Goal: Task Accomplishment & Management: Use online tool/utility

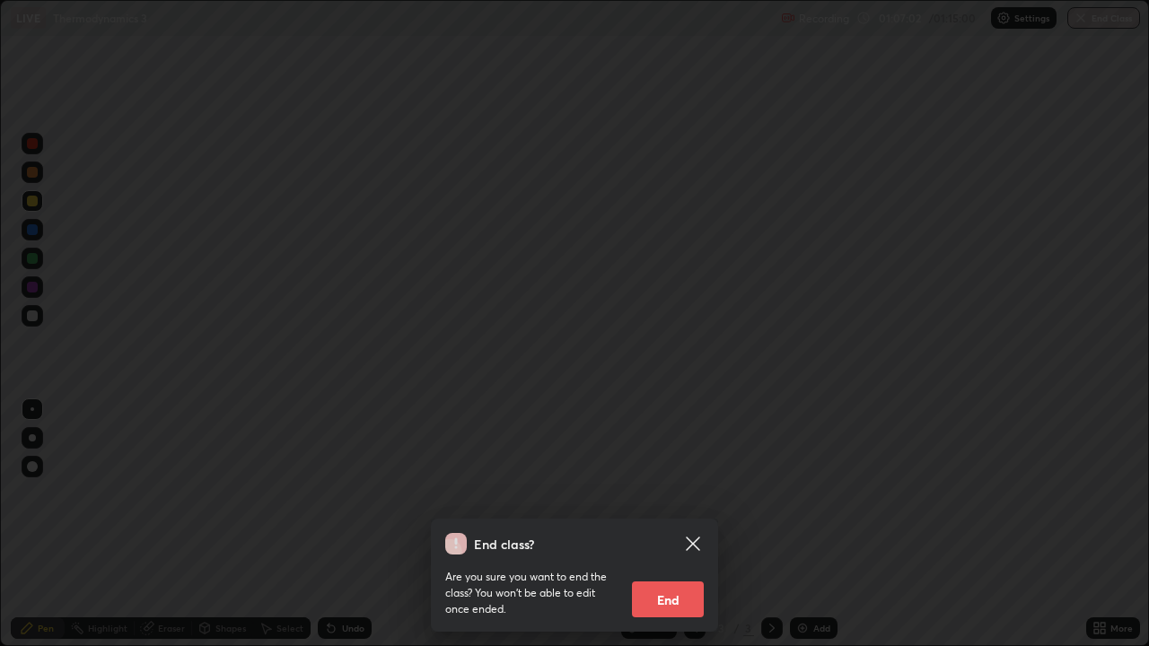
scroll to position [646, 1149]
click at [667, 604] on button "End" at bounding box center [668, 600] width 72 height 36
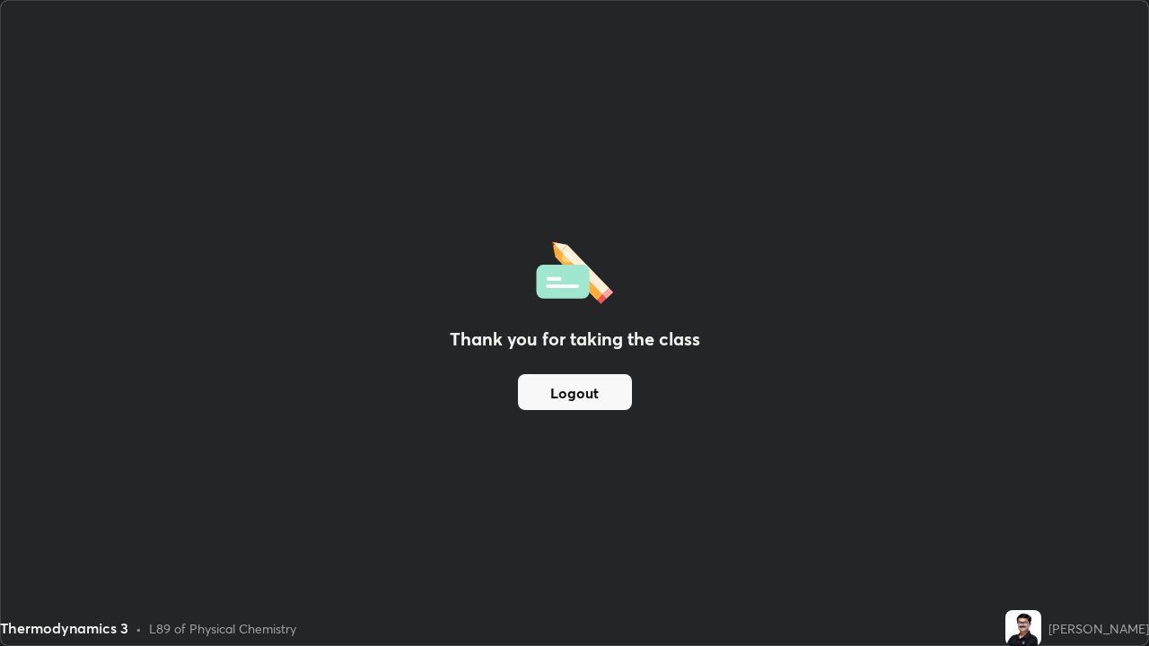
click at [564, 393] on button "Logout" at bounding box center [575, 392] width 114 height 36
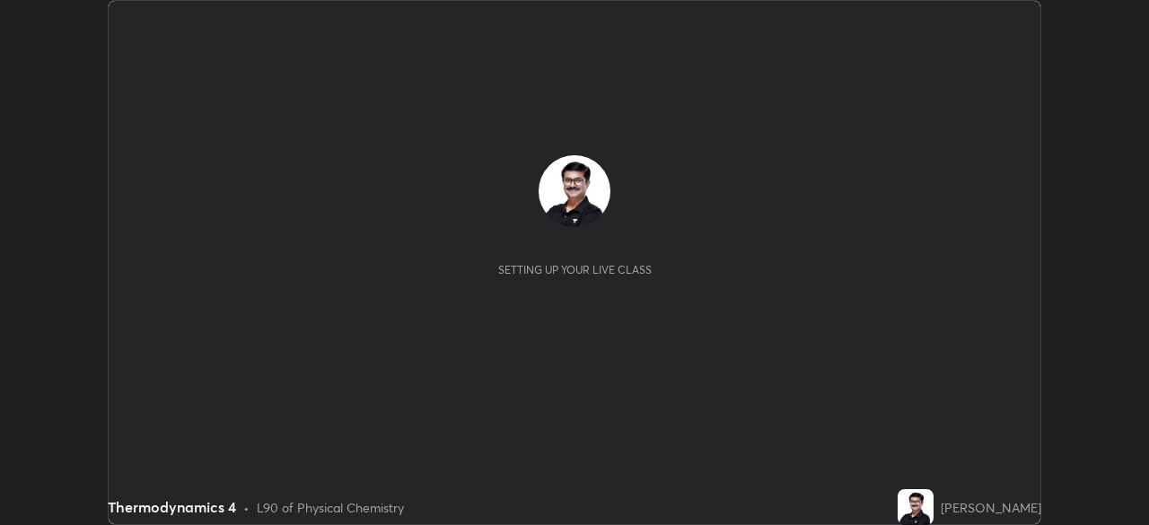
scroll to position [525, 1148]
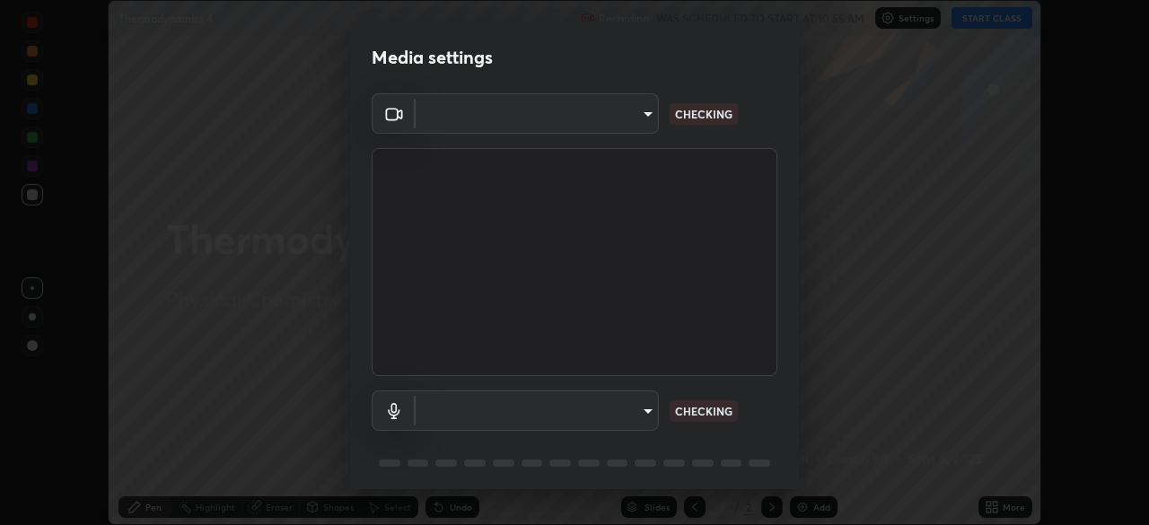
type input "05730faa116fe893cb3bfff37bc48e03cda79a540a9a2906e08a5a6a13fc8772"
type input "default"
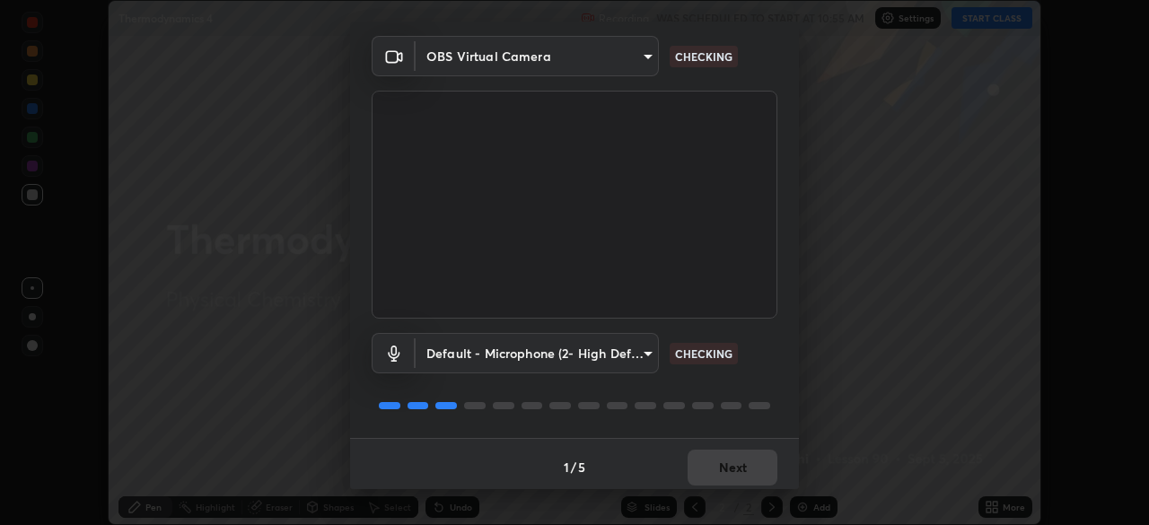
scroll to position [64, 0]
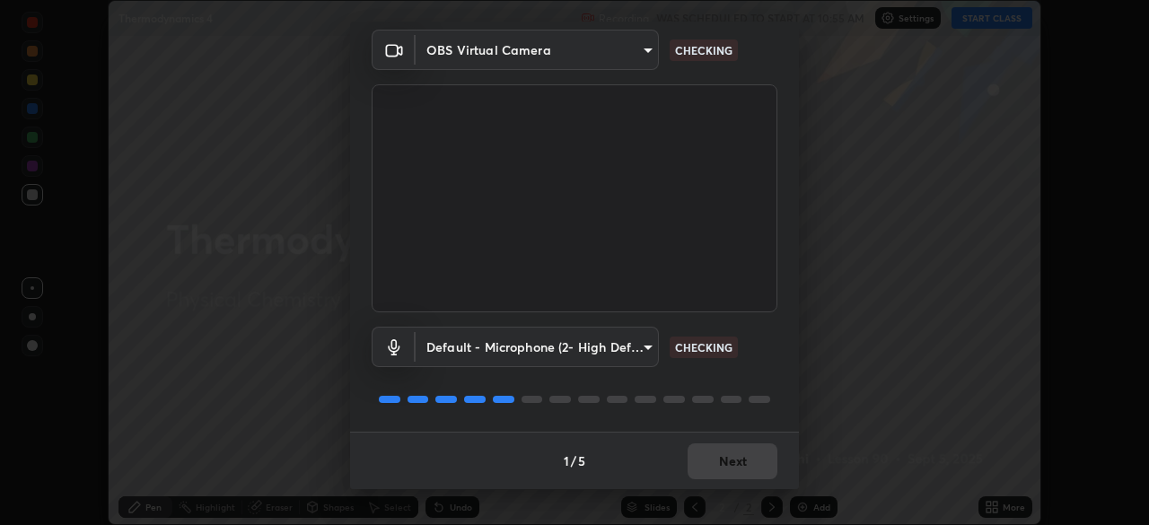
click at [646, 343] on body "Erase all Thermodynamics 4 Recording WAS SCHEDULED TO START AT 10:55 AM Setting…" at bounding box center [574, 262] width 1149 height 525
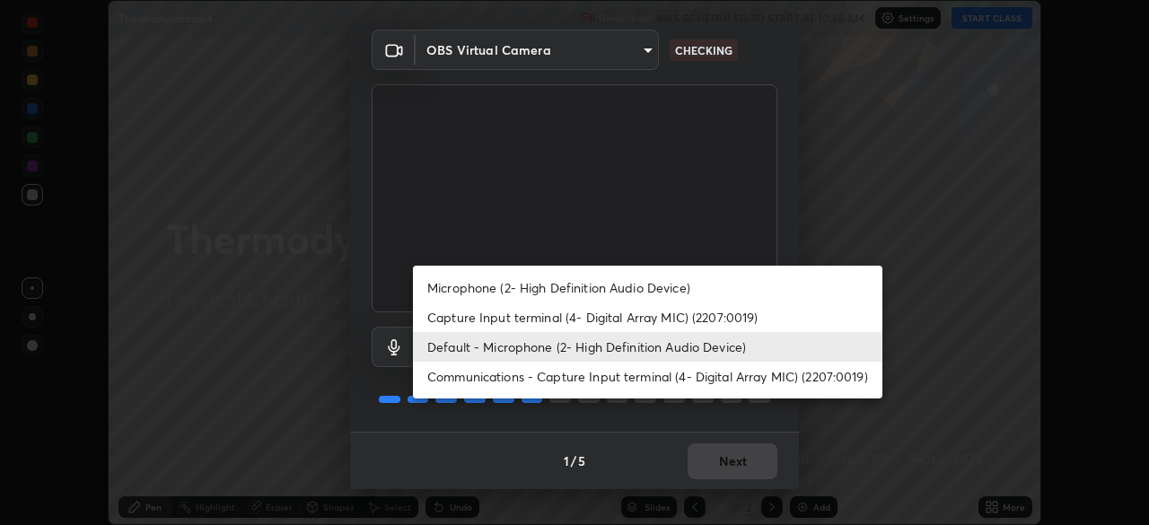
click at [596, 355] on li "Default - Microphone (2- High Definition Audio Device)" at bounding box center [647, 347] width 469 height 30
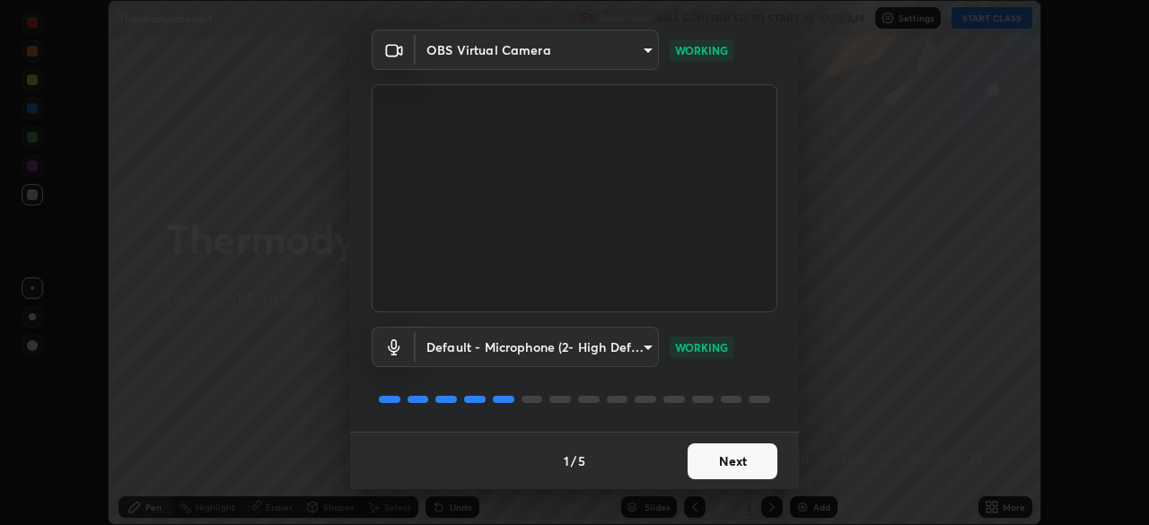
click at [748, 459] on button "Next" at bounding box center [732, 461] width 90 height 36
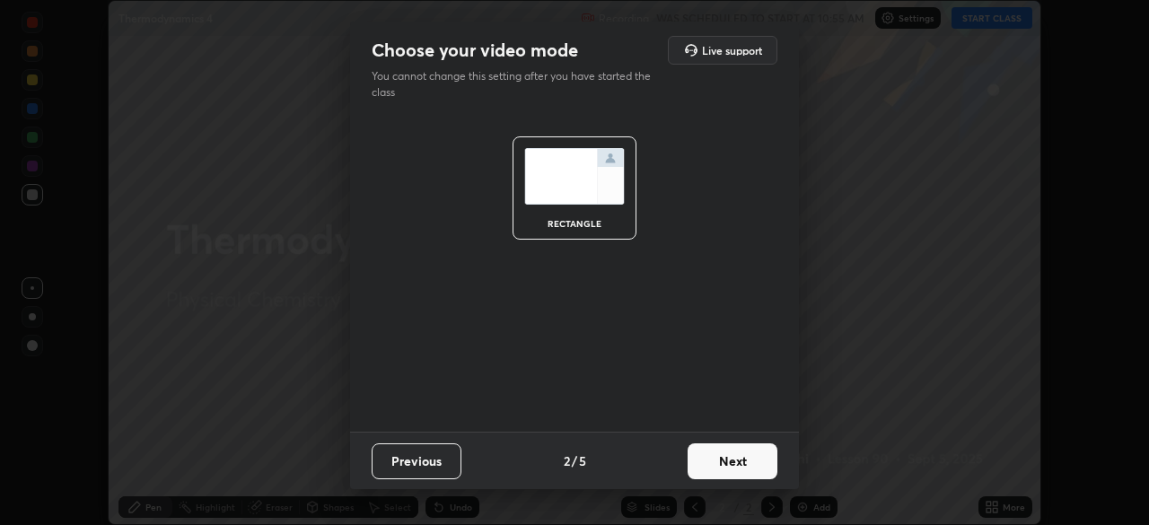
click at [749, 460] on button "Next" at bounding box center [732, 461] width 90 height 36
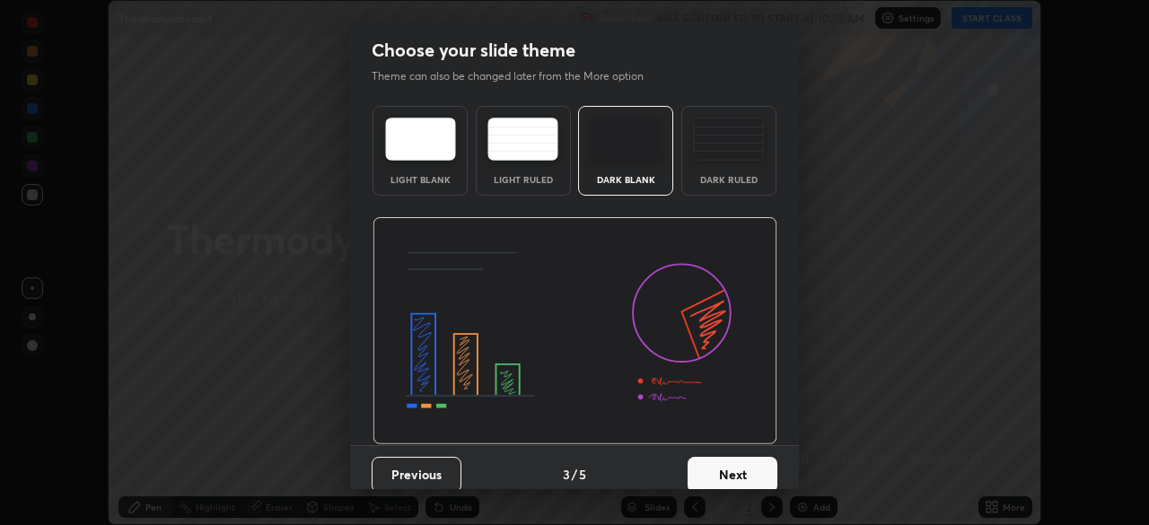
click at [743, 471] on button "Next" at bounding box center [732, 475] width 90 height 36
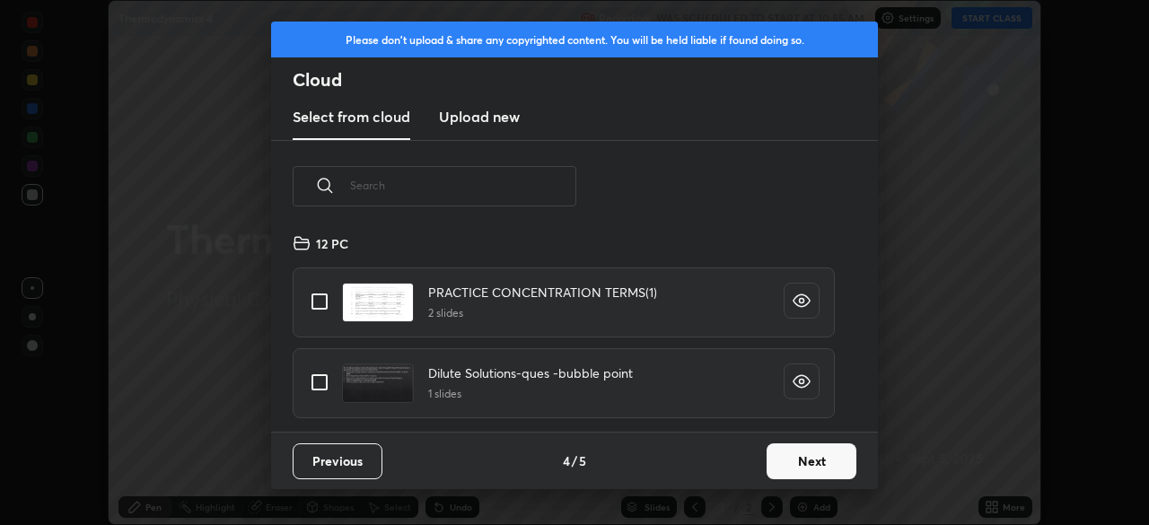
scroll to position [199, 576]
click at [809, 462] on button "Next" at bounding box center [811, 461] width 90 height 36
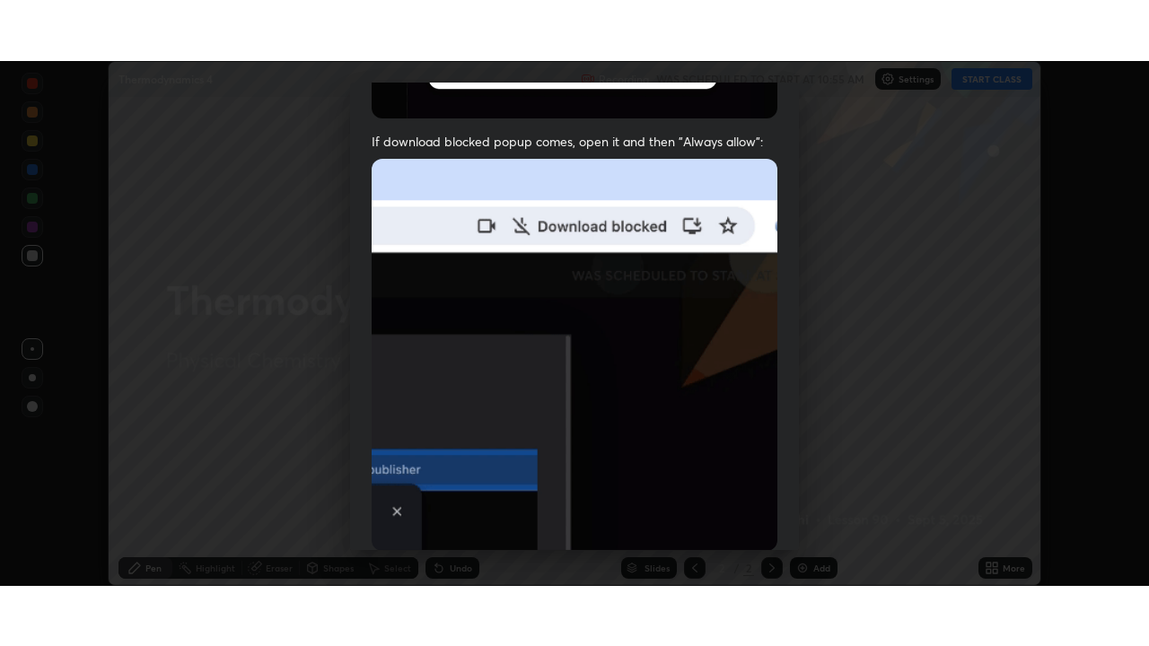
scroll to position [430, 0]
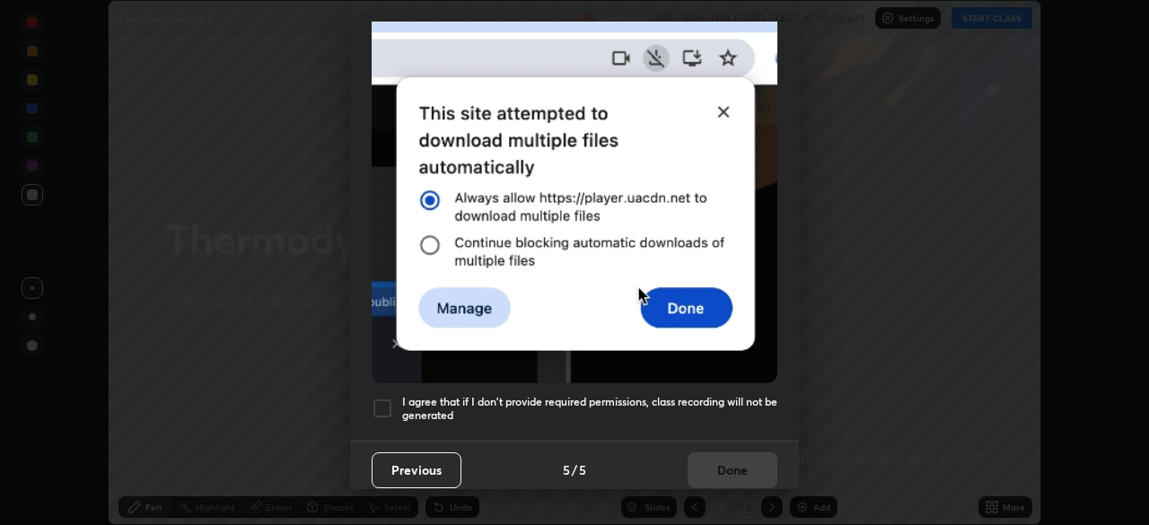
click at [389, 399] on div at bounding box center [383, 409] width 22 height 22
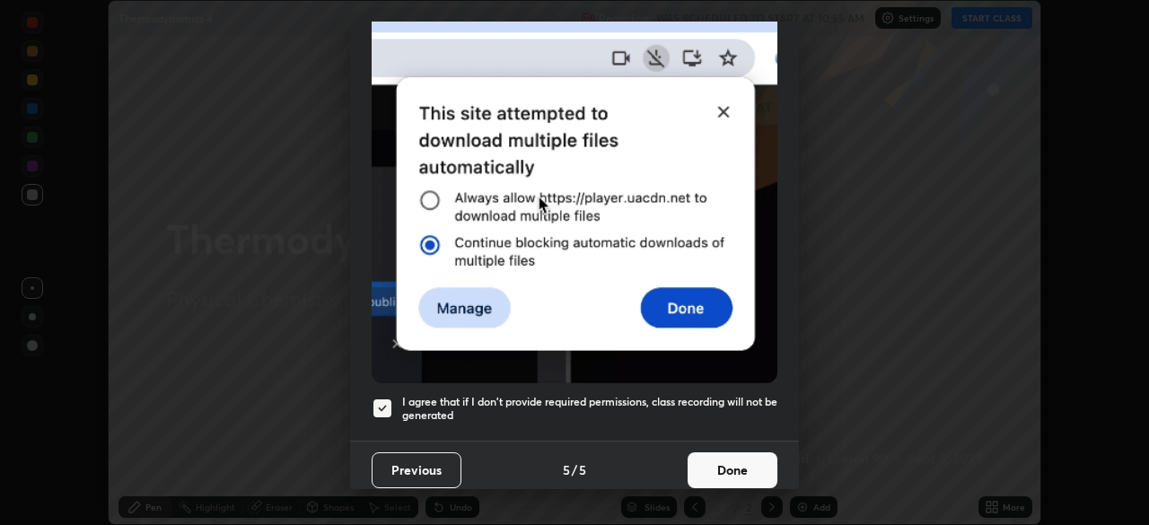
click at [711, 465] on button "Done" at bounding box center [732, 470] width 90 height 36
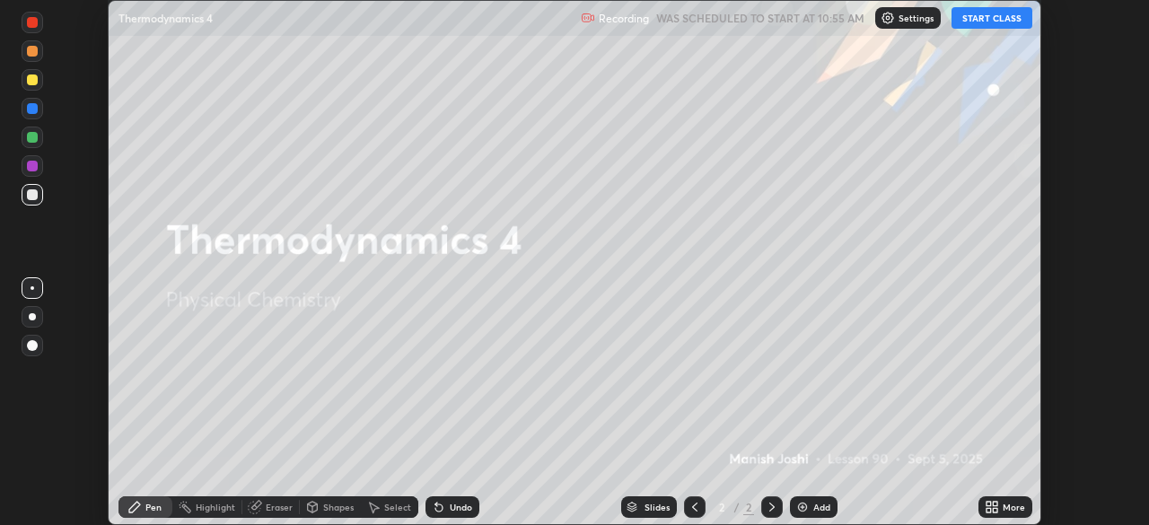
click at [987, 508] on icon at bounding box center [988, 510] width 4 height 4
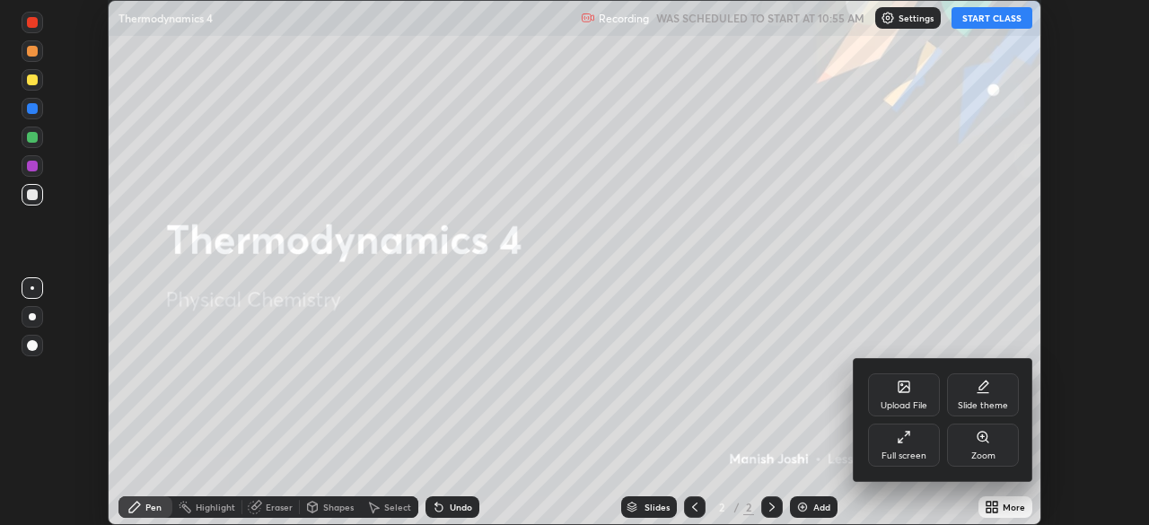
click at [912, 451] on div "Full screen" at bounding box center [903, 455] width 45 height 9
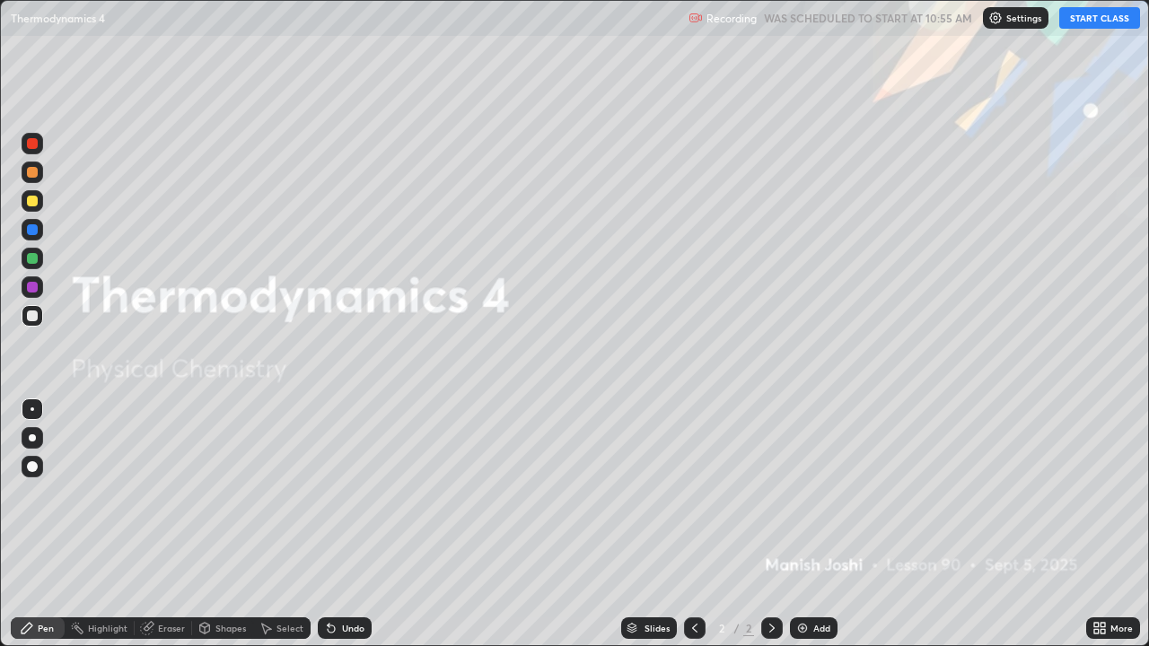
scroll to position [646, 1149]
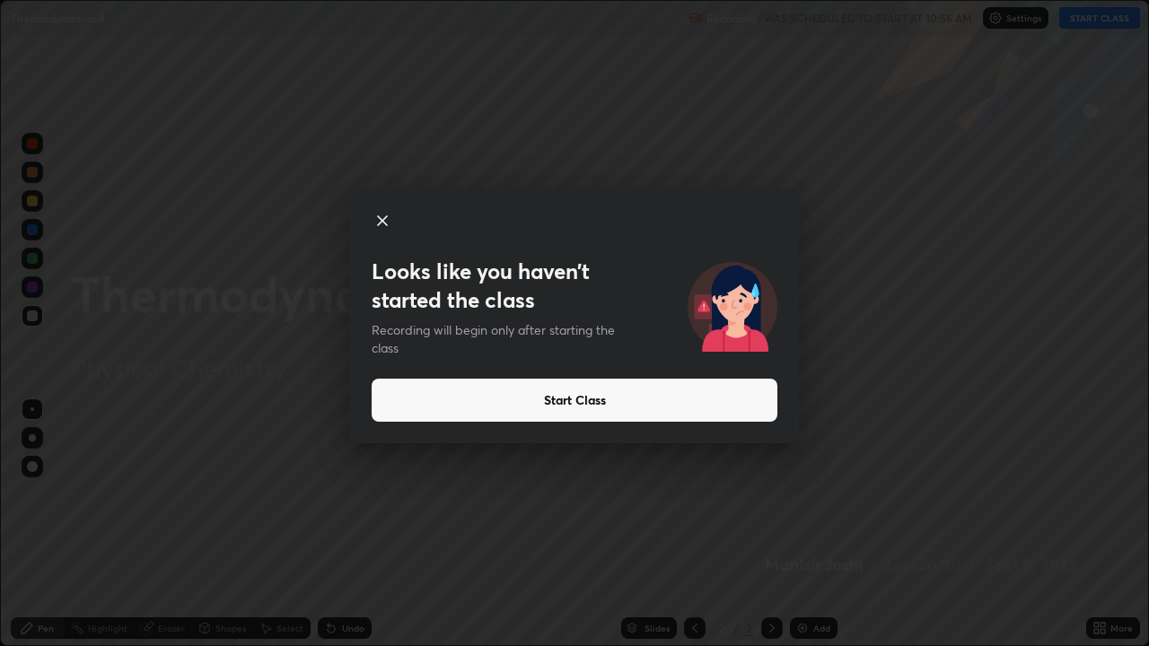
click at [381, 217] on icon at bounding box center [383, 221] width 22 height 22
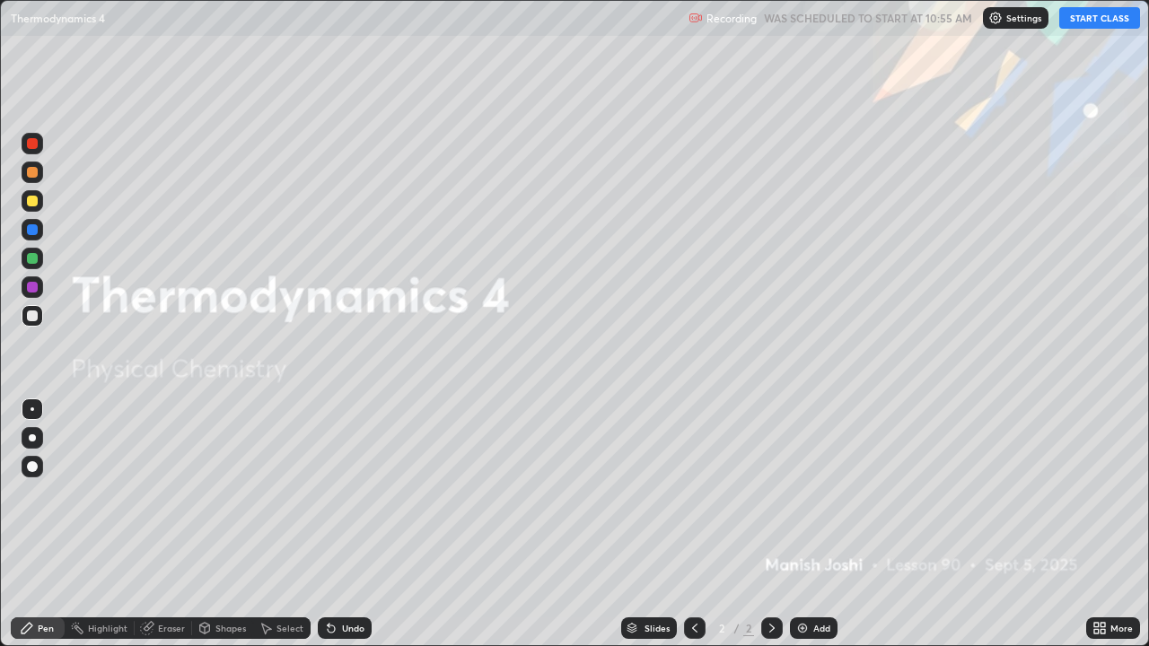
click at [1090, 19] on button "START CLASS" at bounding box center [1099, 18] width 81 height 22
click at [805, 524] on img at bounding box center [802, 628] width 14 height 14
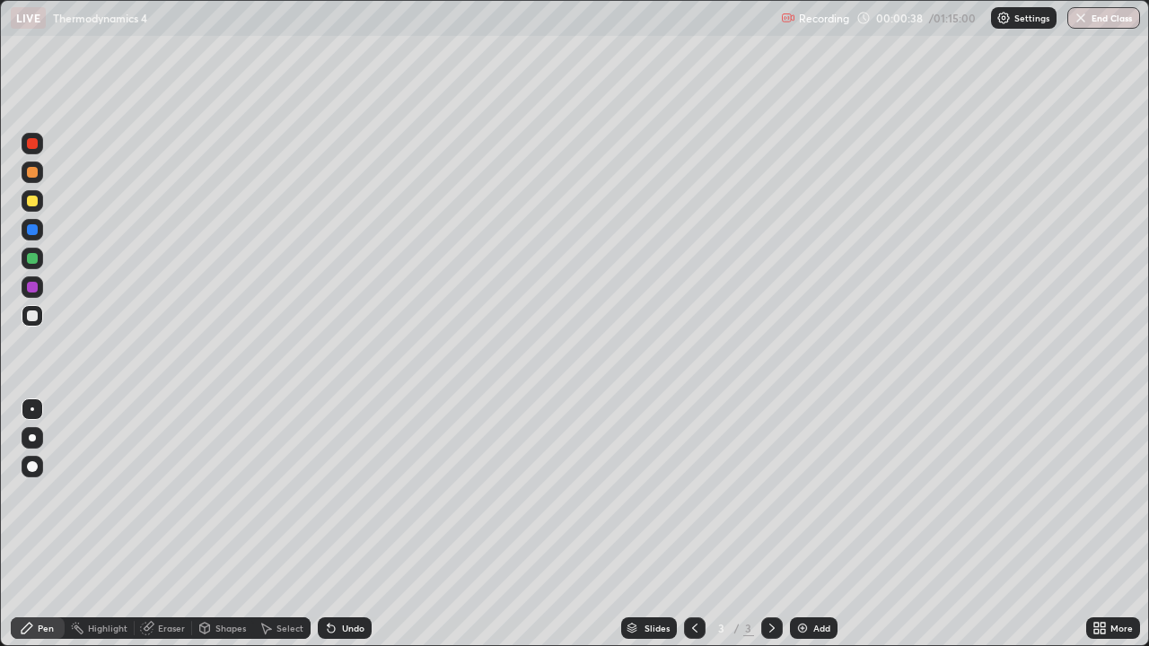
click at [1103, 524] on icon at bounding box center [1102, 625] width 4 height 4
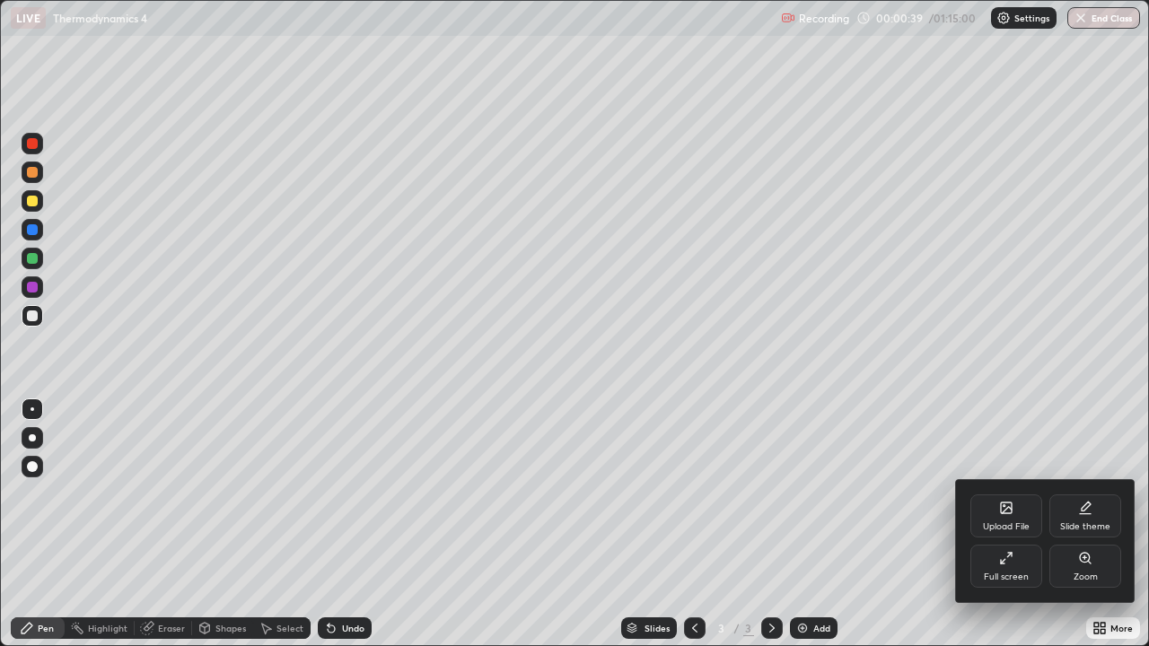
click at [1014, 523] on div "Upload File" at bounding box center [1006, 526] width 47 height 9
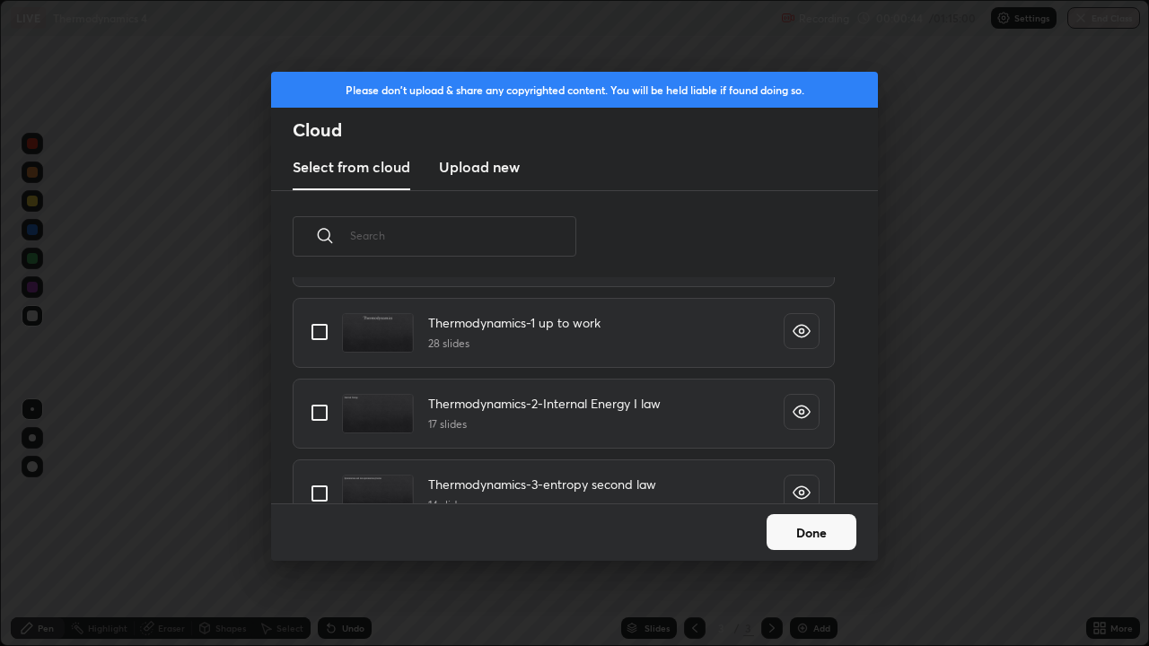
scroll to position [294, 0]
click at [323, 334] on input "grid" at bounding box center [320, 335] width 38 height 38
checkbox input "true"
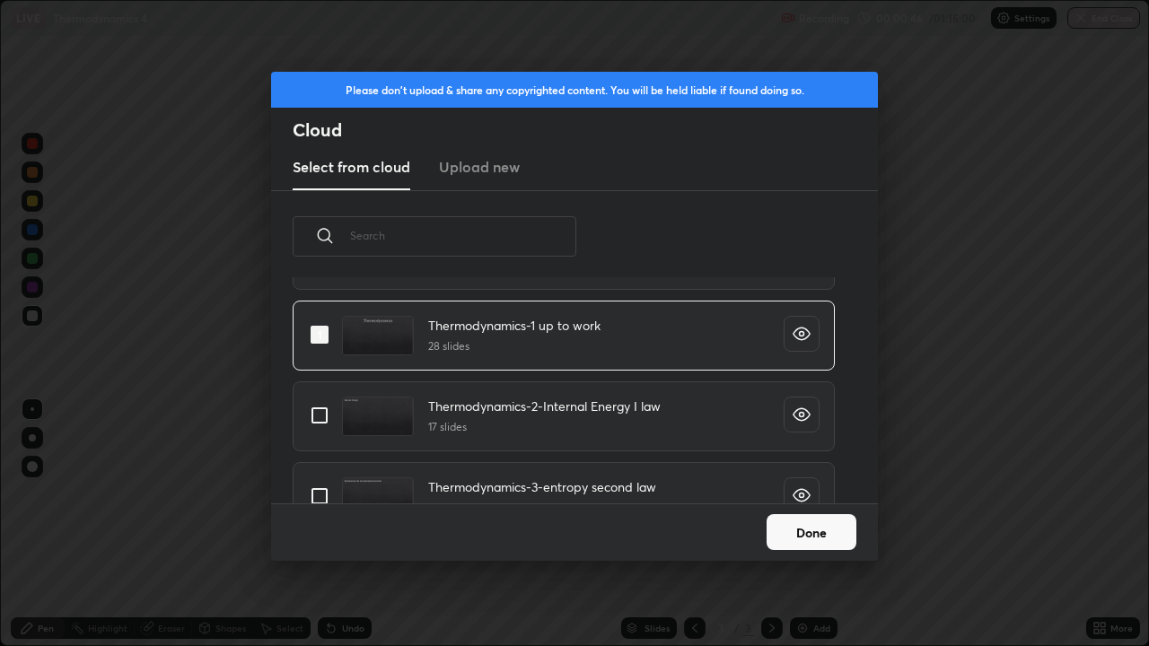
click at [807, 524] on button "Done" at bounding box center [811, 532] width 90 height 36
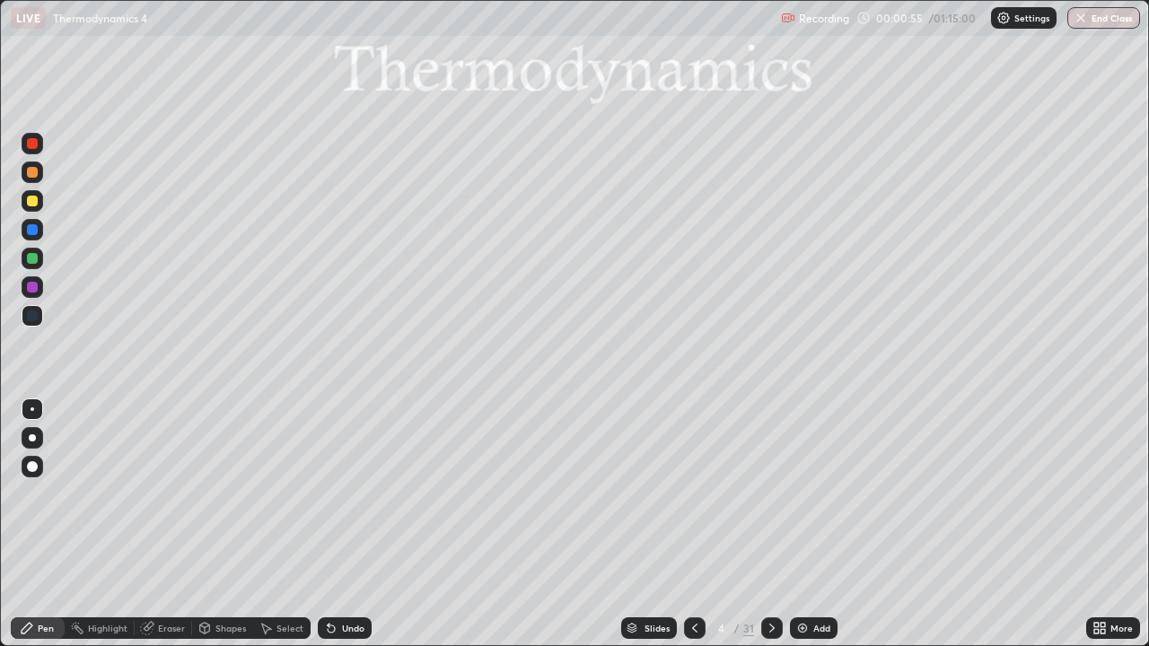
click at [651, 524] on div "Slides" at bounding box center [656, 628] width 25 height 9
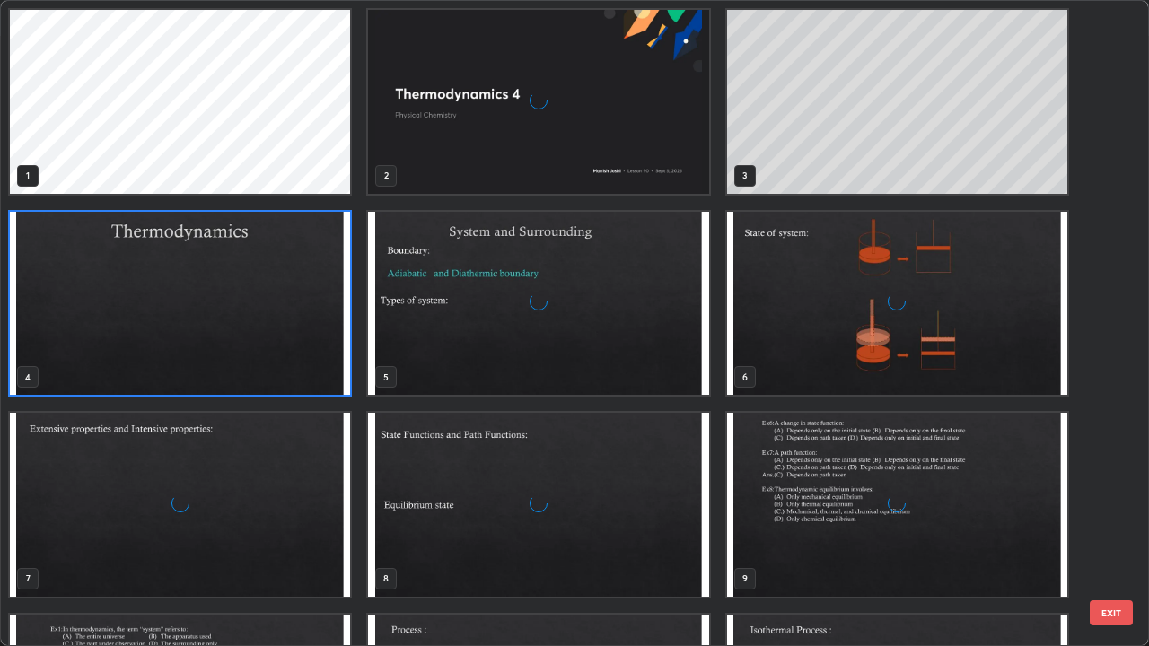
scroll to position [639, 1138]
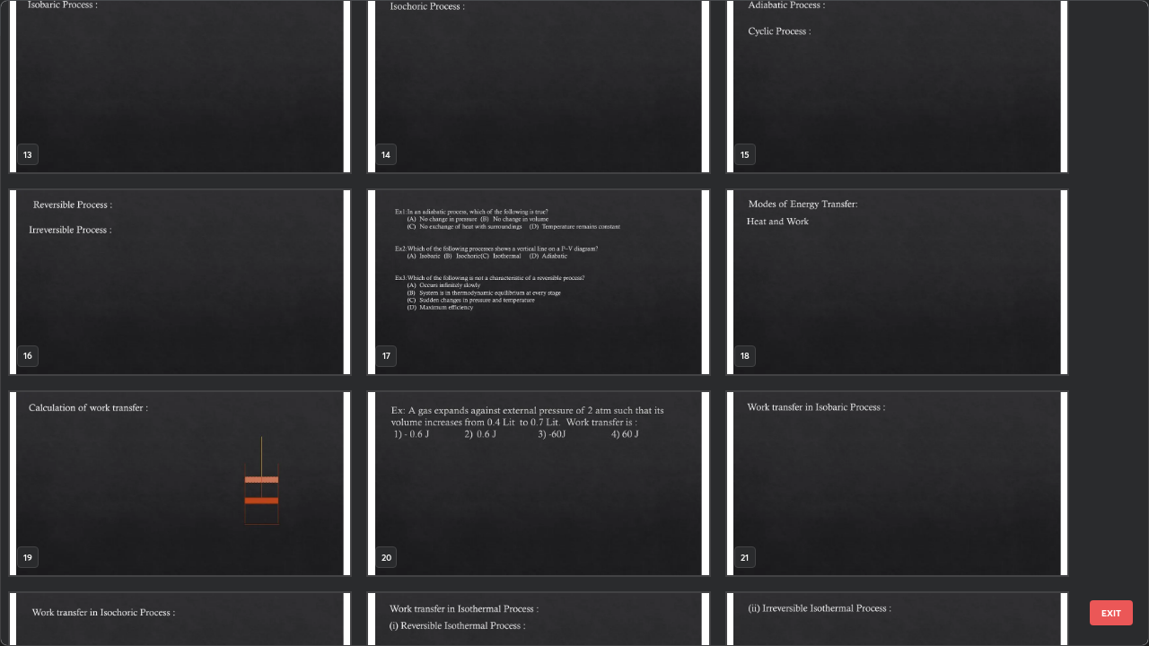
click at [786, 229] on div "13 14 15 16 17 18 19 20 21 22 23 24 25 26 27" at bounding box center [559, 323] width 1116 height 644
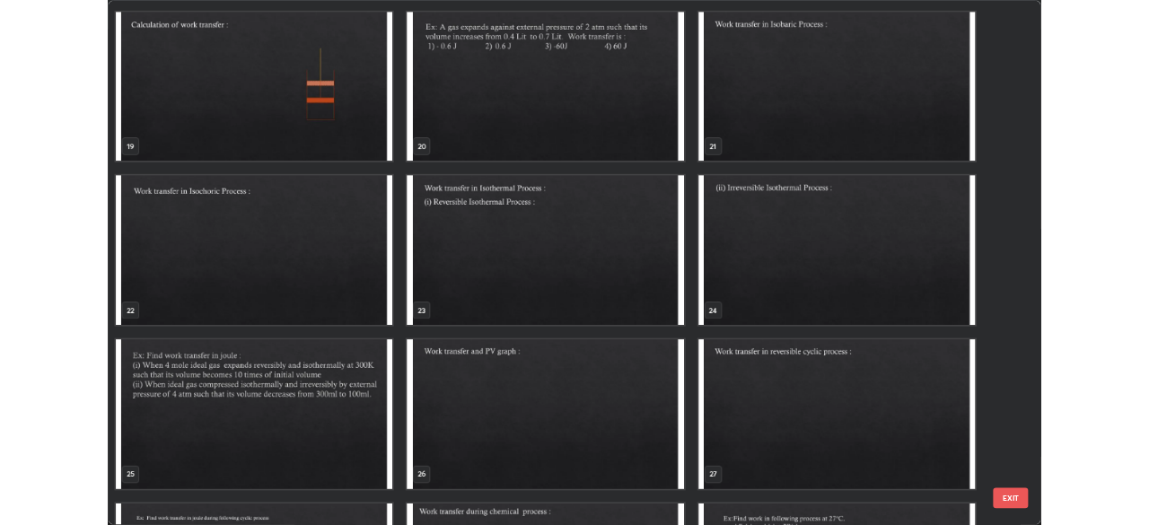
scroll to position [1261, 0]
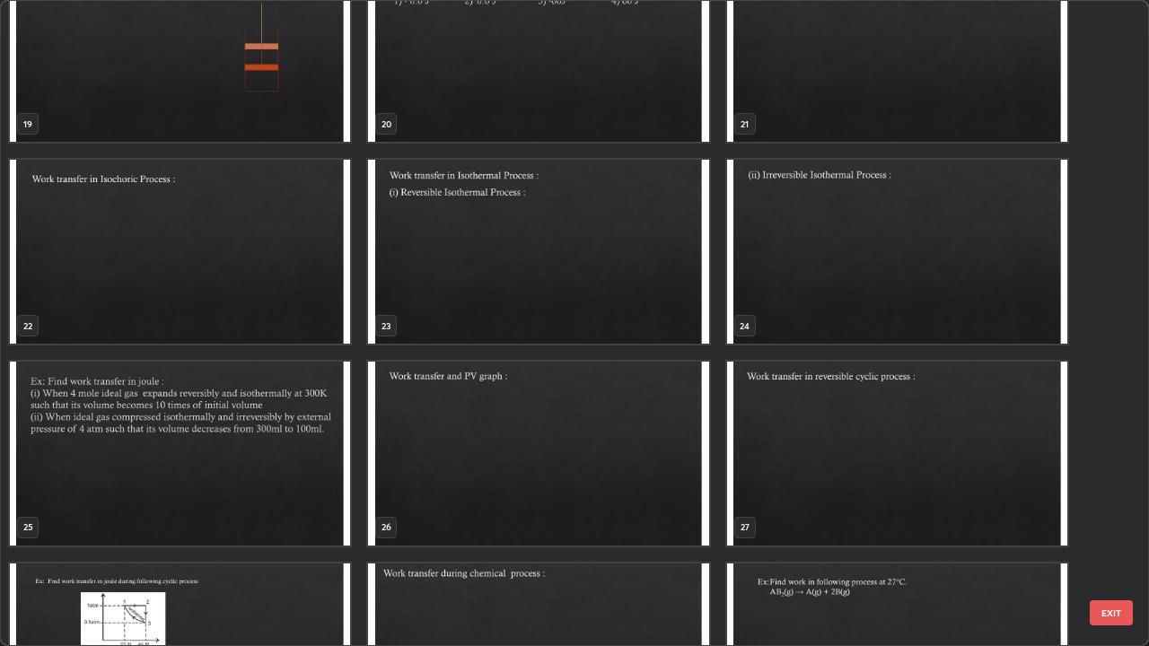
click at [314, 473] on img "grid" at bounding box center [180, 454] width 340 height 184
click at [310, 477] on img "grid" at bounding box center [180, 454] width 340 height 184
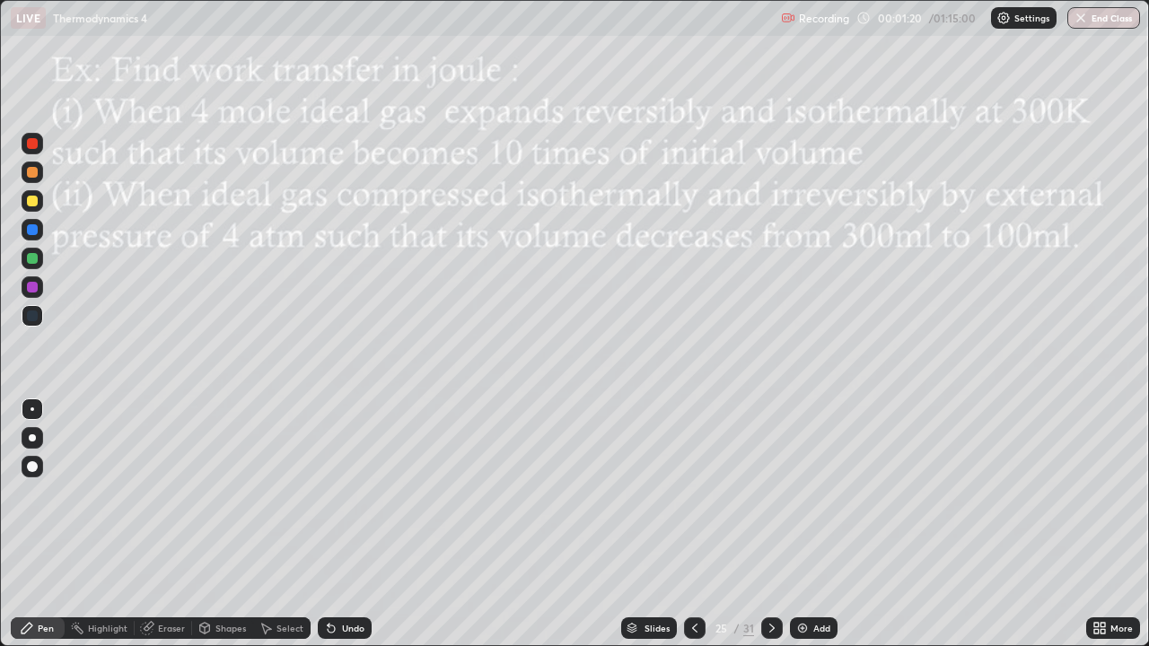
click at [177, 524] on div "Eraser" at bounding box center [171, 628] width 27 height 9
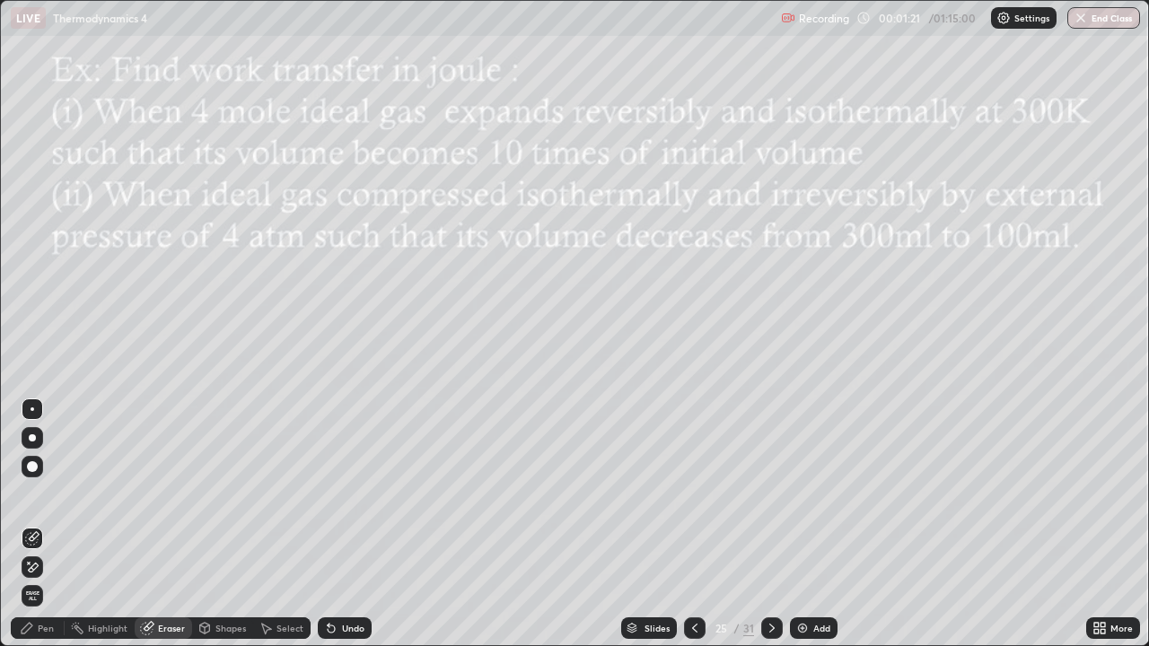
click at [55, 524] on div "Pen" at bounding box center [38, 628] width 54 height 22
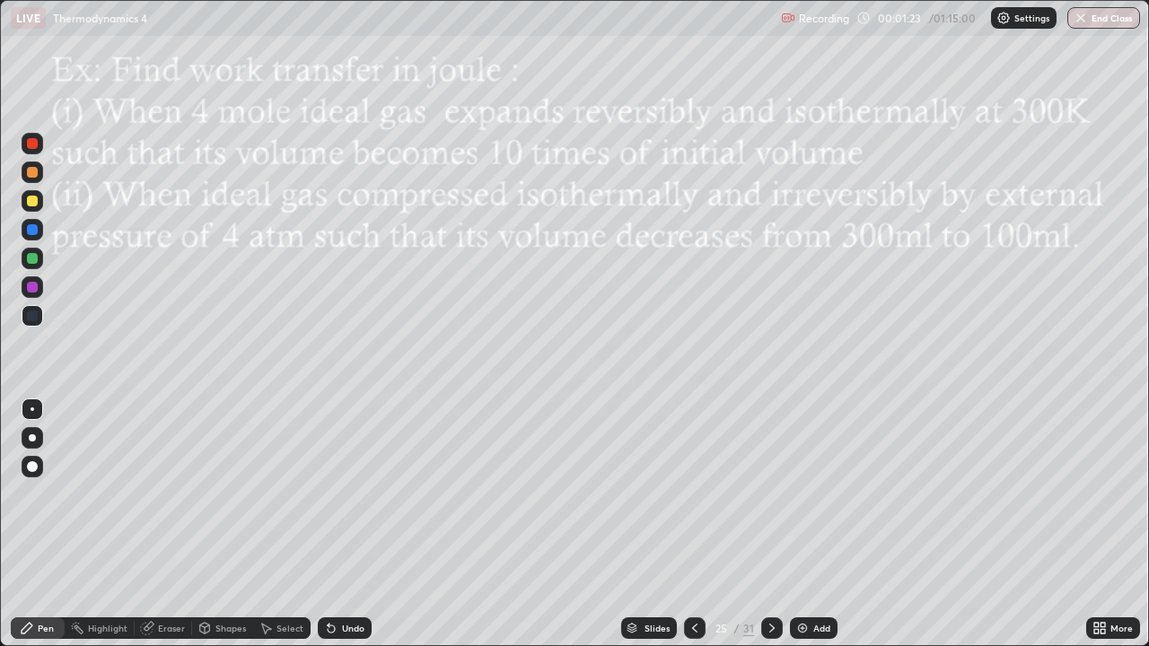
click at [36, 203] on div at bounding box center [32, 201] width 11 height 11
click at [35, 202] on div at bounding box center [32, 201] width 11 height 11
click at [771, 524] on icon at bounding box center [772, 628] width 14 height 14
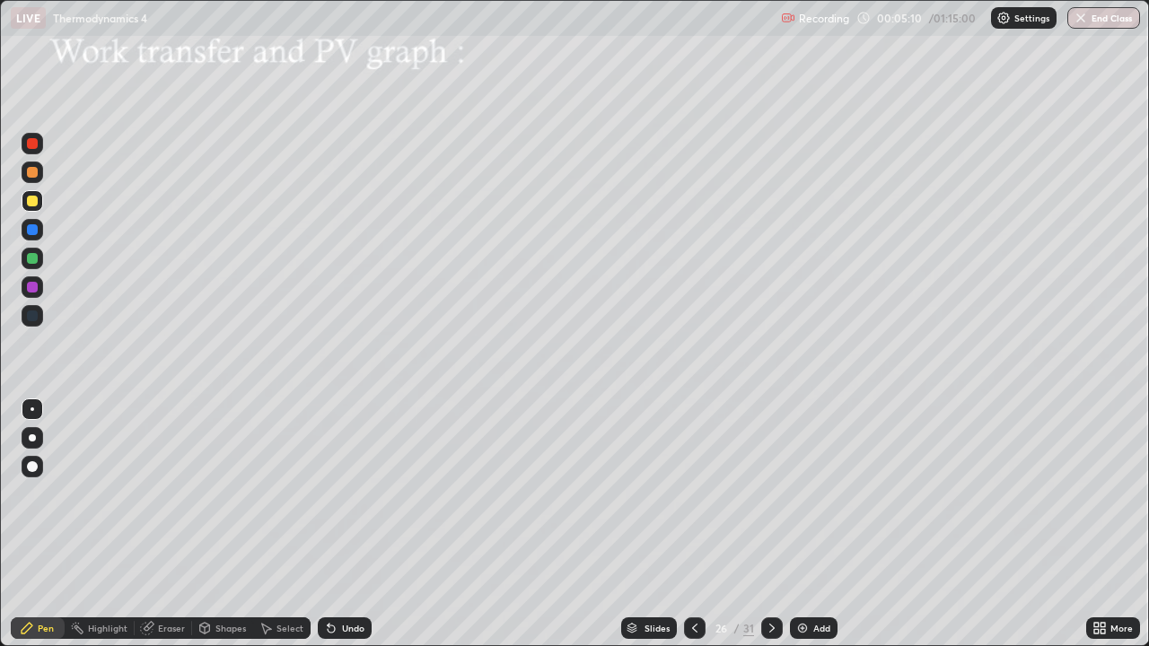
click at [232, 524] on div "Shapes" at bounding box center [222, 628] width 61 height 22
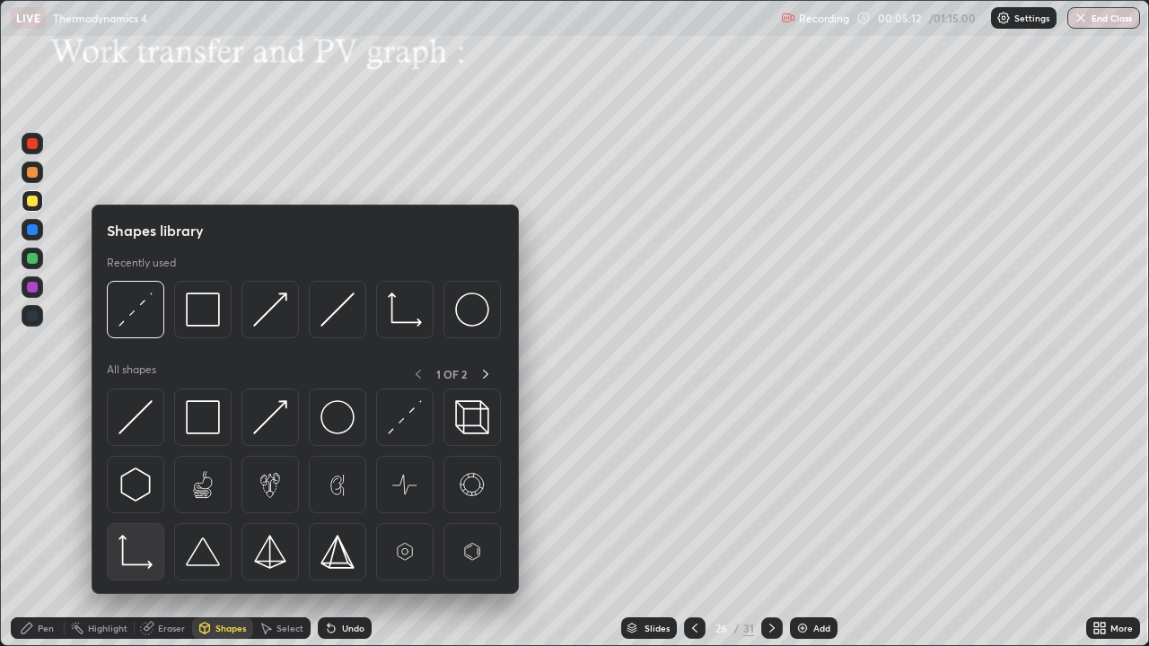
click at [150, 524] on img at bounding box center [135, 552] width 34 height 34
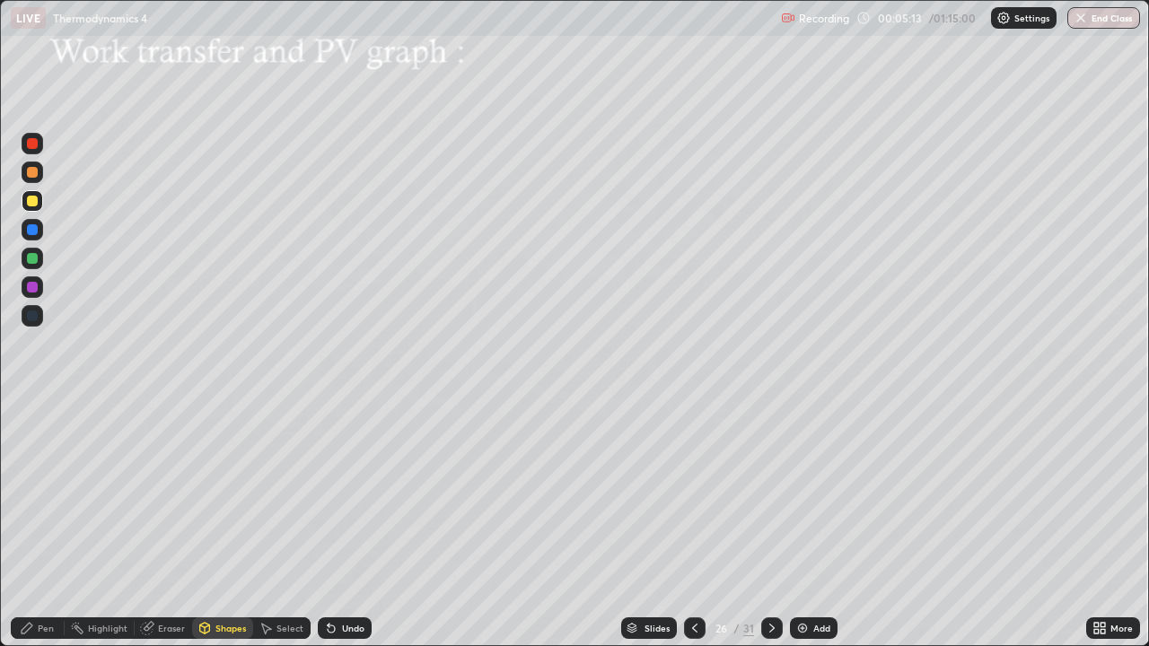
click at [37, 204] on div at bounding box center [32, 201] width 11 height 11
click at [227, 524] on div "Shapes" at bounding box center [230, 628] width 31 height 9
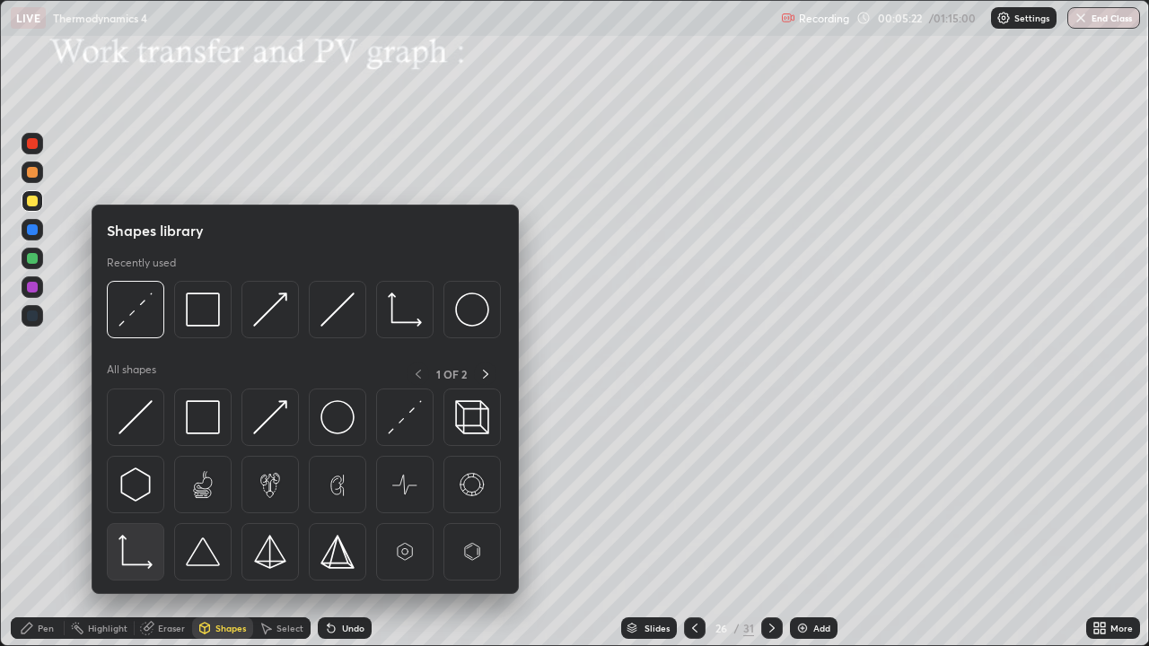
click at [146, 524] on img at bounding box center [135, 552] width 34 height 34
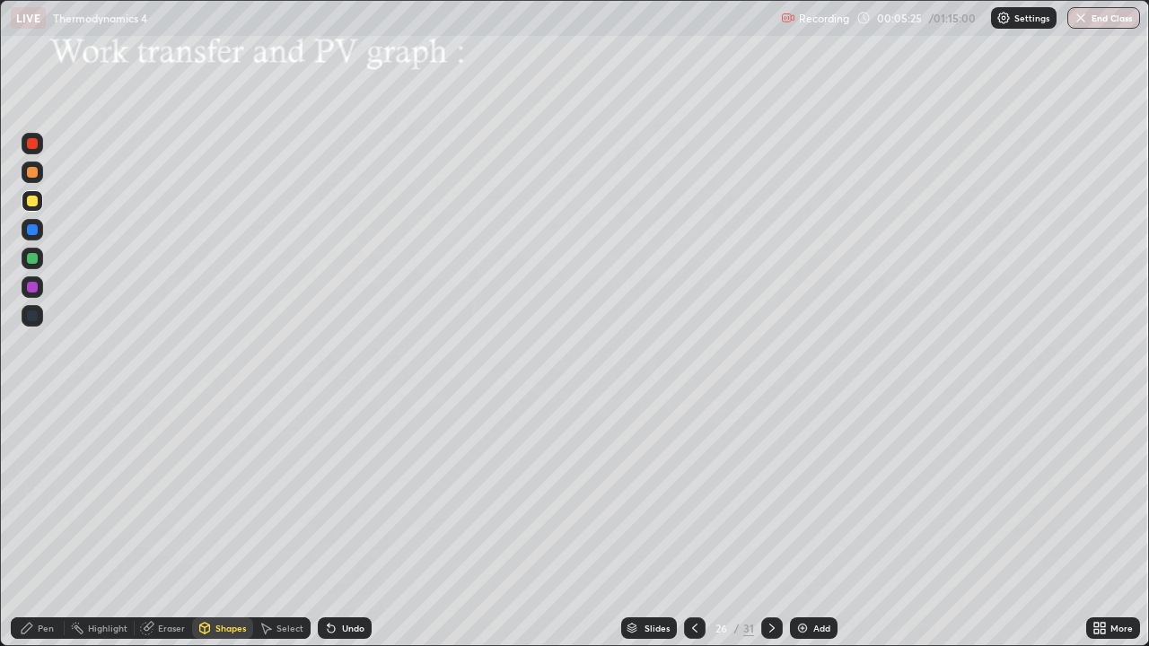
click at [46, 524] on div "Pen" at bounding box center [46, 628] width 16 height 9
click at [34, 258] on div at bounding box center [32, 258] width 11 height 11
click at [328, 524] on icon at bounding box center [331, 629] width 7 height 7
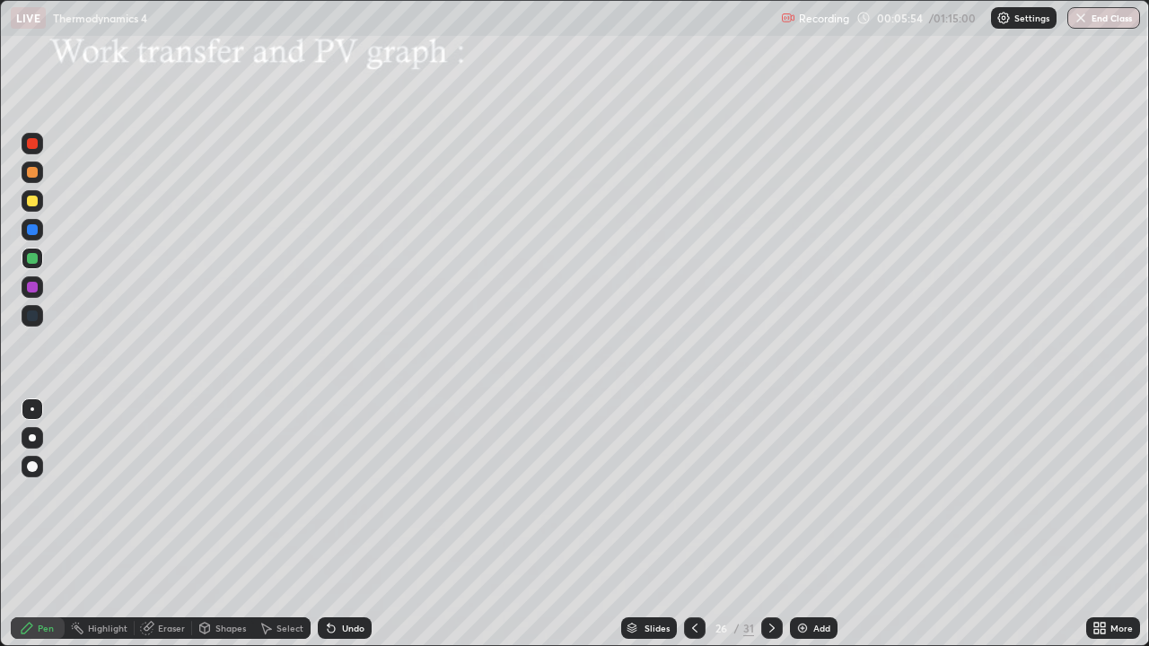
click at [328, 524] on icon at bounding box center [331, 629] width 7 height 7
click at [334, 524] on icon at bounding box center [331, 628] width 14 height 14
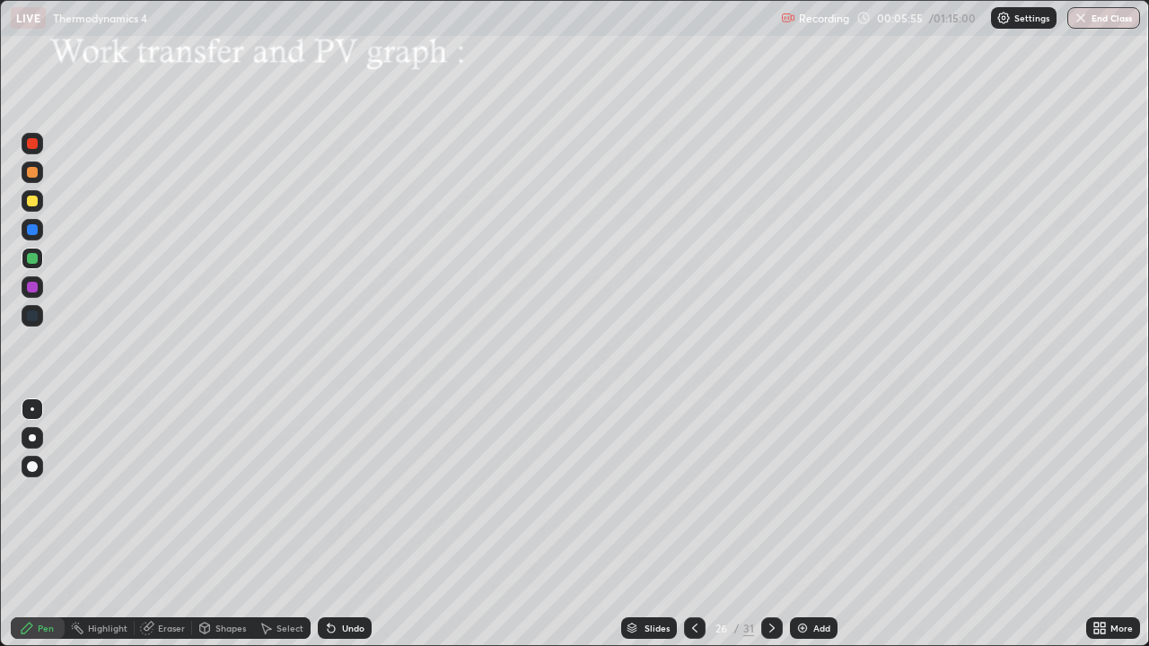
click at [334, 524] on icon at bounding box center [331, 628] width 14 height 14
click at [165, 524] on div "Eraser" at bounding box center [171, 628] width 27 height 9
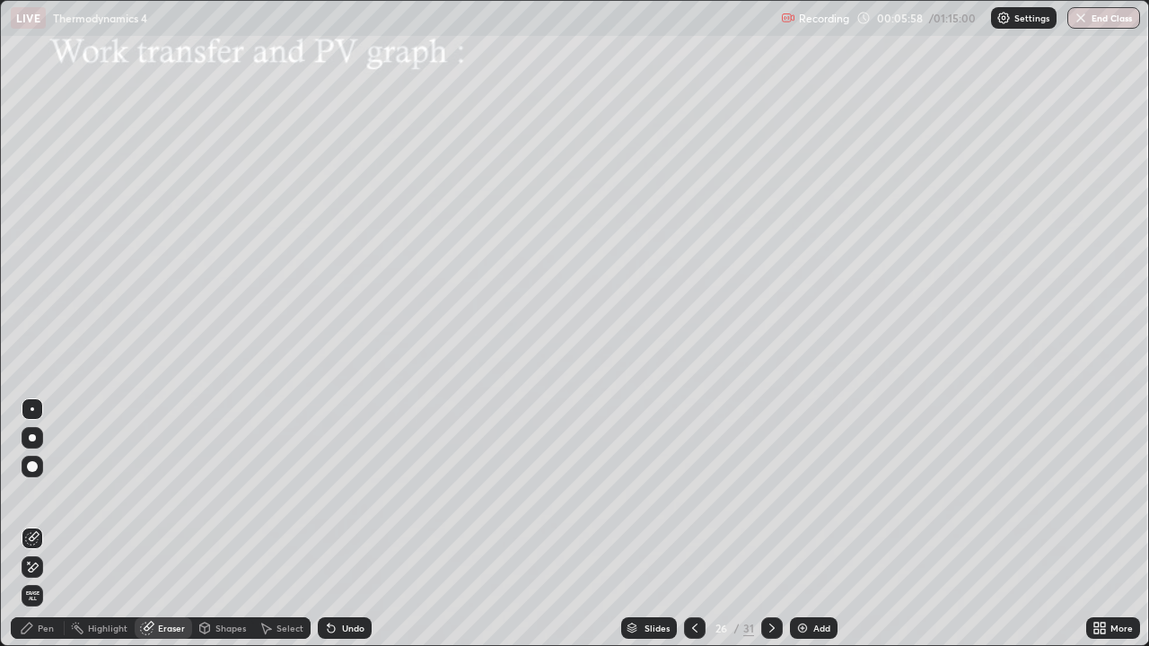
click at [34, 524] on span "Erase all" at bounding box center [32, 596] width 20 height 11
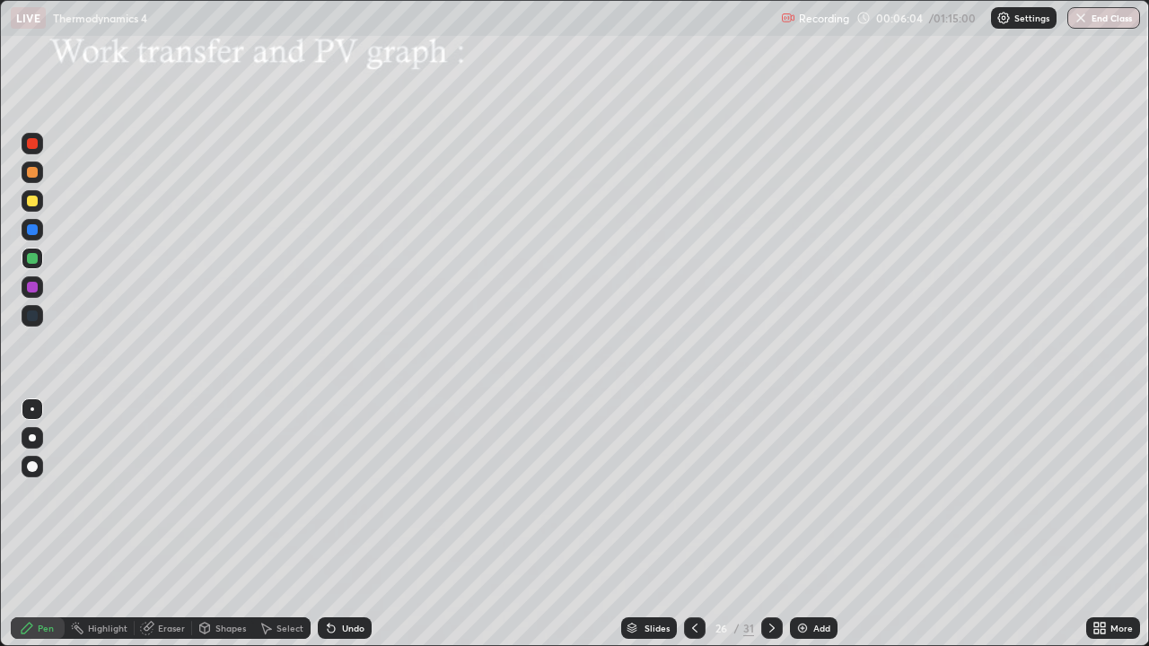
click at [36, 211] on div at bounding box center [33, 201] width 22 height 22
click at [215, 524] on div "Shapes" at bounding box center [230, 628] width 31 height 9
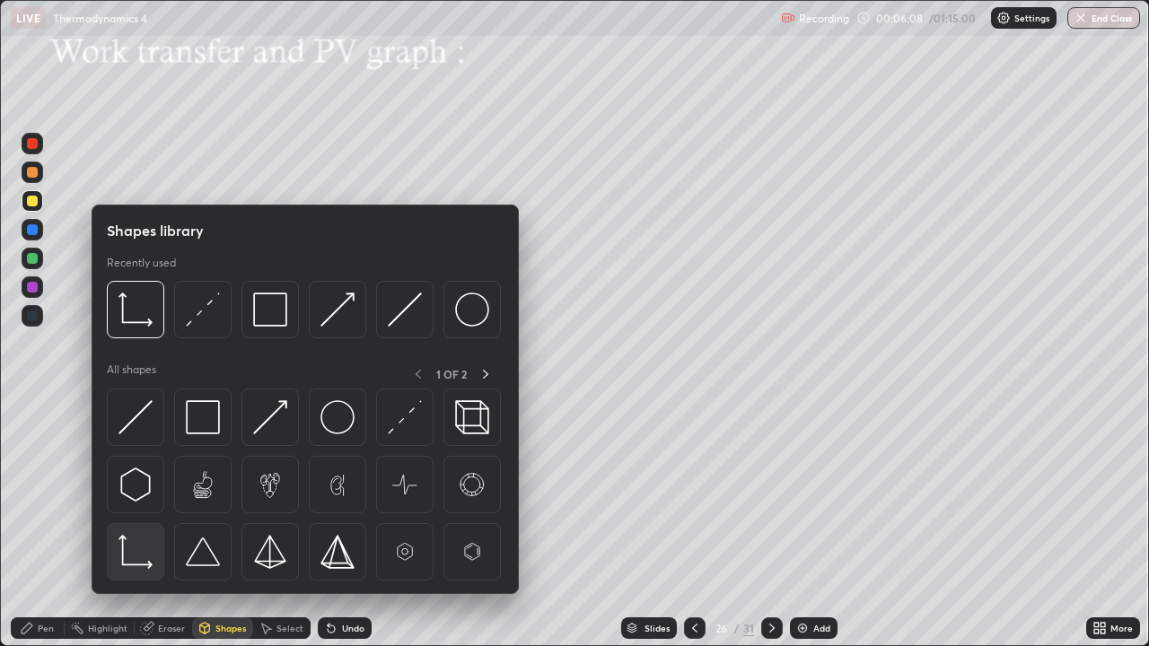
click at [146, 524] on img at bounding box center [135, 552] width 34 height 34
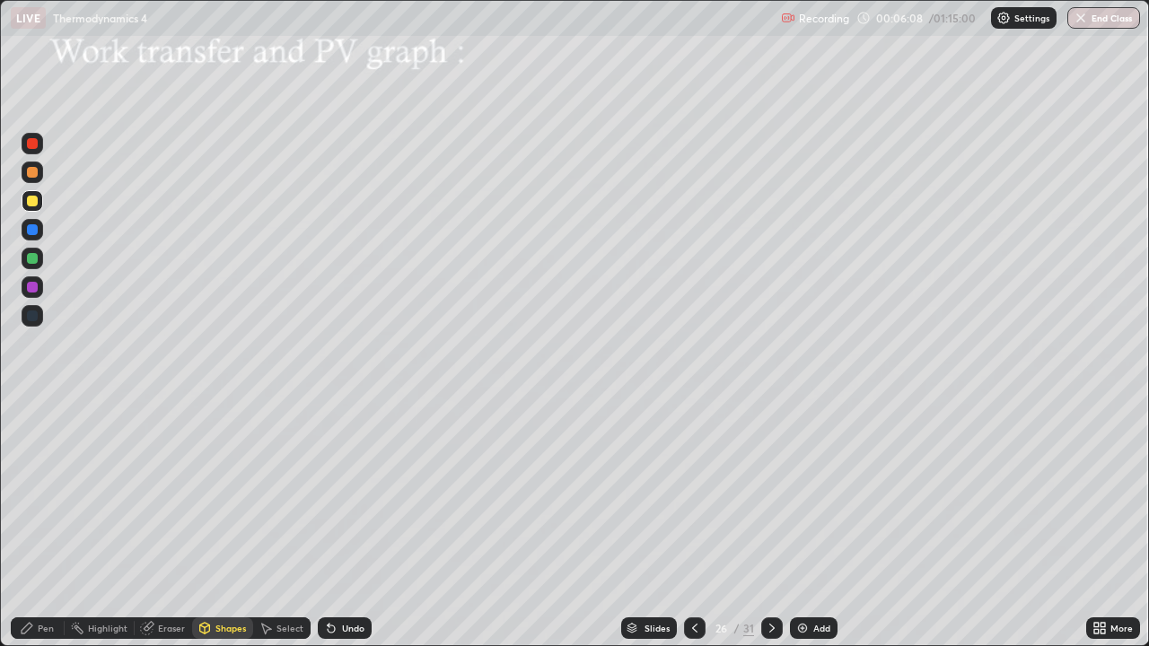
click at [36, 209] on div at bounding box center [33, 201] width 22 height 22
click at [52, 524] on div "Pen" at bounding box center [38, 628] width 54 height 22
click at [33, 258] on div at bounding box center [32, 258] width 11 height 11
click at [33, 201] on div at bounding box center [32, 201] width 11 height 11
click at [227, 524] on div "Shapes" at bounding box center [230, 628] width 31 height 9
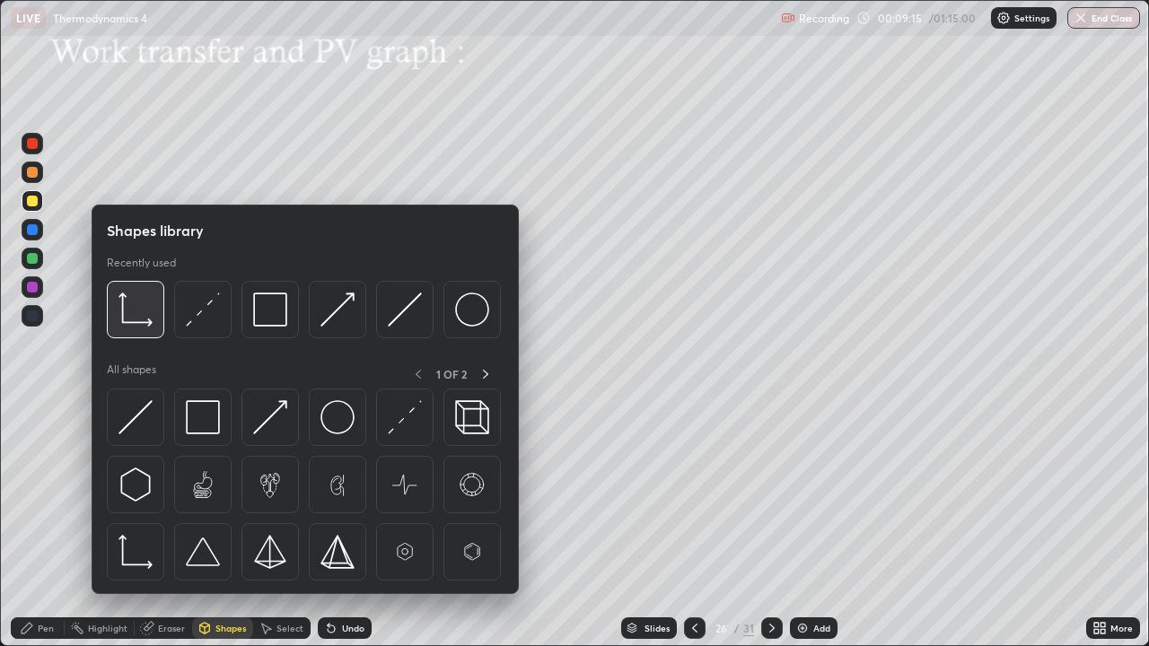
click at [142, 318] on img at bounding box center [135, 310] width 34 height 34
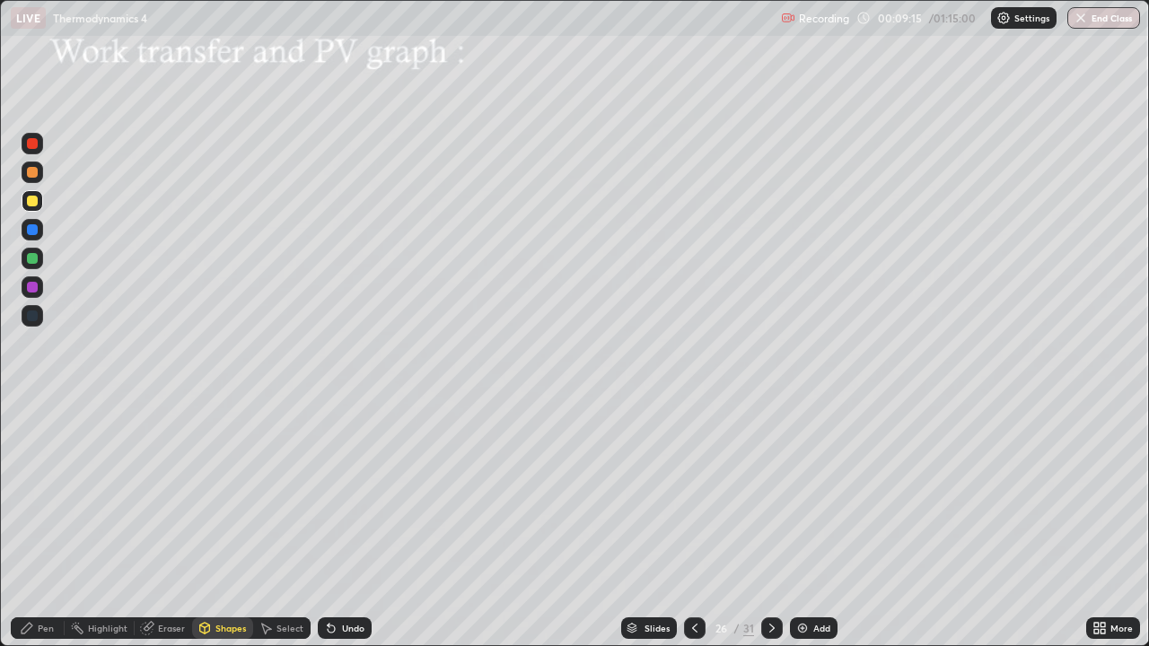
click at [37, 201] on div at bounding box center [32, 201] width 11 height 11
click at [160, 524] on div "Eraser" at bounding box center [171, 628] width 27 height 9
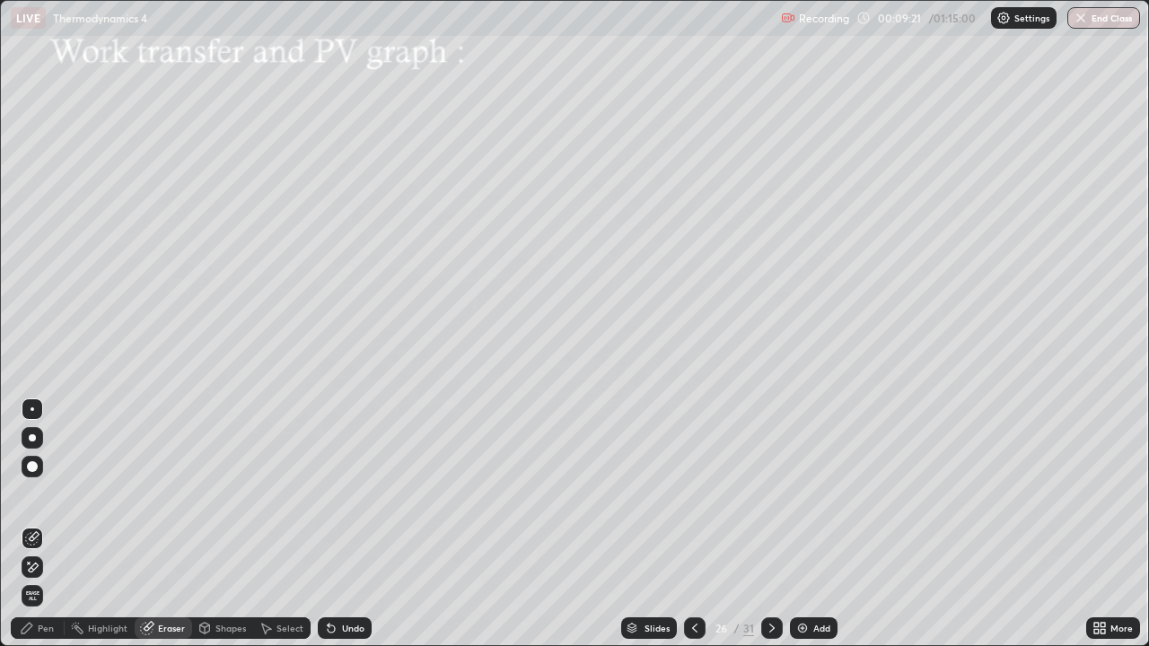
click at [43, 524] on div "Pen" at bounding box center [46, 628] width 16 height 9
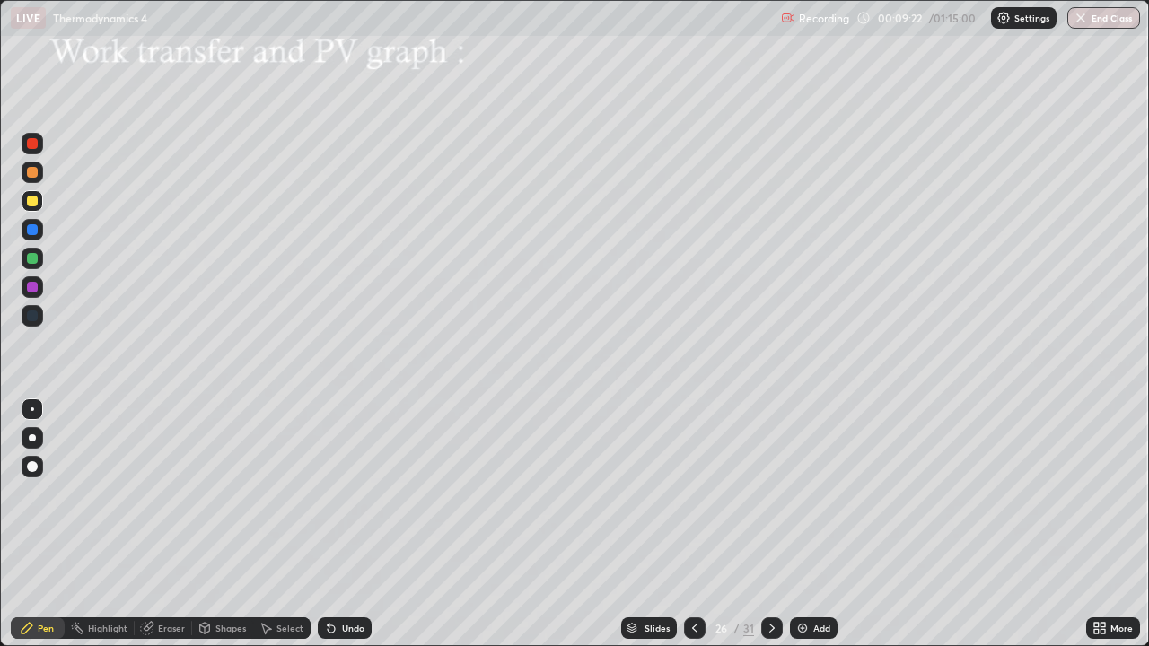
click at [33, 258] on div at bounding box center [32, 258] width 11 height 11
click at [210, 524] on icon at bounding box center [204, 628] width 14 height 14
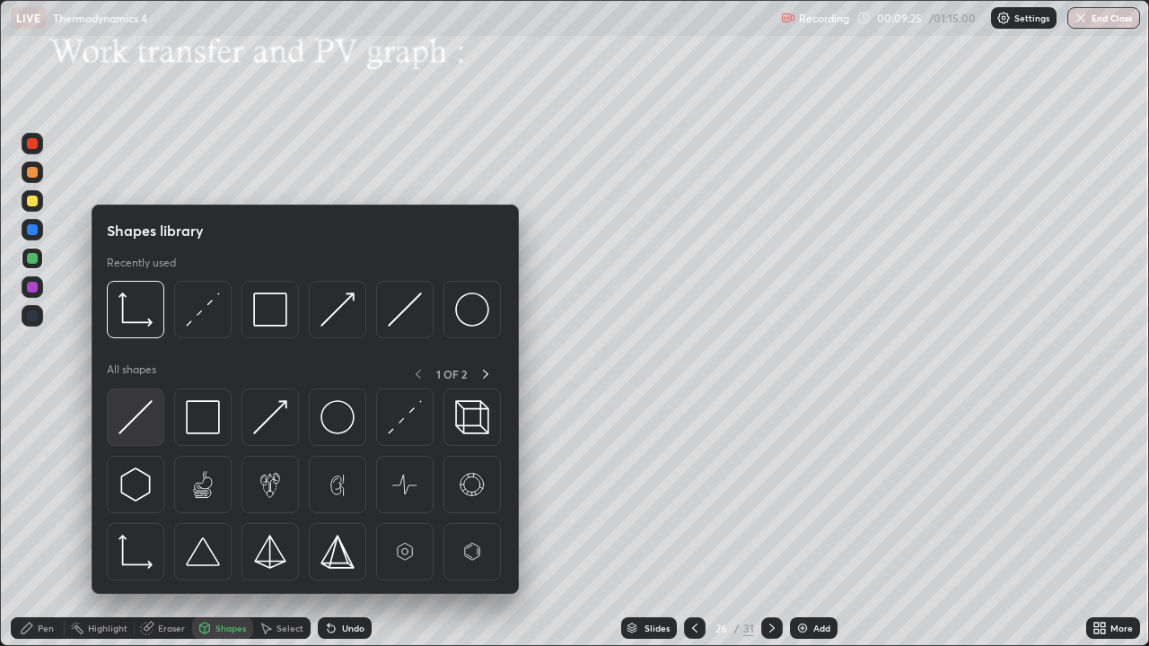
click at [153, 424] on div at bounding box center [135, 417] width 57 height 57
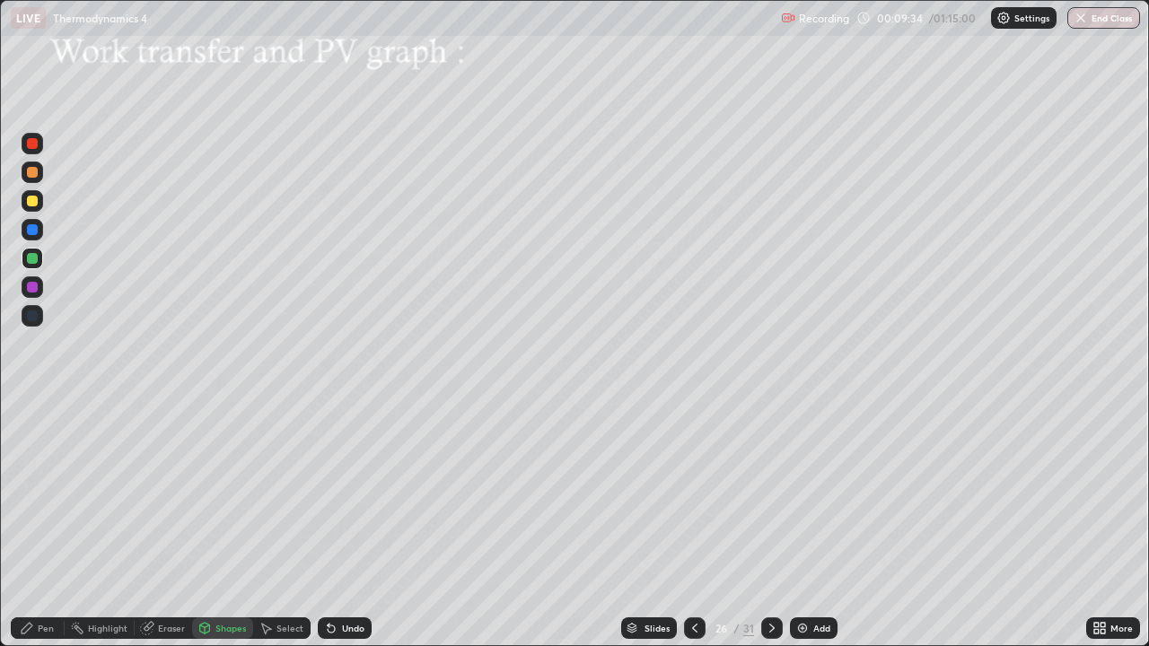
click at [171, 524] on div "Eraser" at bounding box center [171, 628] width 27 height 9
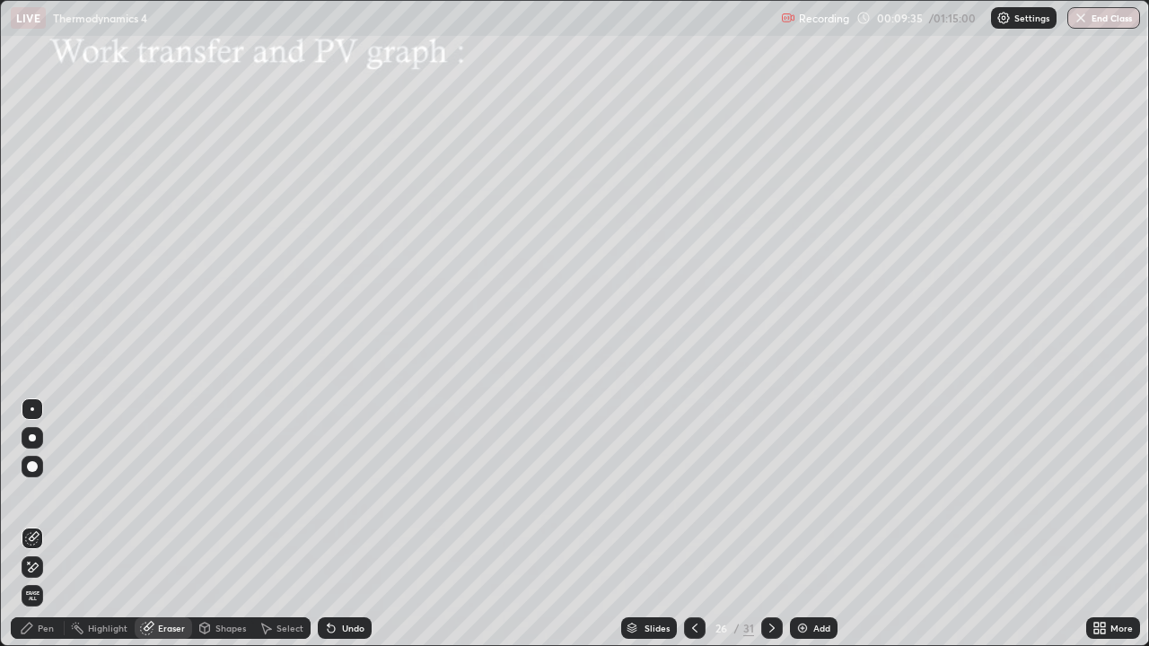
click at [219, 524] on div "Shapes" at bounding box center [230, 628] width 31 height 9
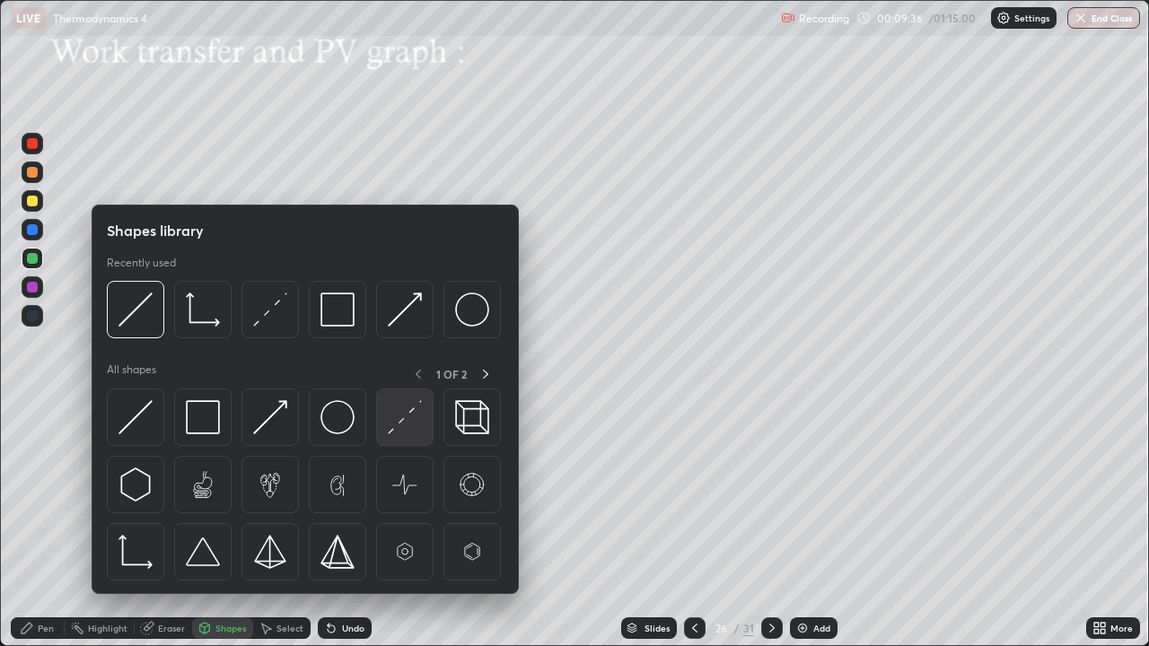
click at [398, 427] on img at bounding box center [405, 417] width 34 height 34
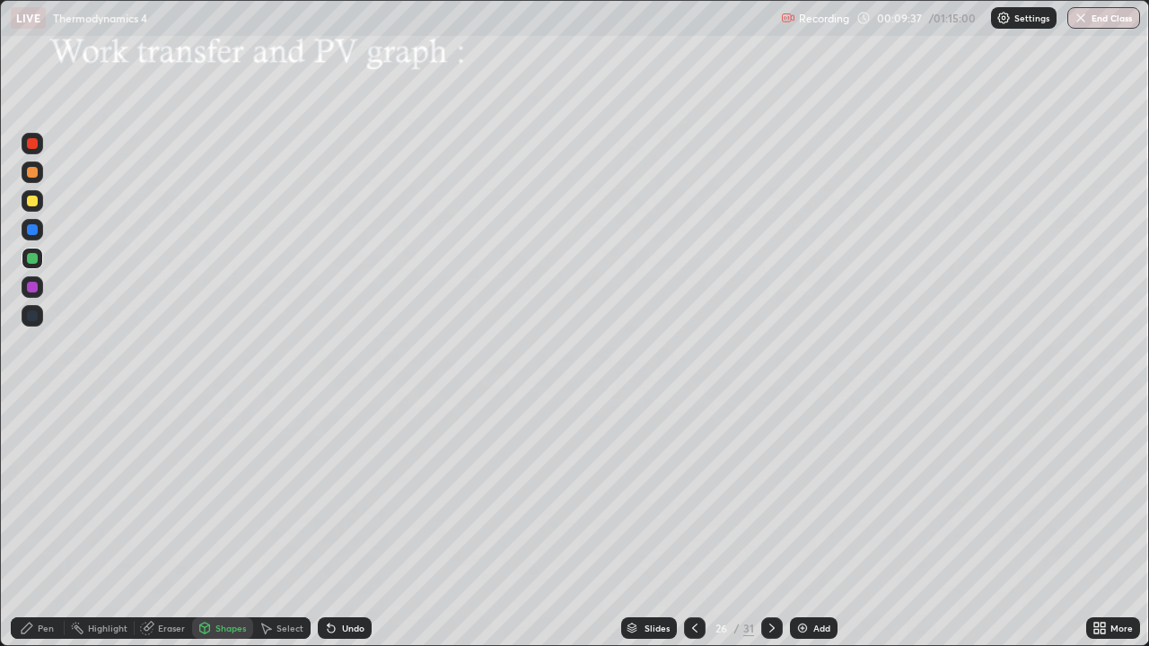
click at [35, 290] on div at bounding box center [32, 287] width 11 height 11
click at [47, 524] on div "Pen" at bounding box center [46, 628] width 16 height 9
click at [770, 524] on icon at bounding box center [772, 628] width 14 height 14
click at [694, 524] on div at bounding box center [695, 628] width 22 height 22
click at [798, 524] on img at bounding box center [802, 628] width 14 height 14
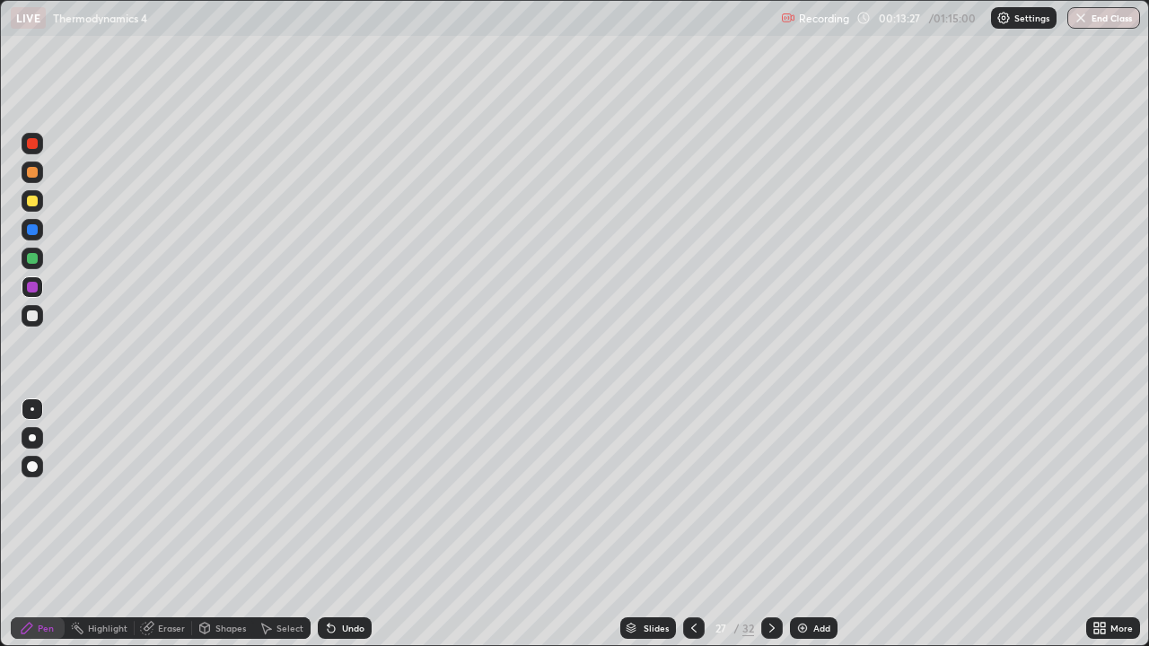
click at [222, 524] on div "Shapes" at bounding box center [230, 628] width 31 height 9
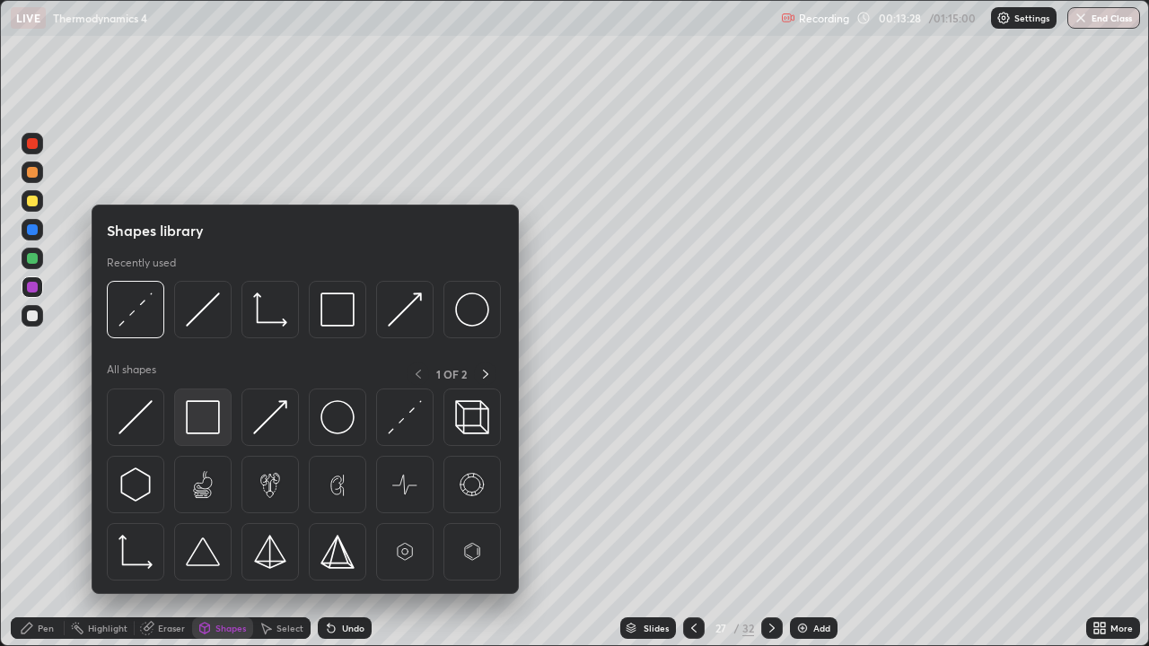
click at [203, 430] on img at bounding box center [203, 417] width 34 height 34
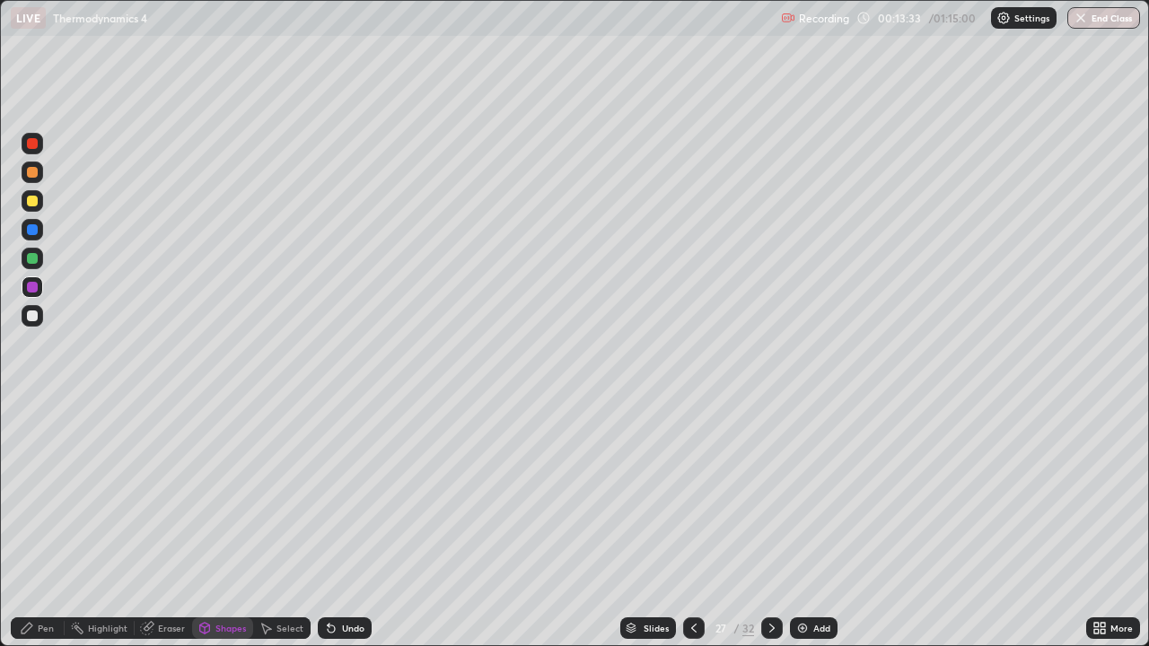
click at [33, 316] on div at bounding box center [32, 316] width 11 height 11
click at [345, 524] on div "Undo" at bounding box center [353, 628] width 22 height 9
click at [218, 524] on div "Shapes" at bounding box center [230, 628] width 31 height 9
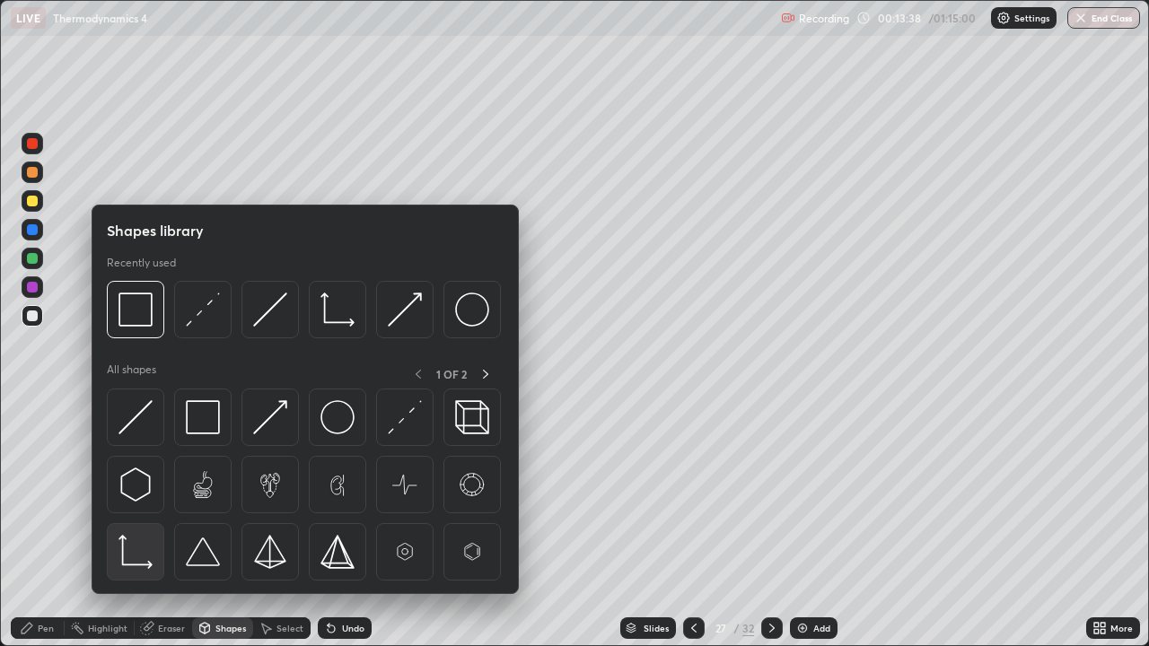
click at [146, 524] on img at bounding box center [135, 552] width 34 height 34
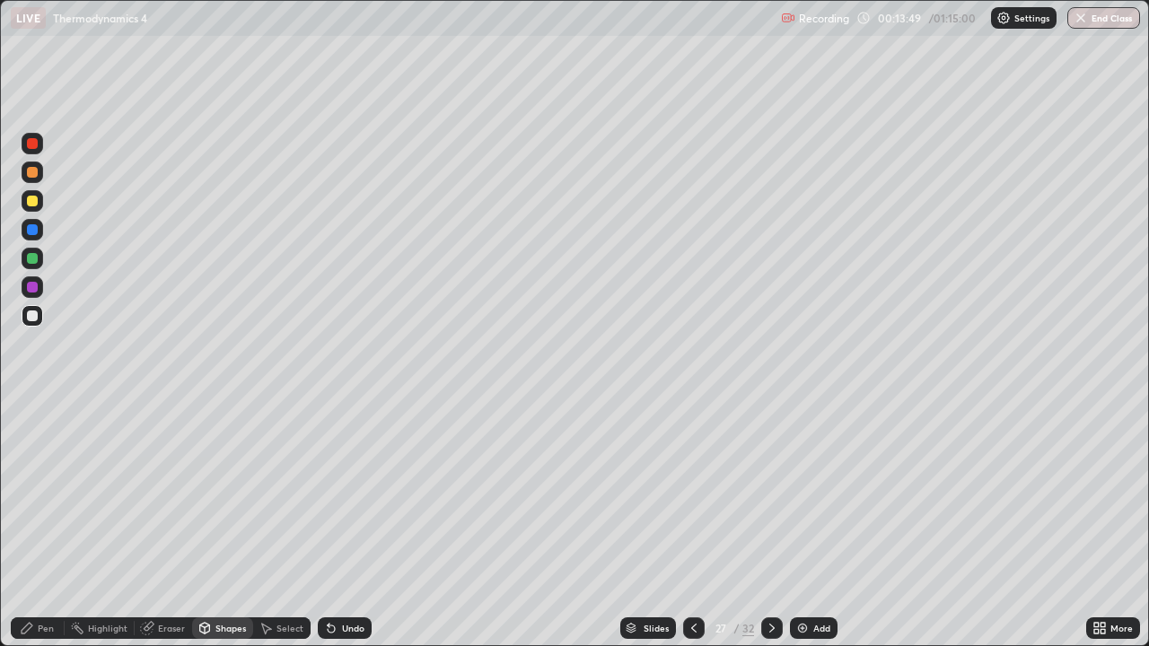
click at [165, 524] on div "Eraser" at bounding box center [171, 628] width 27 height 9
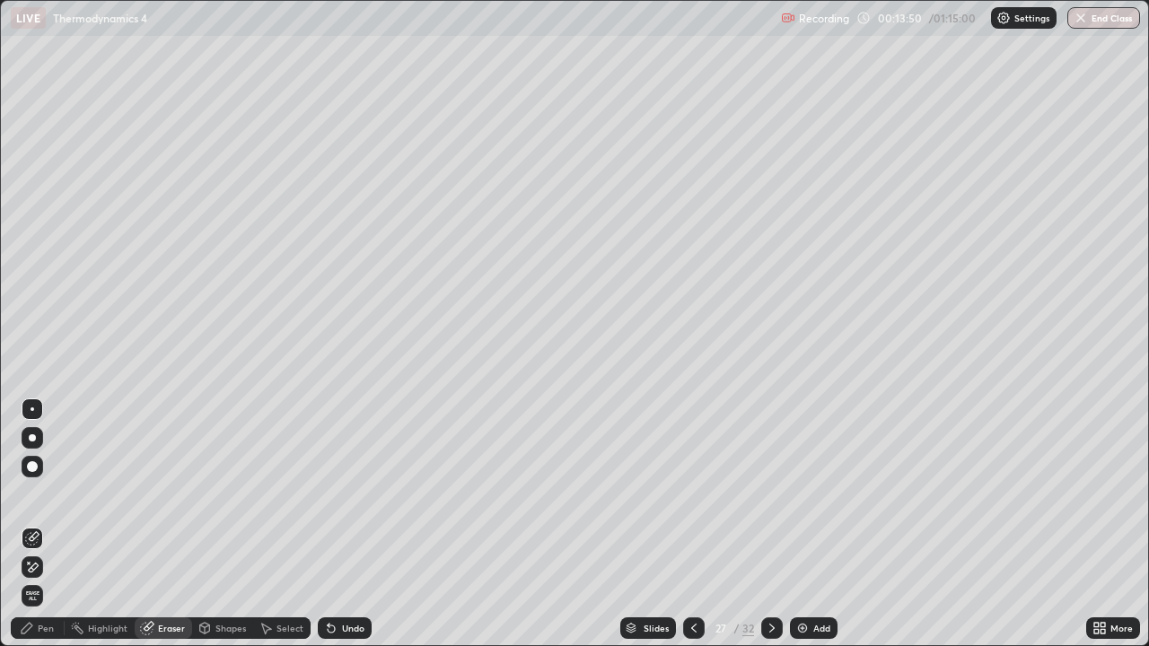
click at [159, 524] on div "Eraser" at bounding box center [171, 628] width 27 height 9
click at [226, 524] on div "Shapes" at bounding box center [230, 628] width 31 height 9
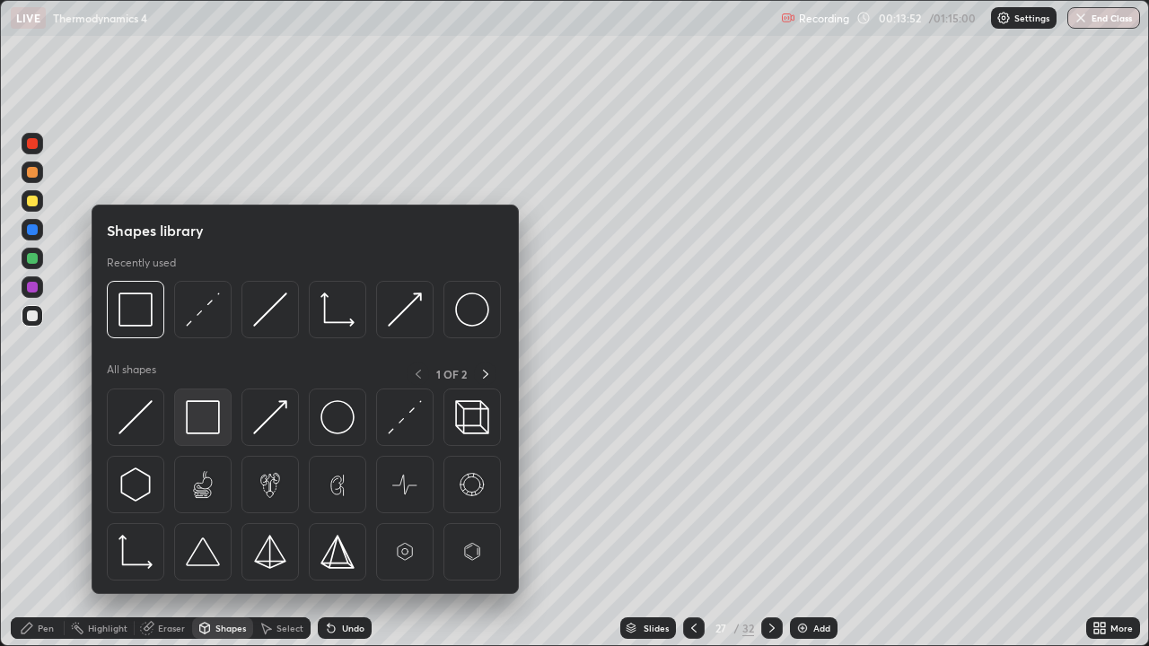
click at [210, 423] on img at bounding box center [203, 417] width 34 height 34
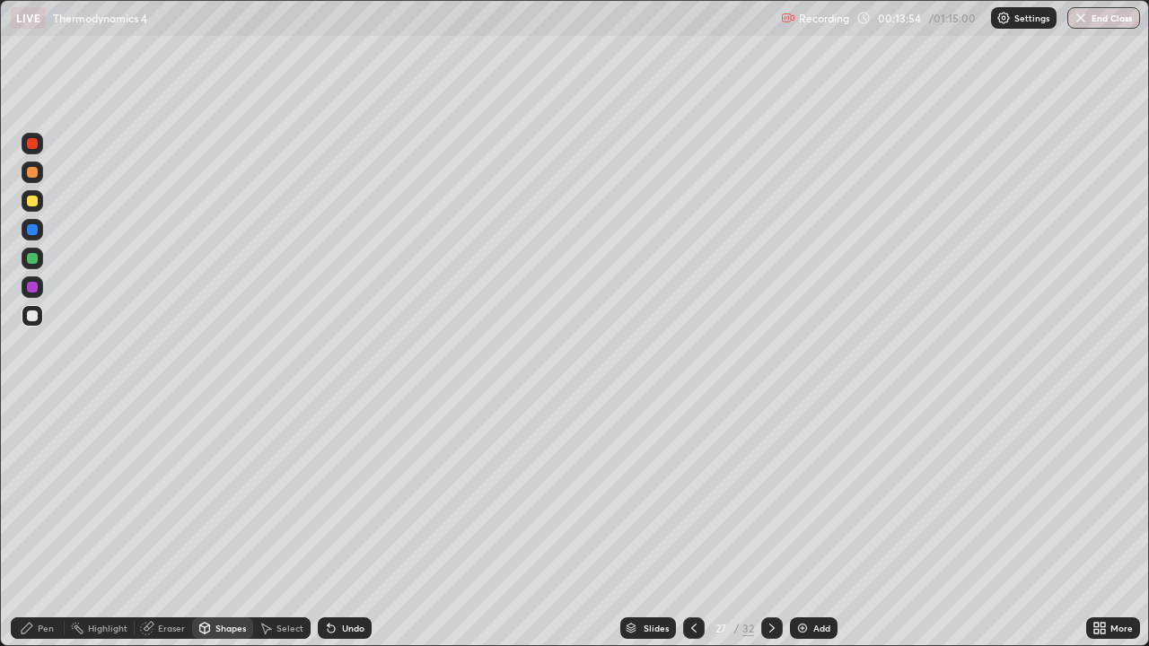
click at [34, 259] on div at bounding box center [32, 258] width 11 height 11
click at [359, 524] on div "Undo" at bounding box center [353, 628] width 22 height 9
click at [235, 524] on div "Shapes" at bounding box center [230, 628] width 31 height 9
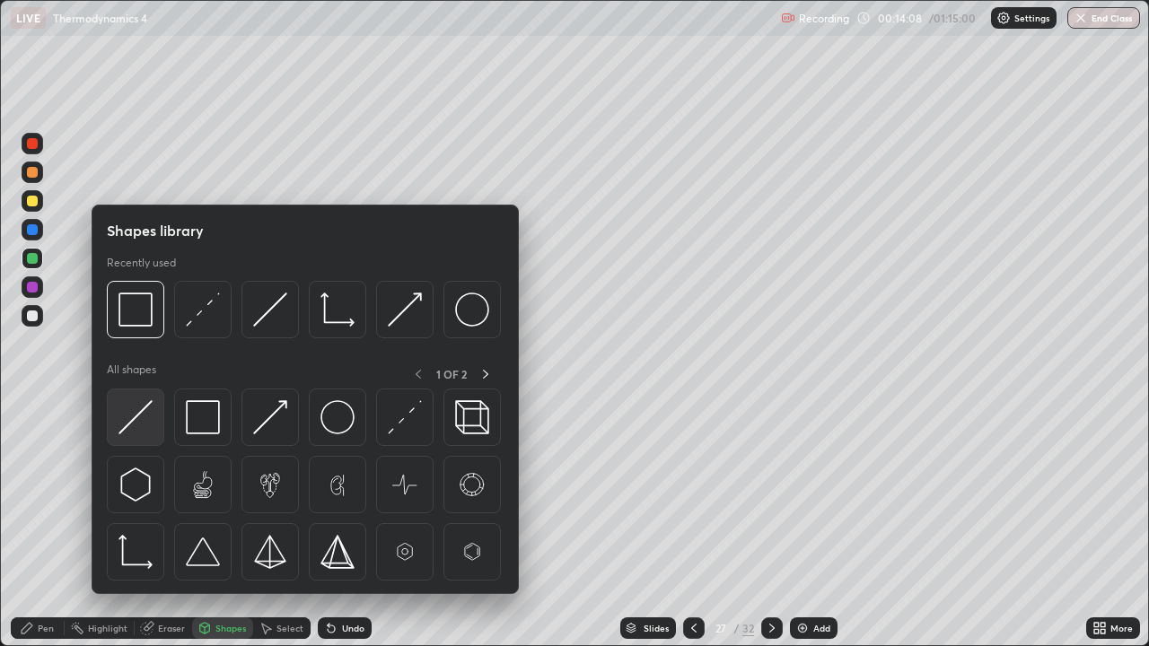
click at [151, 425] on img at bounding box center [135, 417] width 34 height 34
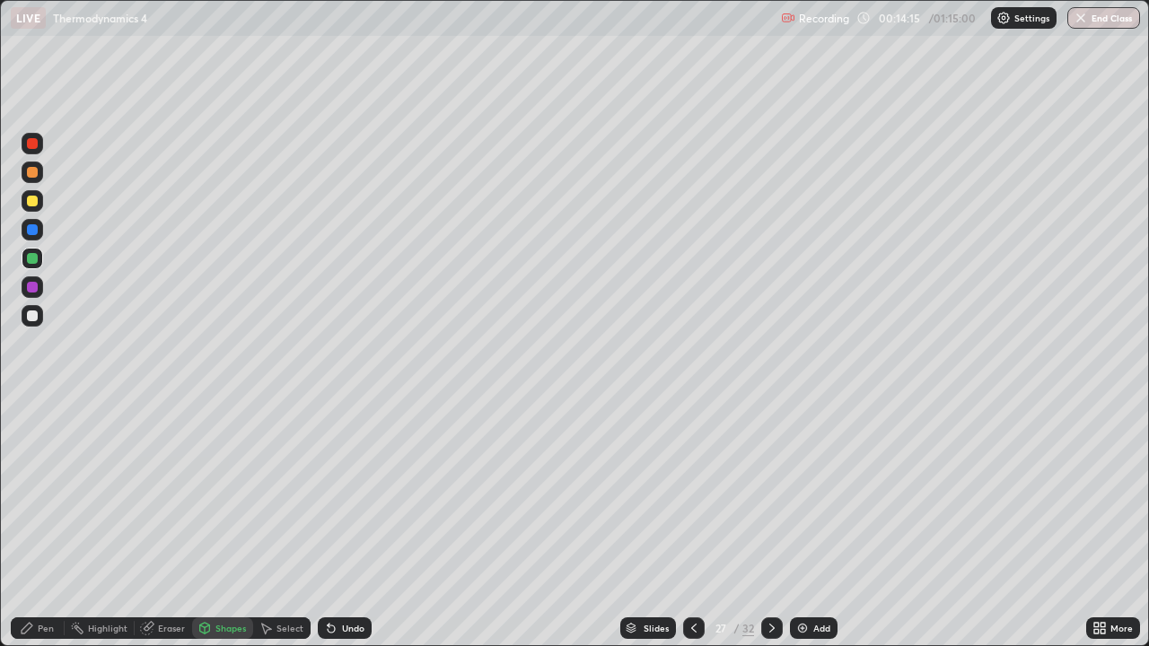
click at [171, 524] on div "Eraser" at bounding box center [171, 628] width 27 height 9
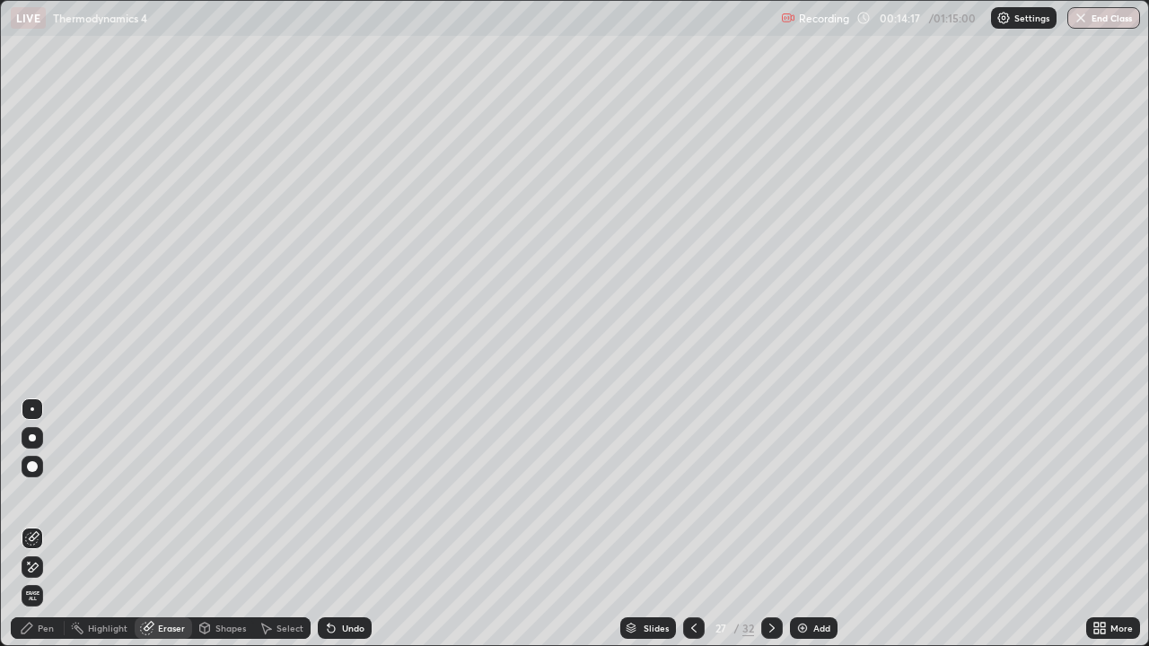
click at [212, 524] on div "Shapes" at bounding box center [222, 628] width 61 height 22
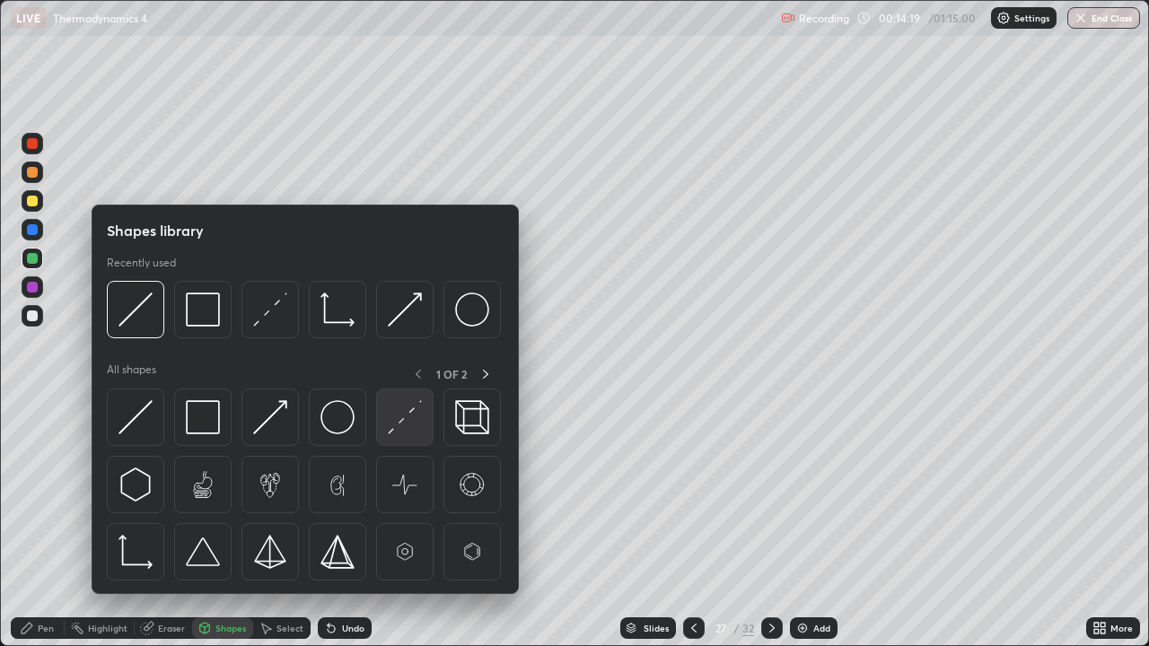
click at [397, 423] on img at bounding box center [405, 417] width 34 height 34
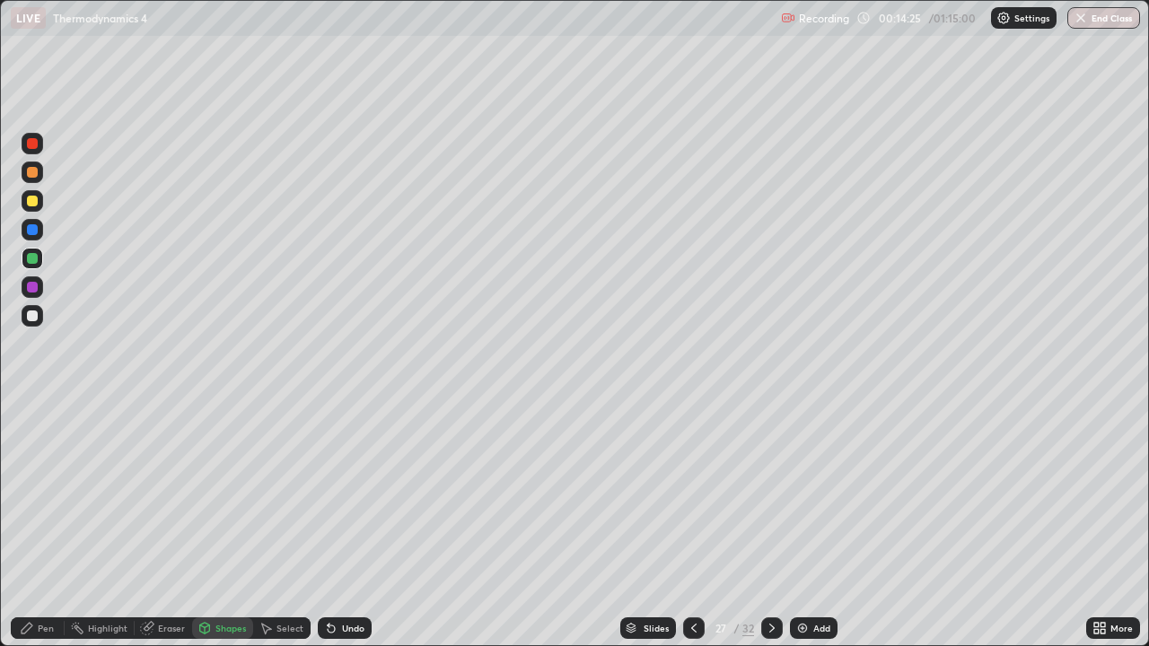
click at [33, 201] on div at bounding box center [32, 201] width 11 height 11
click at [52, 524] on div "Pen" at bounding box center [46, 628] width 16 height 9
click at [35, 316] on div at bounding box center [32, 316] width 11 height 11
click at [337, 524] on div "Undo" at bounding box center [345, 628] width 54 height 22
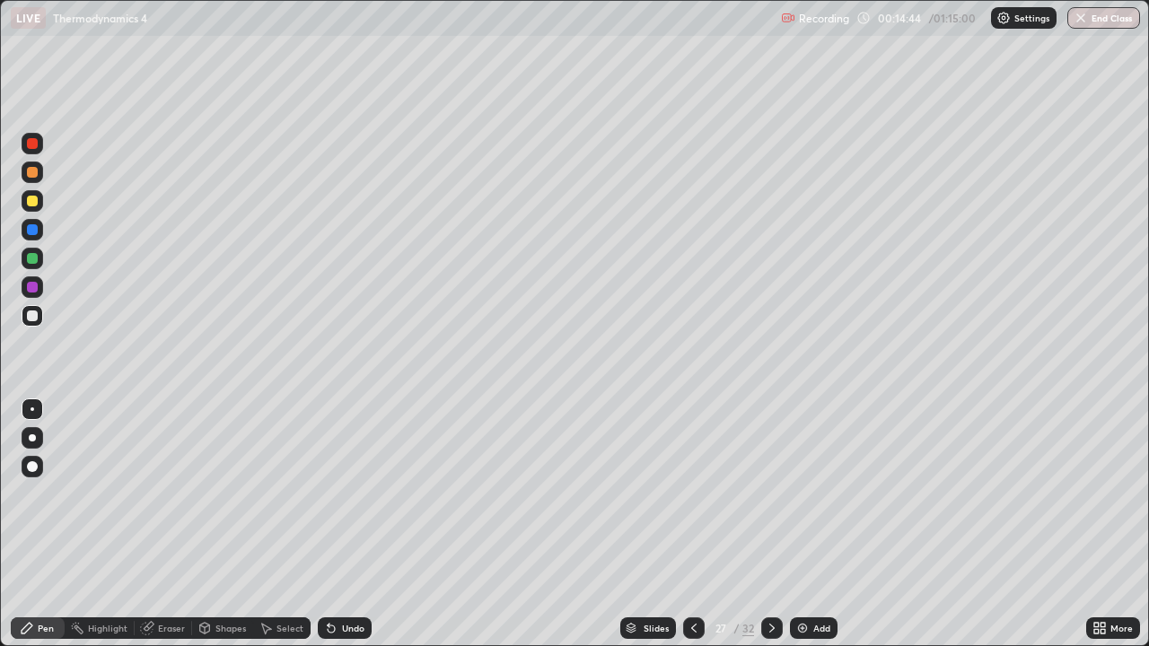
click at [337, 524] on div "Undo" at bounding box center [345, 628] width 54 height 22
click at [335, 524] on div "Undo" at bounding box center [345, 628] width 54 height 22
click at [54, 524] on div "Pen" at bounding box center [38, 628] width 54 height 22
click at [39, 204] on div at bounding box center [33, 201] width 22 height 22
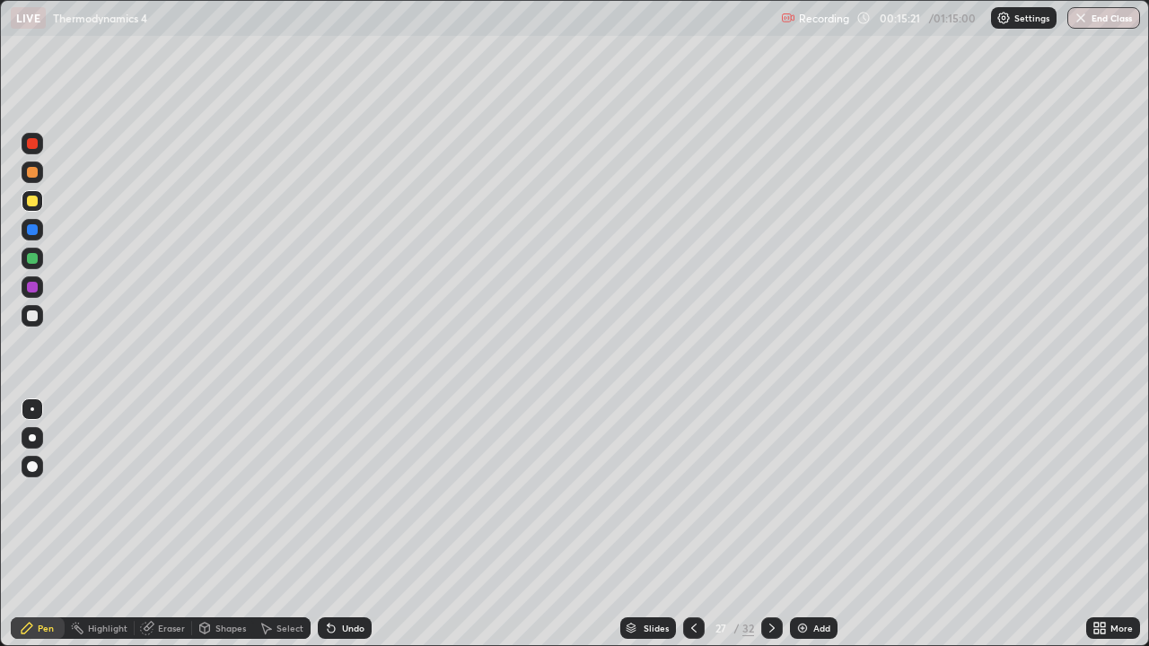
click at [32, 256] on div at bounding box center [32, 258] width 11 height 11
click at [31, 259] on div at bounding box center [32, 258] width 11 height 11
click at [175, 524] on div "Eraser" at bounding box center [171, 628] width 27 height 9
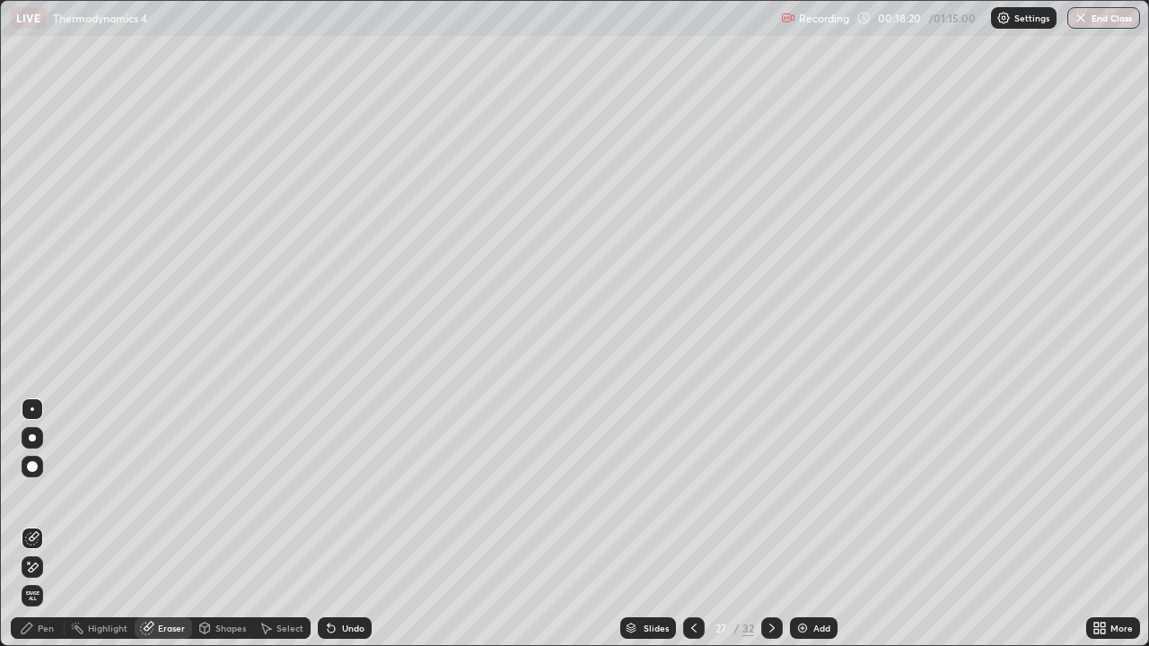
click at [227, 524] on div "Shapes" at bounding box center [230, 628] width 31 height 9
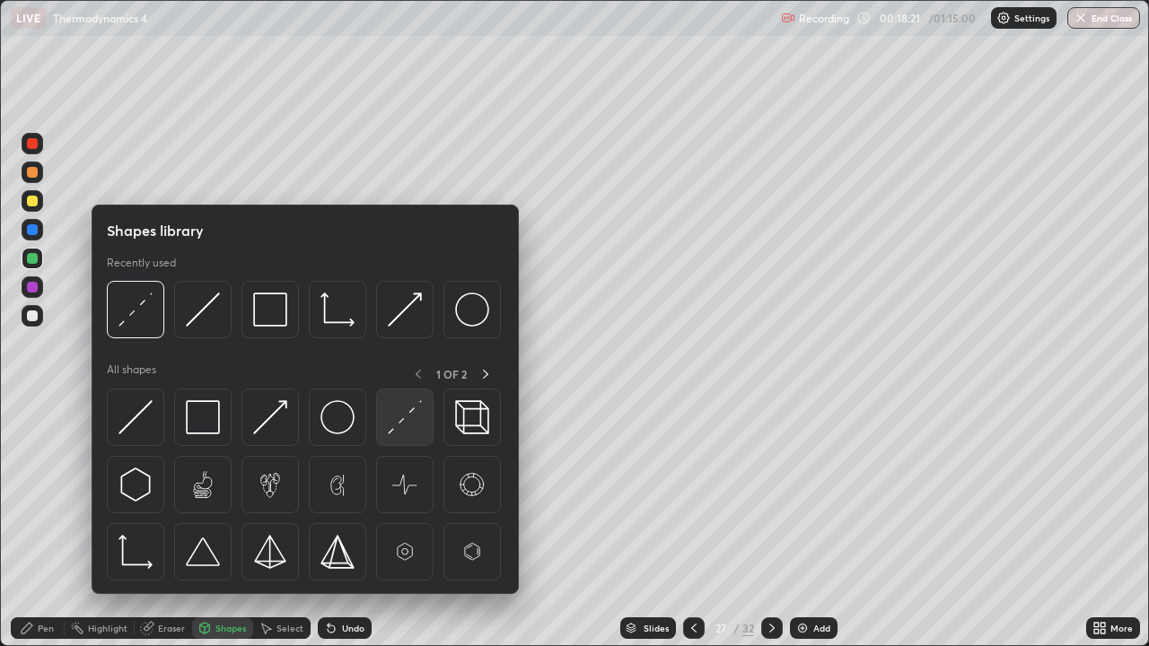
click at [398, 416] on img at bounding box center [405, 417] width 34 height 34
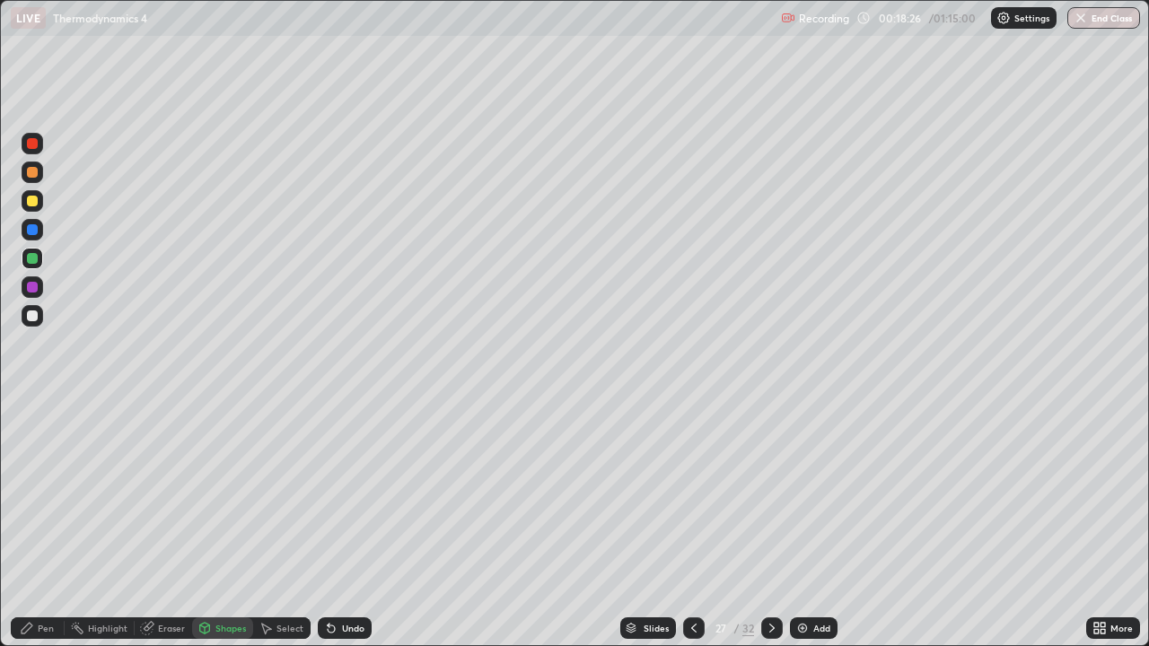
click at [30, 202] on div at bounding box center [32, 201] width 11 height 11
click at [328, 524] on icon at bounding box center [329, 625] width 2 height 2
click at [39, 524] on div "Pen" at bounding box center [46, 628] width 16 height 9
click at [31, 316] on div at bounding box center [32, 316] width 11 height 11
click at [238, 524] on div "Shapes" at bounding box center [230, 628] width 31 height 9
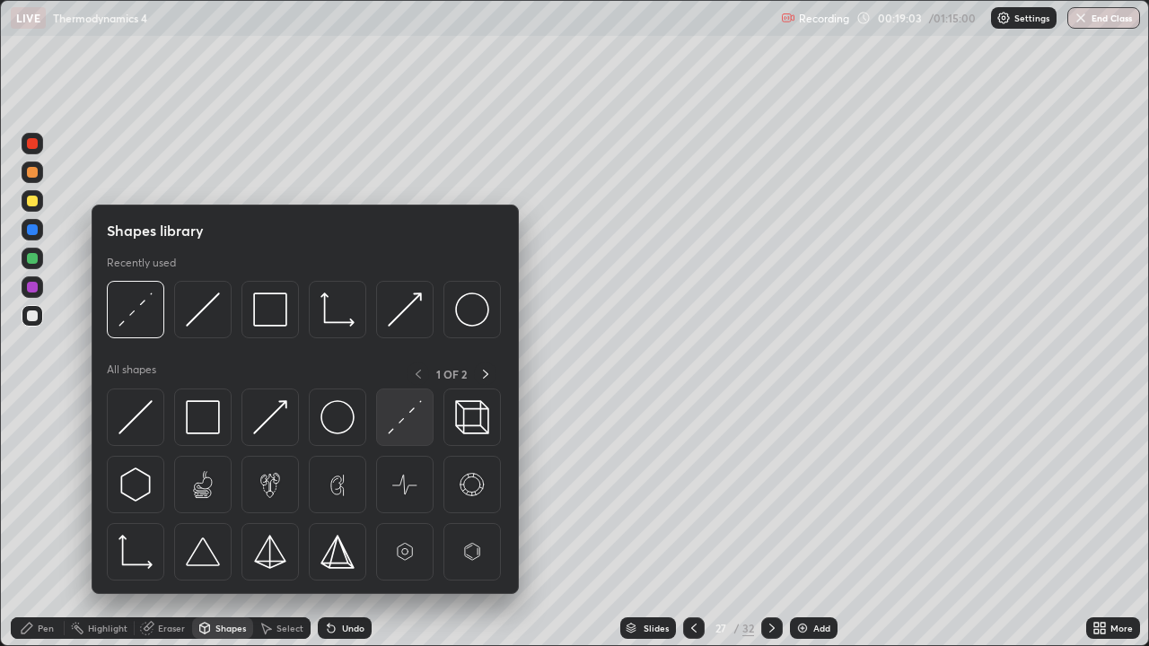
click at [400, 423] on img at bounding box center [405, 417] width 34 height 34
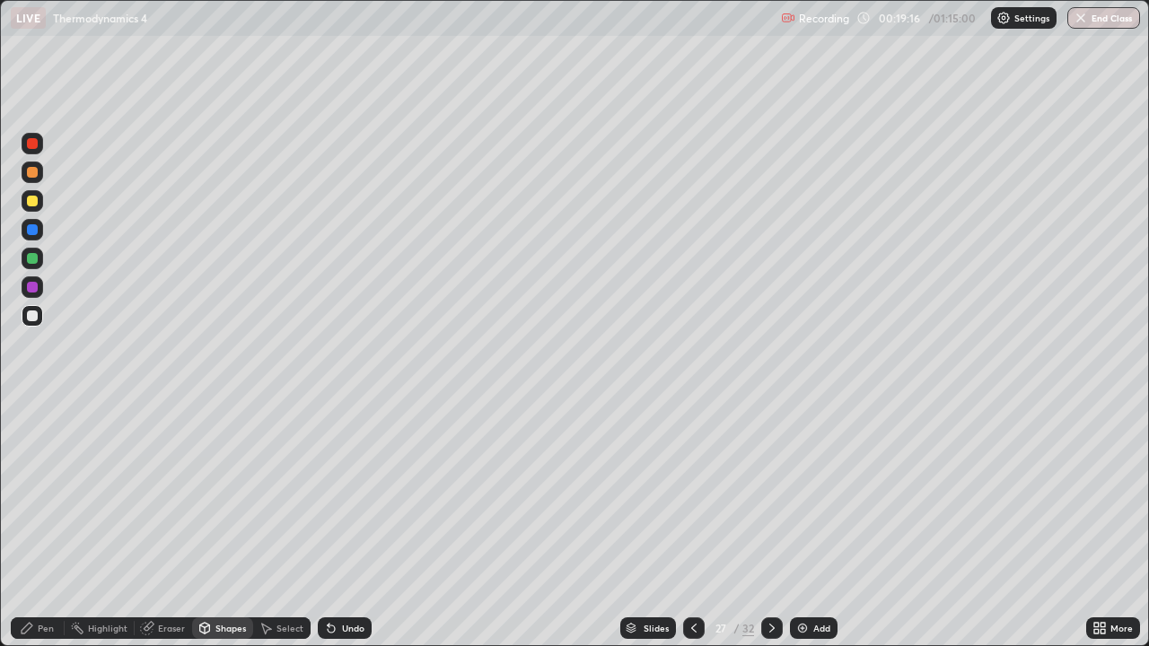
click at [36, 201] on div at bounding box center [32, 201] width 11 height 11
click at [357, 524] on div "Undo" at bounding box center [353, 628] width 22 height 9
click at [49, 524] on div "Pen" at bounding box center [46, 628] width 16 height 9
click at [36, 173] on div at bounding box center [32, 172] width 11 height 11
click at [770, 524] on icon at bounding box center [772, 628] width 14 height 14
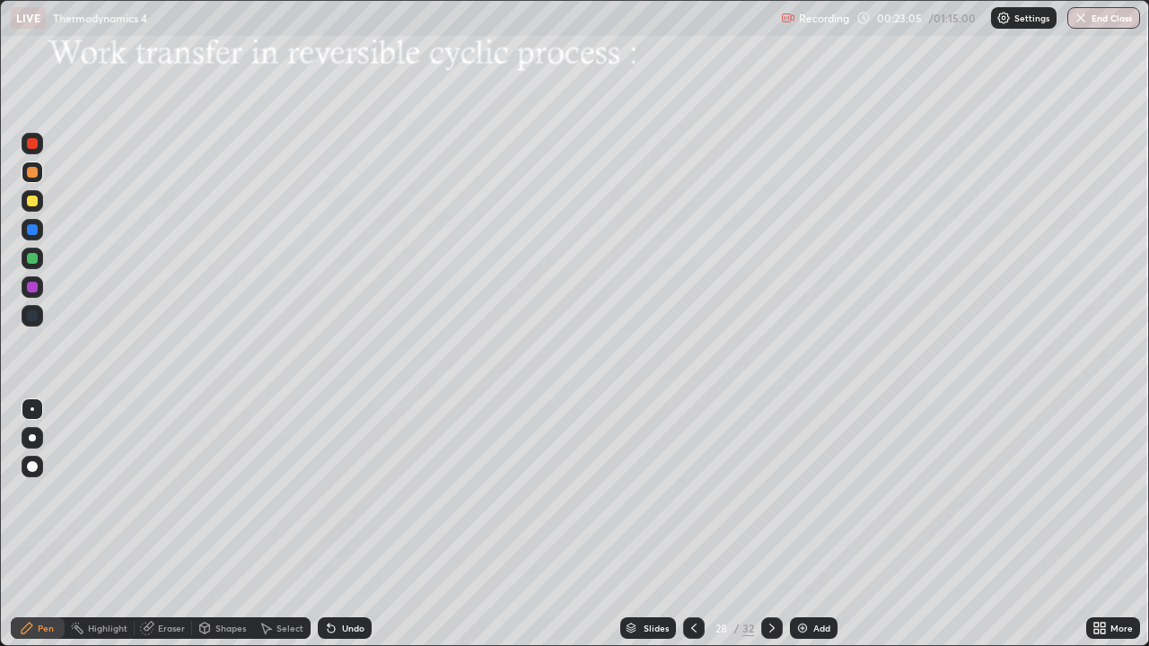
click at [219, 524] on div "Shapes" at bounding box center [230, 628] width 31 height 9
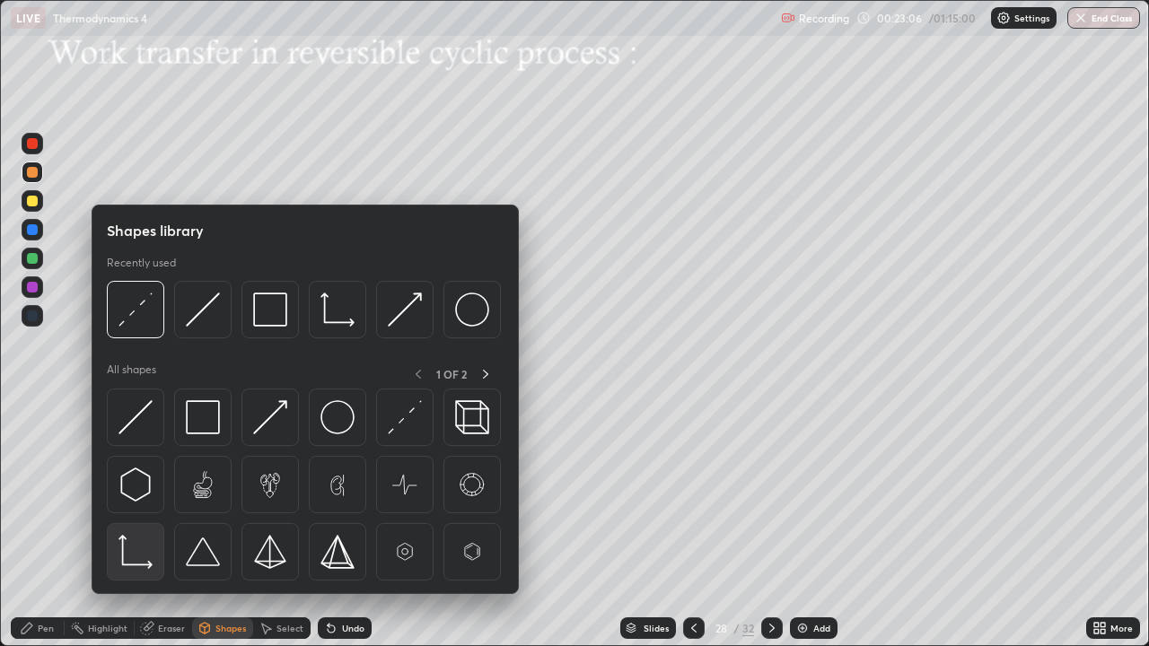
click at [150, 524] on img at bounding box center [135, 552] width 34 height 34
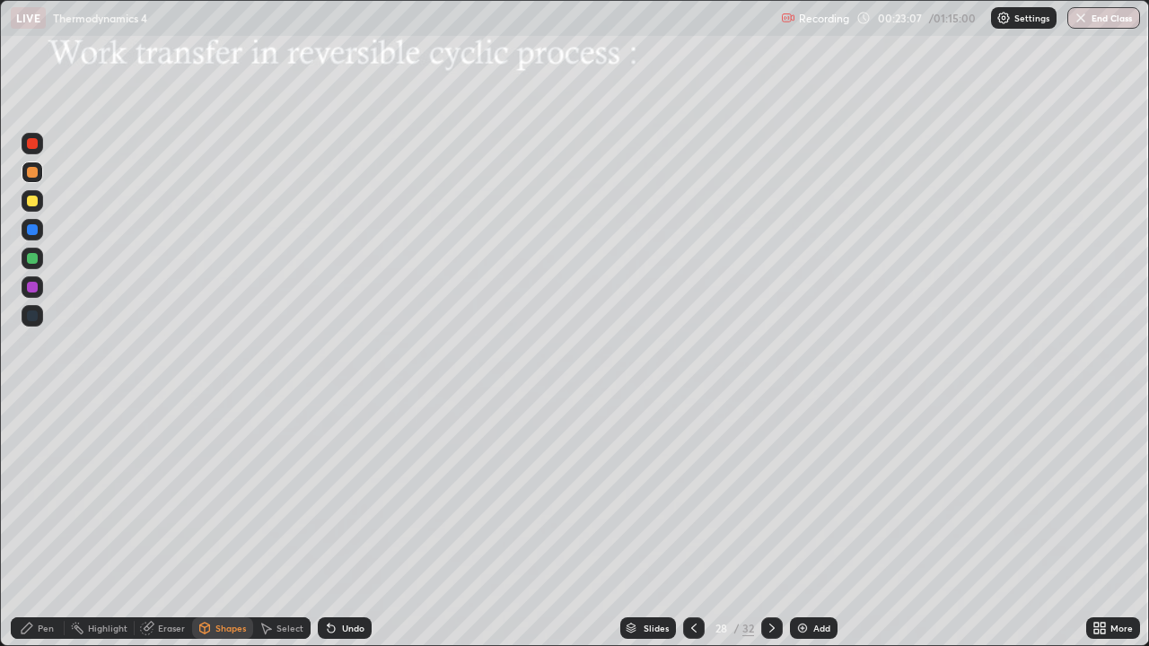
click at [37, 201] on div at bounding box center [32, 201] width 11 height 11
click at [49, 524] on div "Pen" at bounding box center [38, 628] width 54 height 22
click at [220, 524] on div "Shapes" at bounding box center [230, 628] width 31 height 9
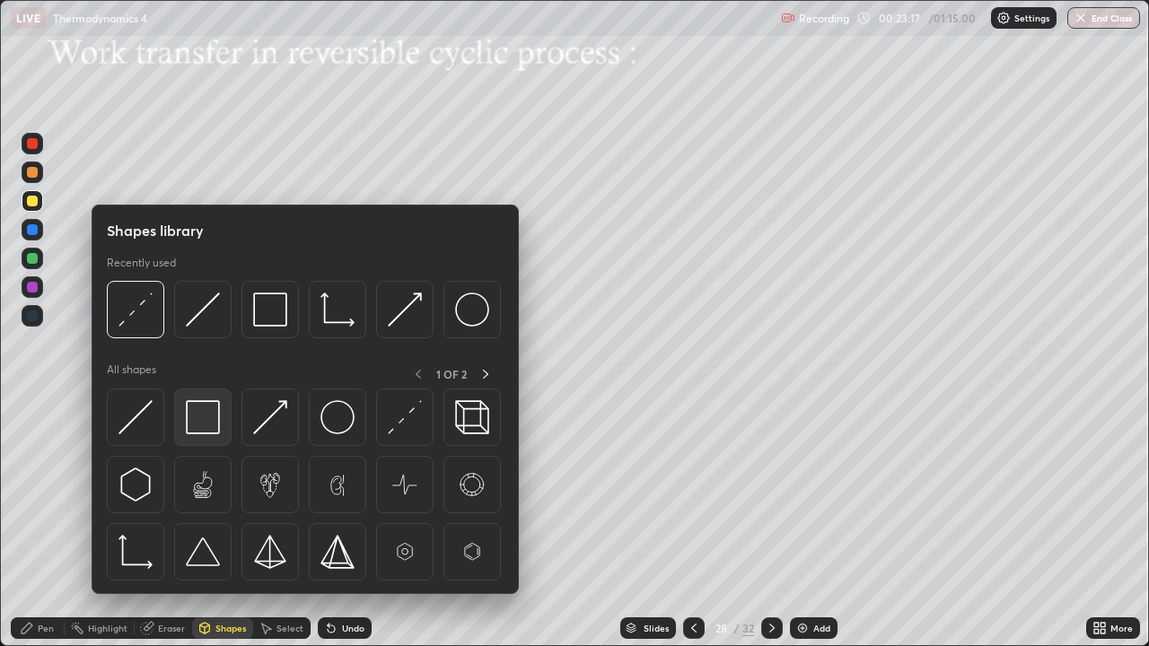
click at [207, 421] on img at bounding box center [203, 417] width 34 height 34
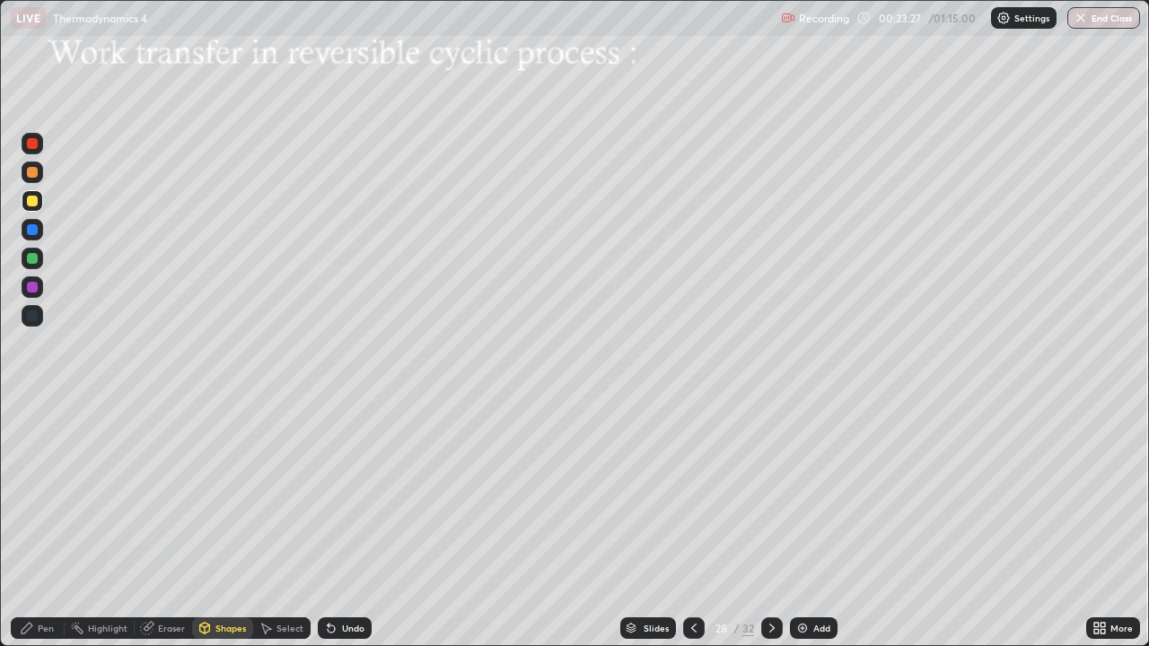
click at [345, 524] on div "Undo" at bounding box center [353, 628] width 22 height 9
click at [32, 173] on div at bounding box center [32, 172] width 11 height 11
click at [38, 524] on div "Pen" at bounding box center [38, 628] width 54 height 22
click at [164, 524] on div "Eraser" at bounding box center [171, 628] width 27 height 9
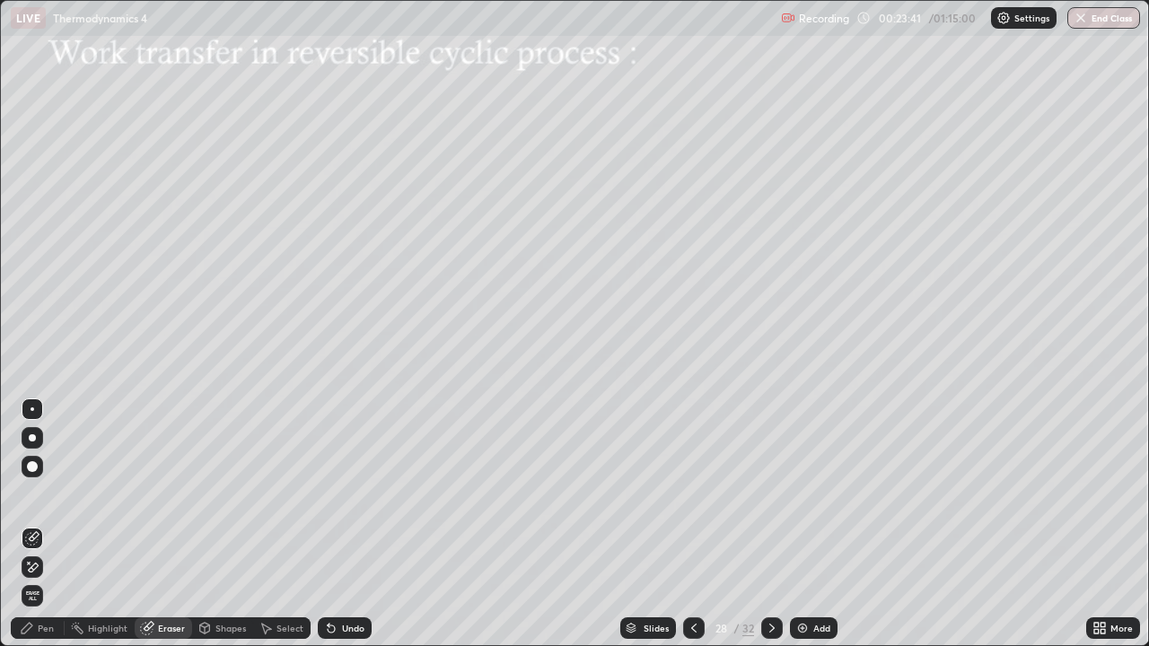
click at [216, 524] on div "Shapes" at bounding box center [230, 628] width 31 height 9
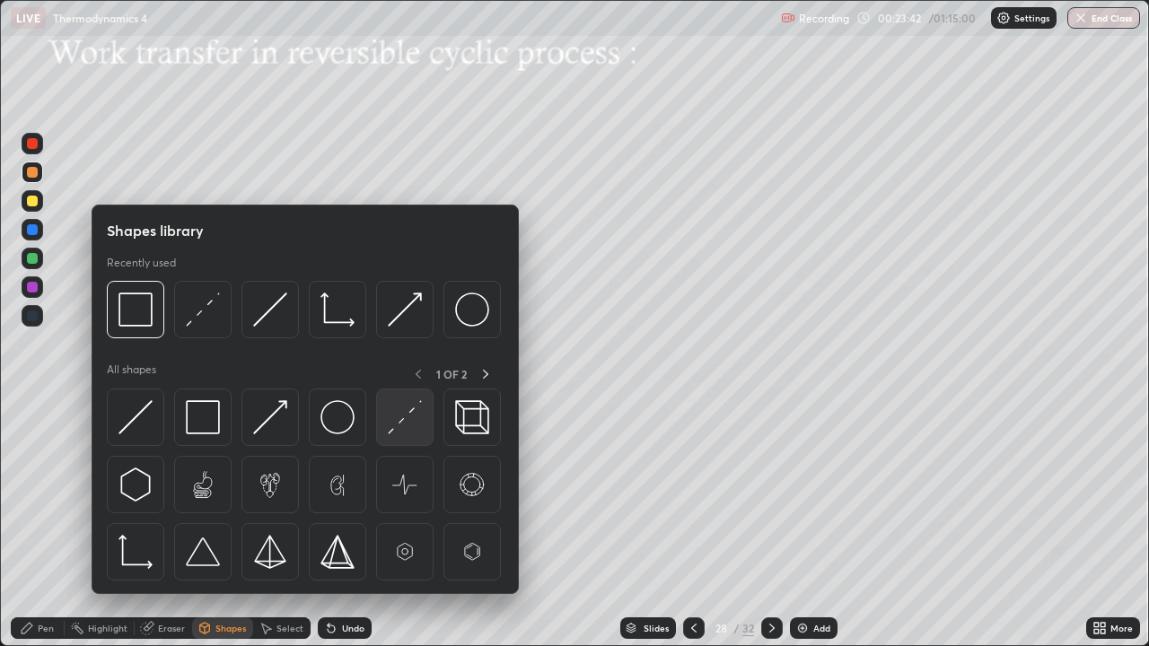
click at [392, 428] on img at bounding box center [405, 417] width 34 height 34
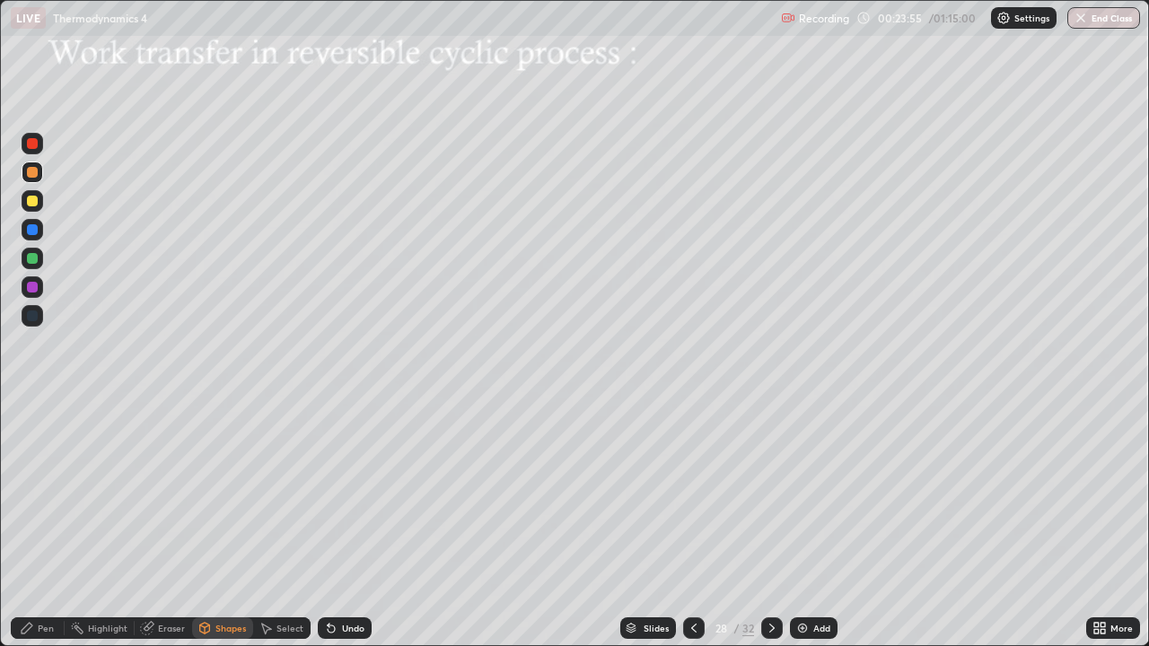
click at [34, 175] on div at bounding box center [32, 172] width 11 height 11
click at [337, 524] on div "Undo" at bounding box center [345, 628] width 54 height 22
click at [41, 524] on div "Pen" at bounding box center [46, 628] width 16 height 9
click at [35, 285] on div at bounding box center [32, 287] width 11 height 11
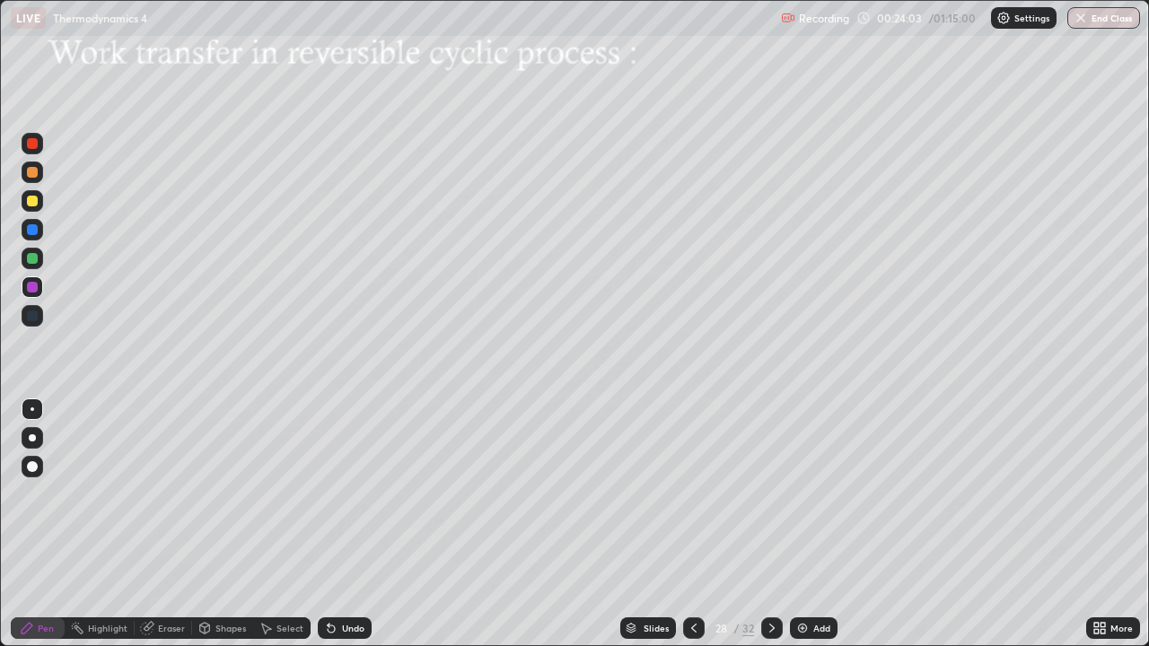
click at [36, 175] on div at bounding box center [32, 172] width 11 height 11
click at [215, 524] on div "Shapes" at bounding box center [230, 628] width 31 height 9
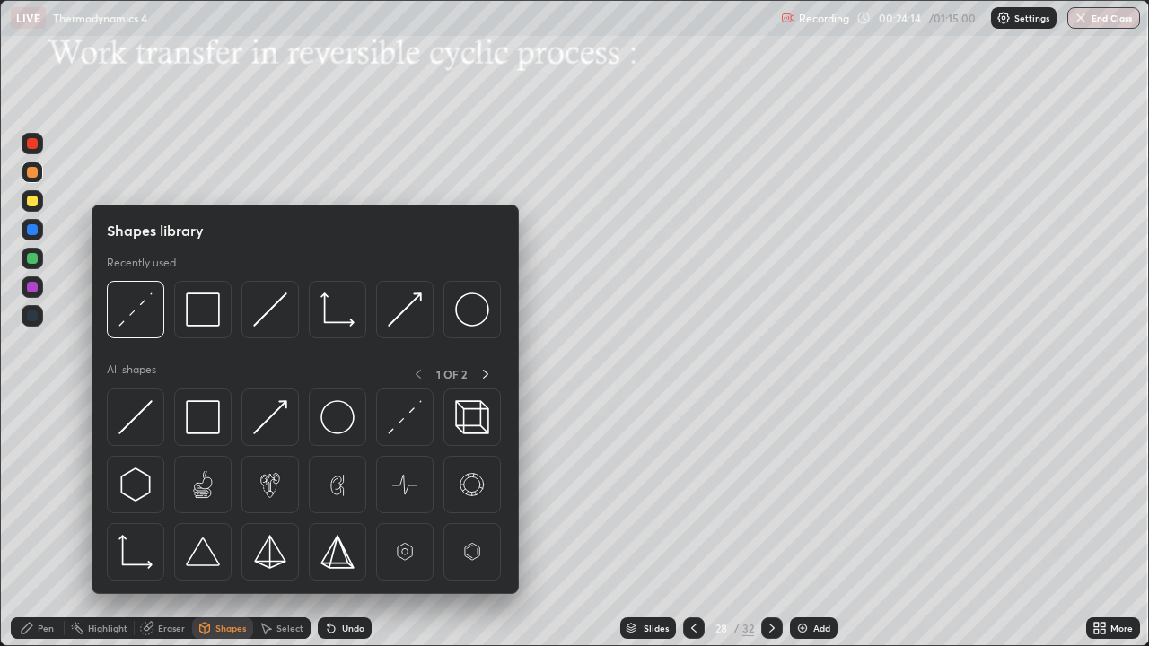
click at [34, 258] on div at bounding box center [32, 258] width 11 height 11
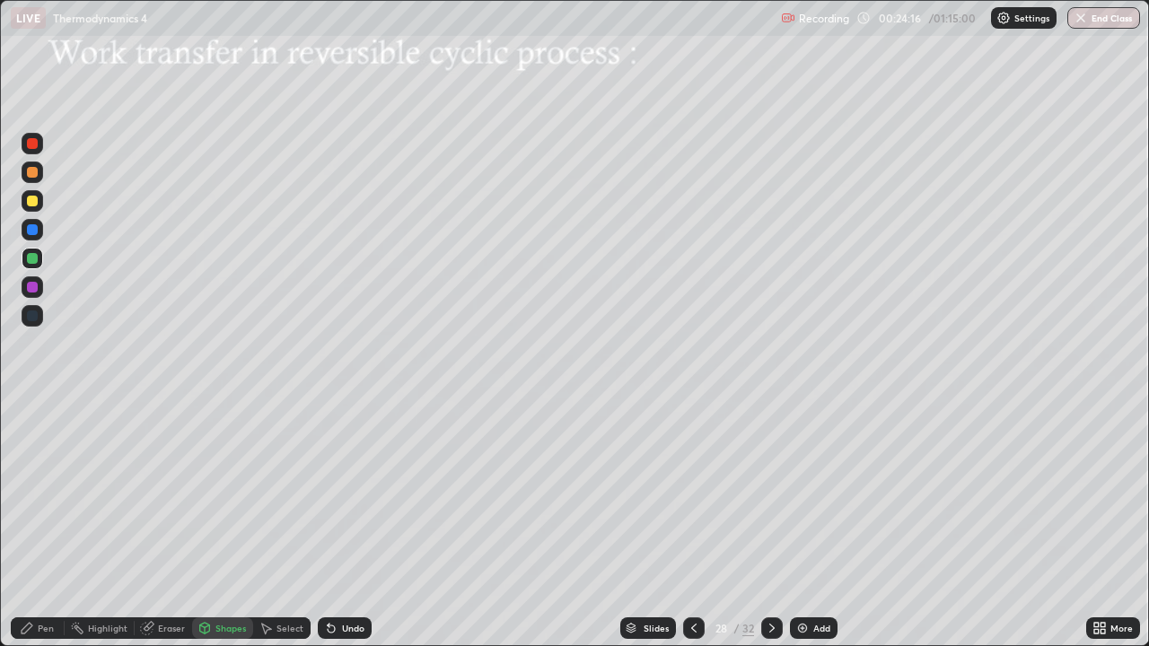
click at [269, 524] on icon at bounding box center [267, 629] width 10 height 11
click at [213, 524] on div "Shapes" at bounding box center [222, 628] width 61 height 22
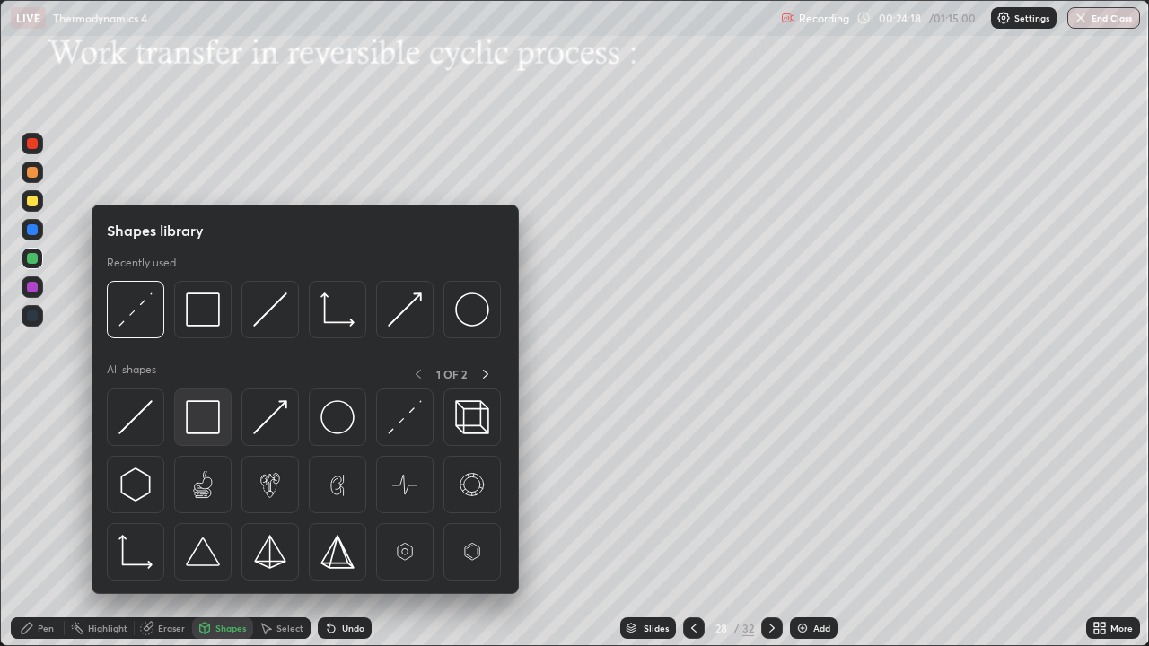
click at [210, 418] on img at bounding box center [203, 417] width 34 height 34
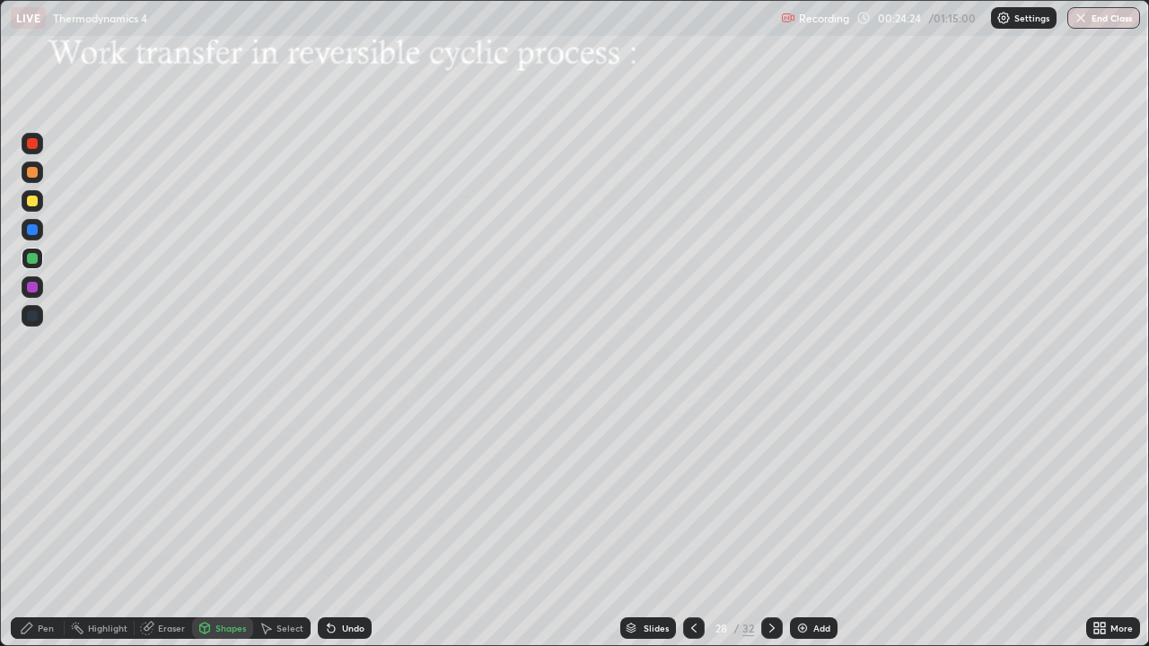
click at [328, 524] on icon at bounding box center [329, 625] width 2 height 2
click at [31, 259] on div at bounding box center [32, 258] width 11 height 11
click at [338, 524] on div "Undo" at bounding box center [345, 628] width 54 height 22
click at [46, 524] on div "Pen" at bounding box center [46, 628] width 16 height 9
click at [31, 261] on div at bounding box center [32, 258] width 11 height 11
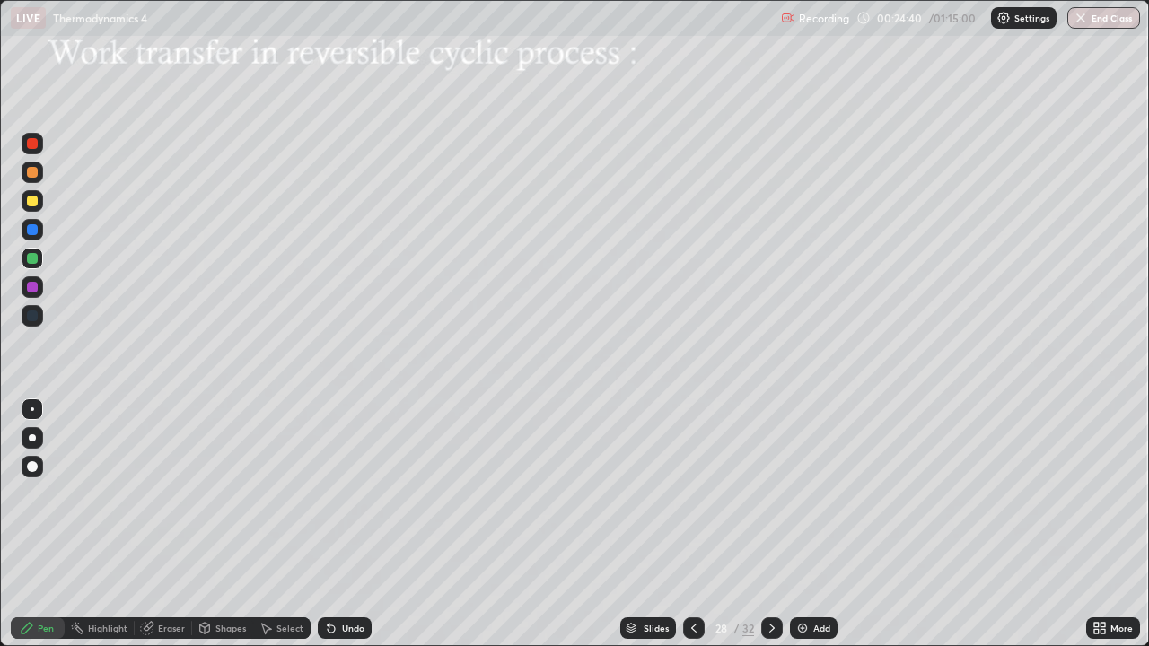
click at [331, 524] on icon at bounding box center [331, 629] width 7 height 7
click at [328, 524] on icon at bounding box center [331, 629] width 7 height 7
click at [209, 524] on icon at bounding box center [204, 628] width 14 height 14
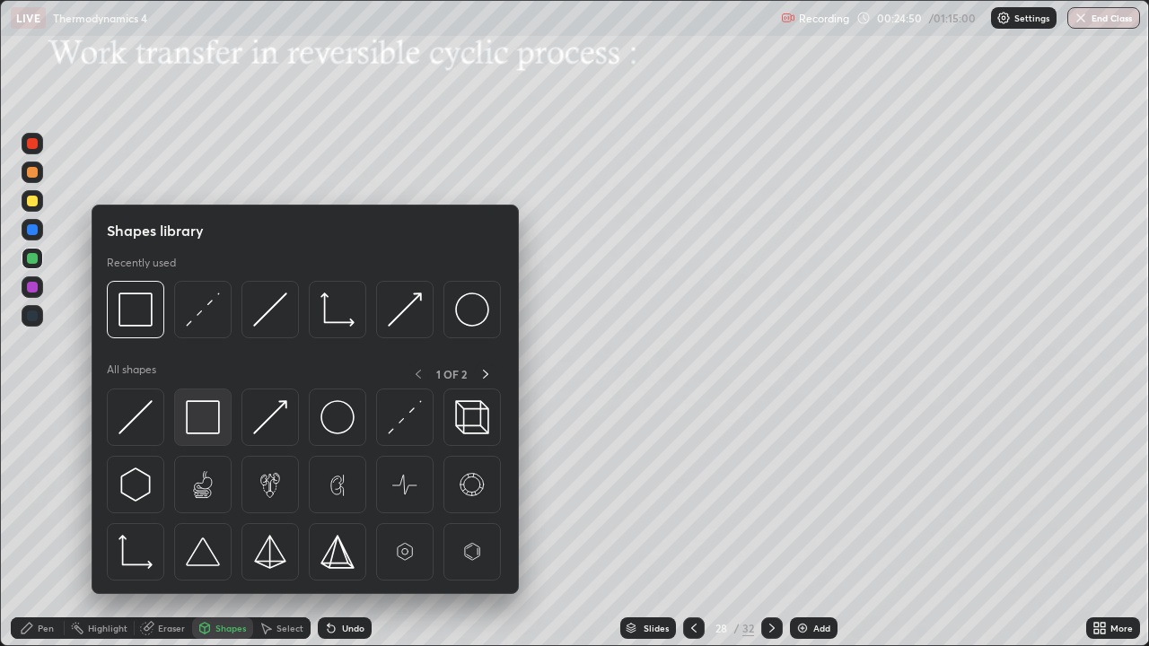
click at [206, 416] on img at bounding box center [203, 417] width 34 height 34
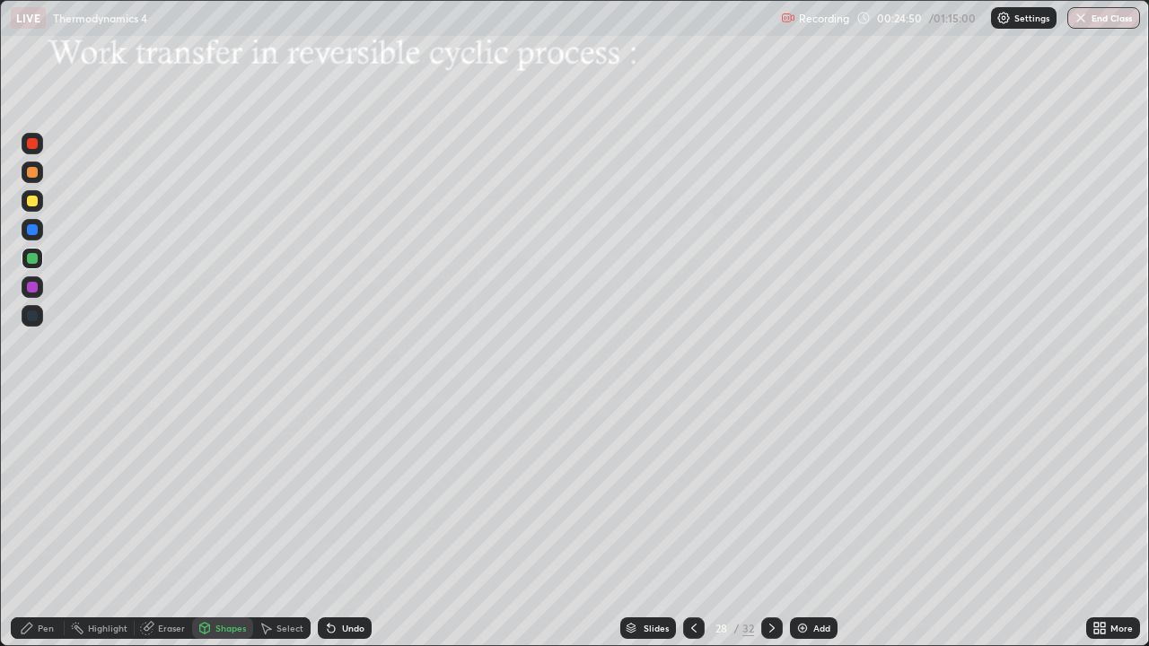
click at [36, 202] on div at bounding box center [32, 201] width 11 height 11
click at [33, 524] on icon at bounding box center [27, 628] width 14 height 14
click at [33, 172] on div at bounding box center [32, 172] width 11 height 11
click at [217, 524] on div "Shapes" at bounding box center [230, 628] width 31 height 9
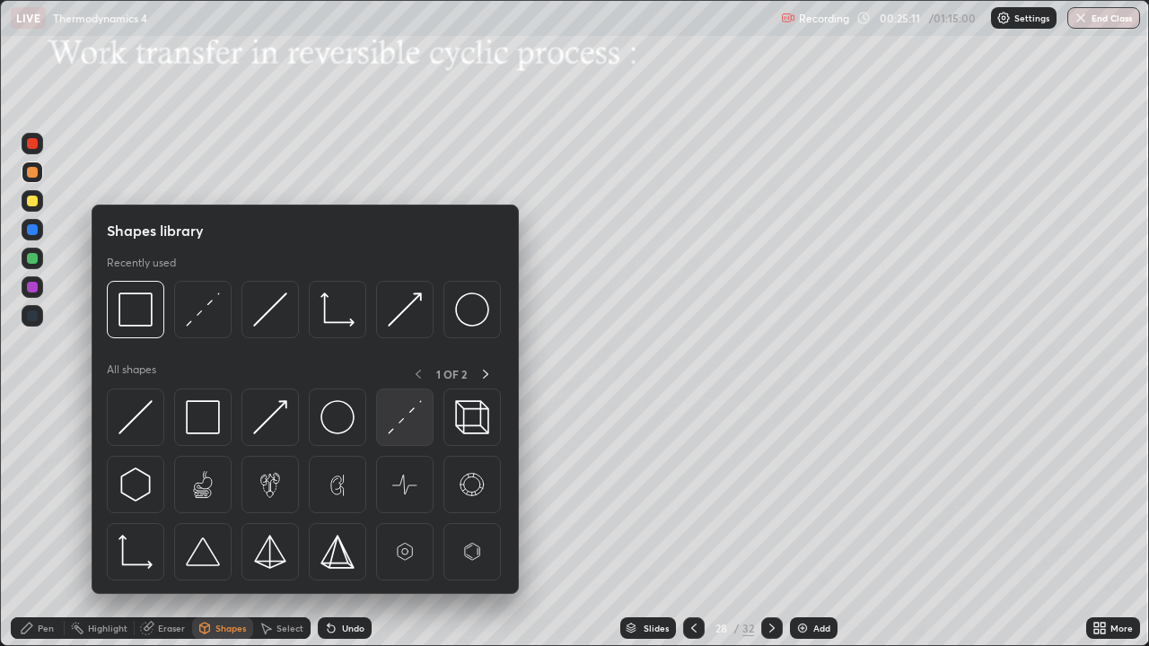
click at [392, 420] on img at bounding box center [405, 417] width 34 height 34
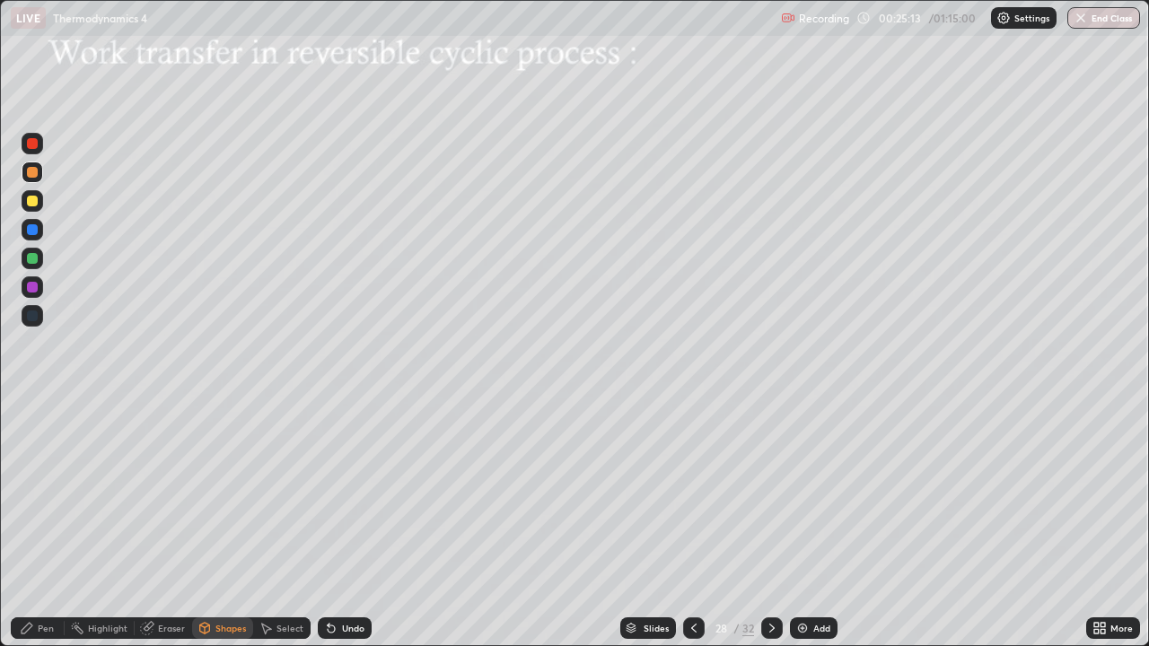
click at [336, 524] on div "Undo" at bounding box center [345, 628] width 54 height 22
click at [337, 524] on div "Undo" at bounding box center [345, 628] width 54 height 22
click at [31, 202] on div at bounding box center [32, 201] width 11 height 11
click at [43, 524] on div "Pen" at bounding box center [38, 628] width 54 height 22
click at [206, 524] on icon at bounding box center [205, 627] width 10 height 3
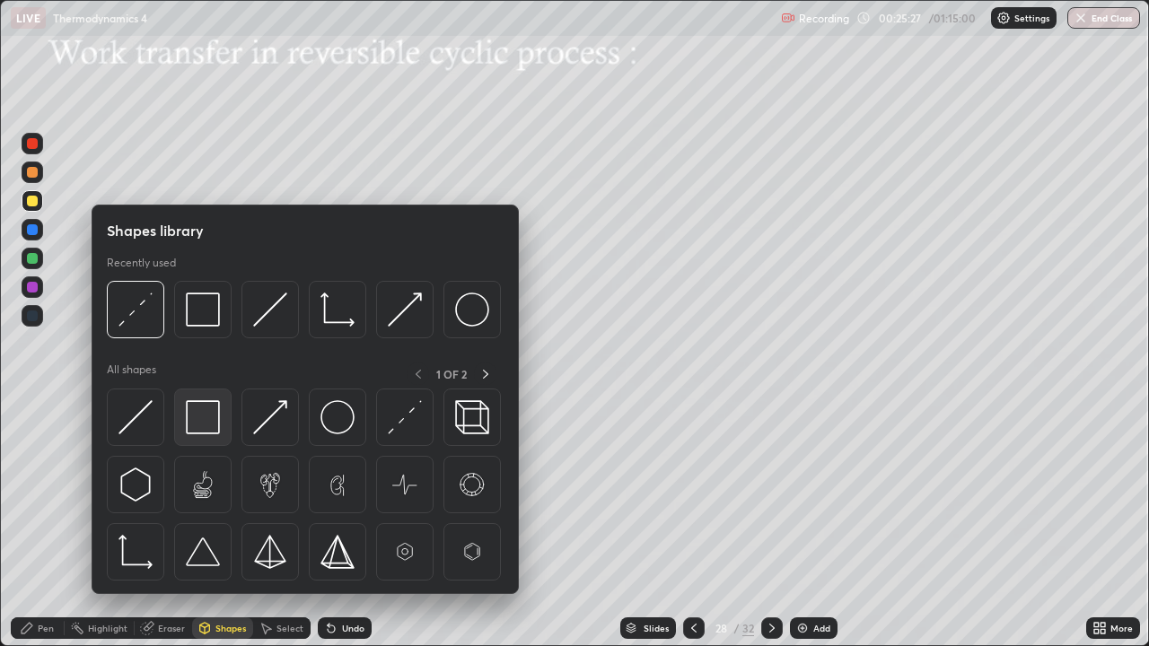
click at [205, 422] on img at bounding box center [203, 417] width 34 height 34
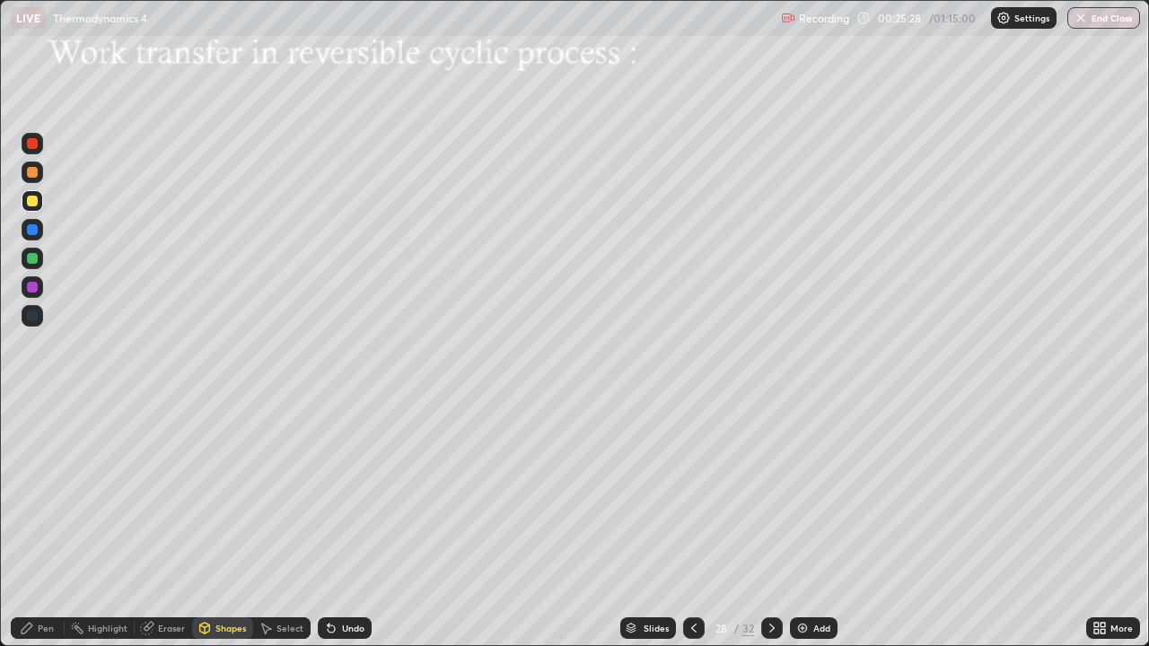
click at [31, 256] on div at bounding box center [32, 258] width 11 height 11
click at [35, 261] on div at bounding box center [32, 258] width 11 height 11
click at [338, 524] on div "Undo" at bounding box center [345, 628] width 54 height 22
click at [38, 524] on div "Pen" at bounding box center [46, 628] width 16 height 9
click at [33, 201] on div at bounding box center [32, 201] width 11 height 11
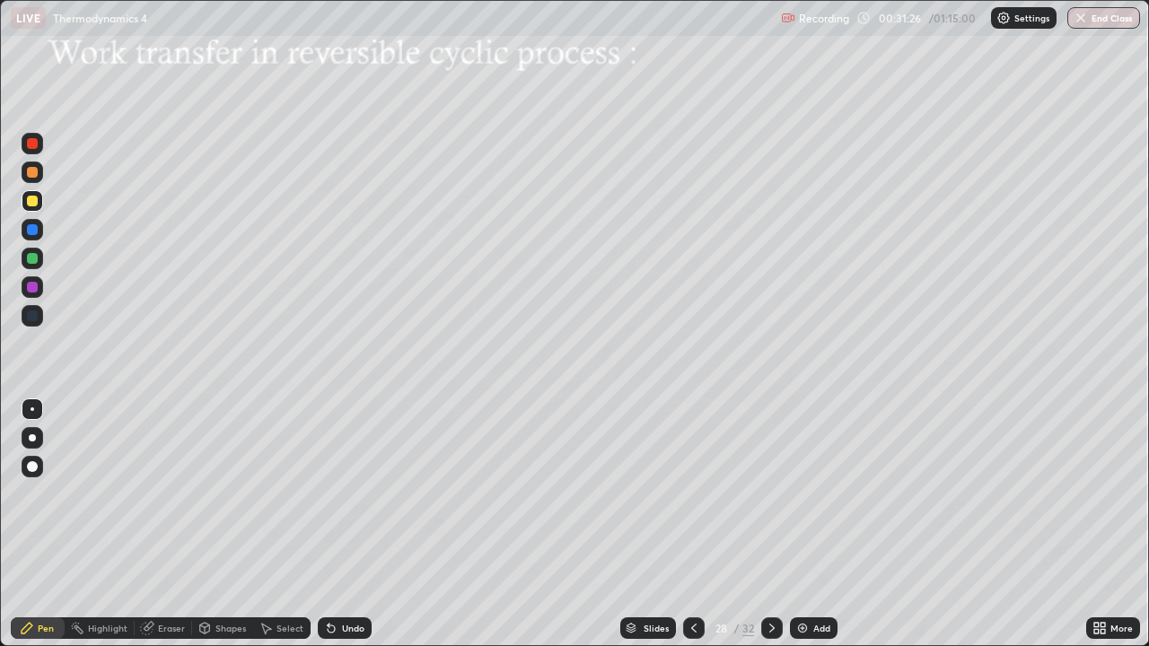
click at [226, 524] on div "Shapes" at bounding box center [230, 628] width 31 height 9
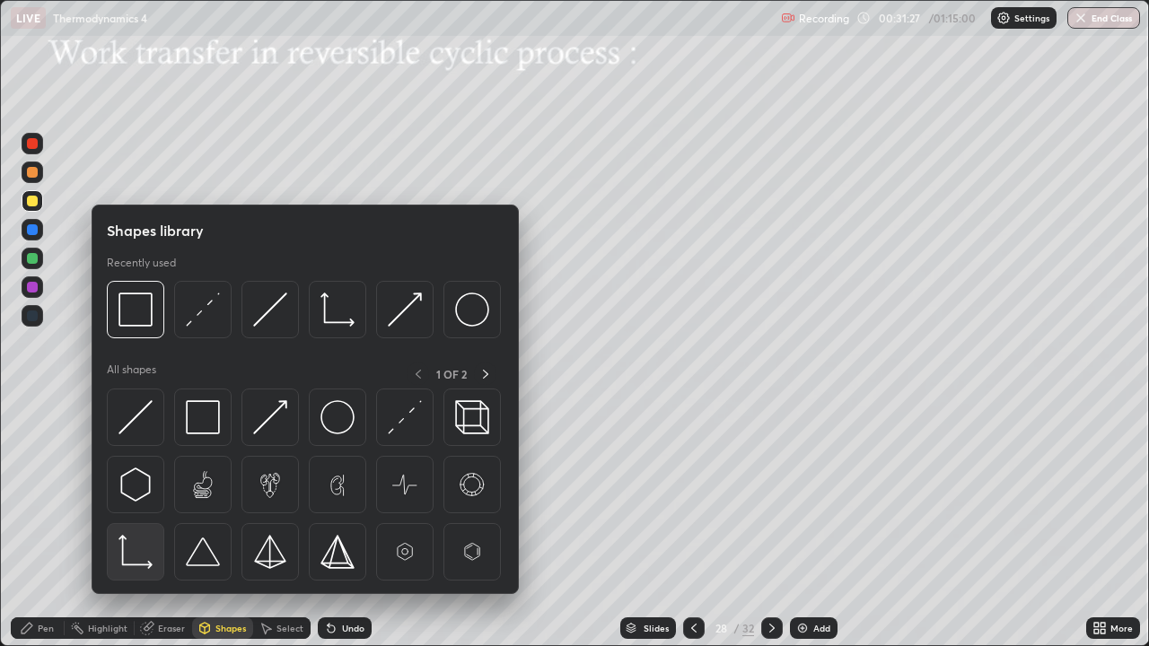
click at [146, 524] on img at bounding box center [135, 552] width 34 height 34
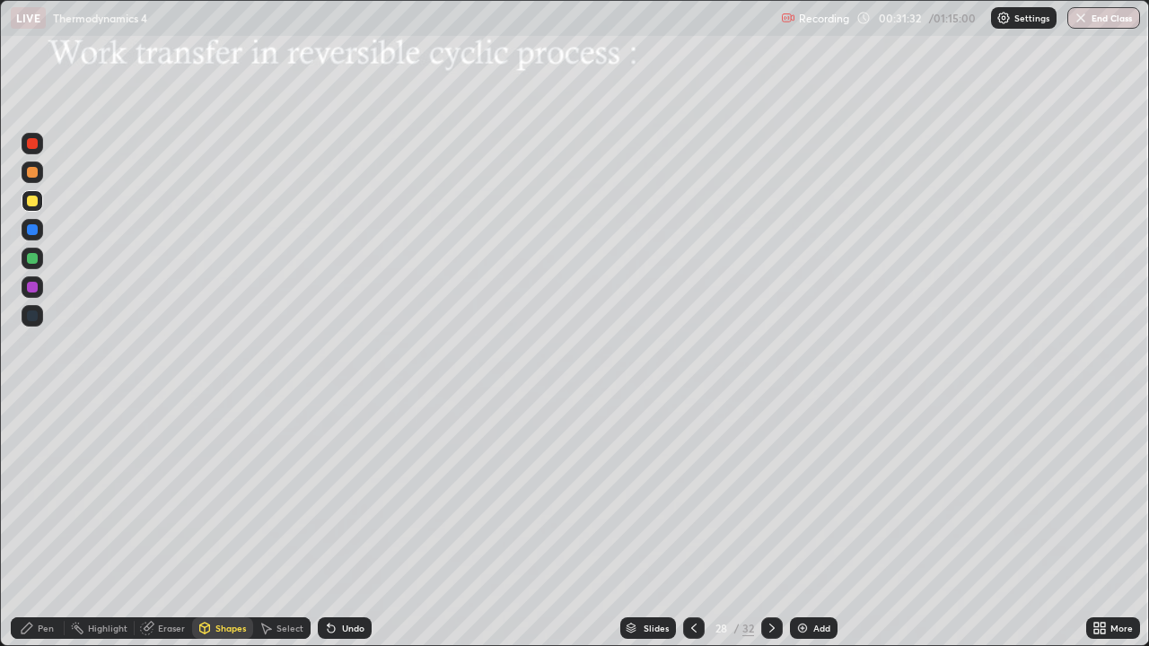
click at [56, 524] on div "Pen" at bounding box center [38, 628] width 54 height 22
click at [232, 524] on div "Shapes" at bounding box center [230, 628] width 31 height 9
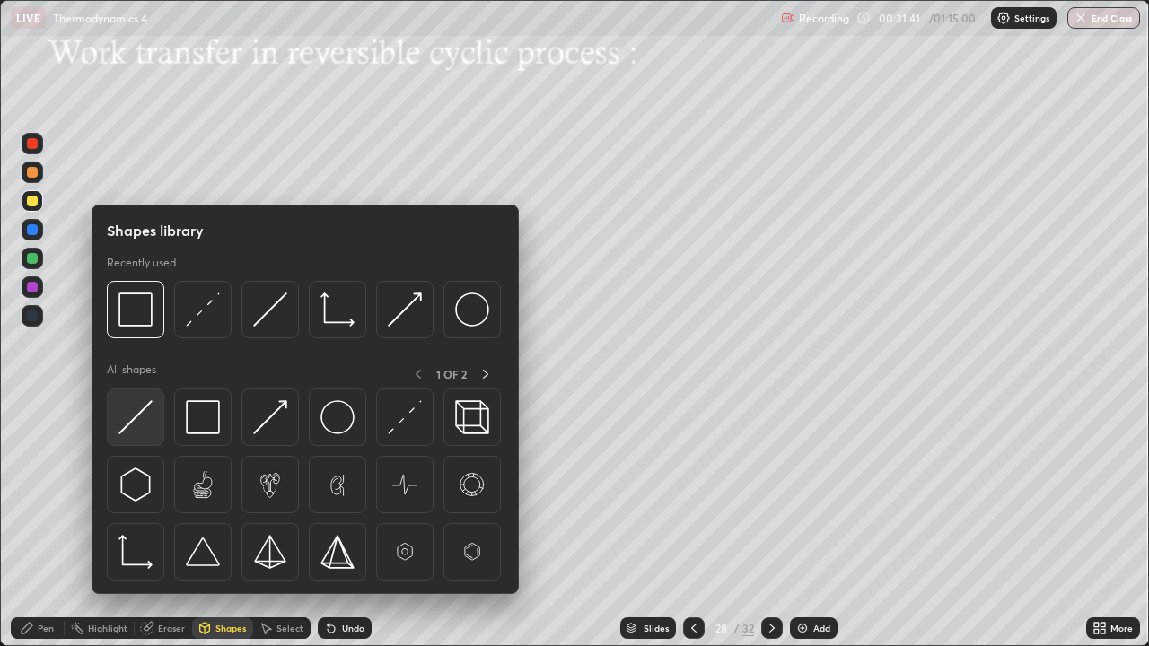
click at [153, 424] on img at bounding box center [135, 417] width 34 height 34
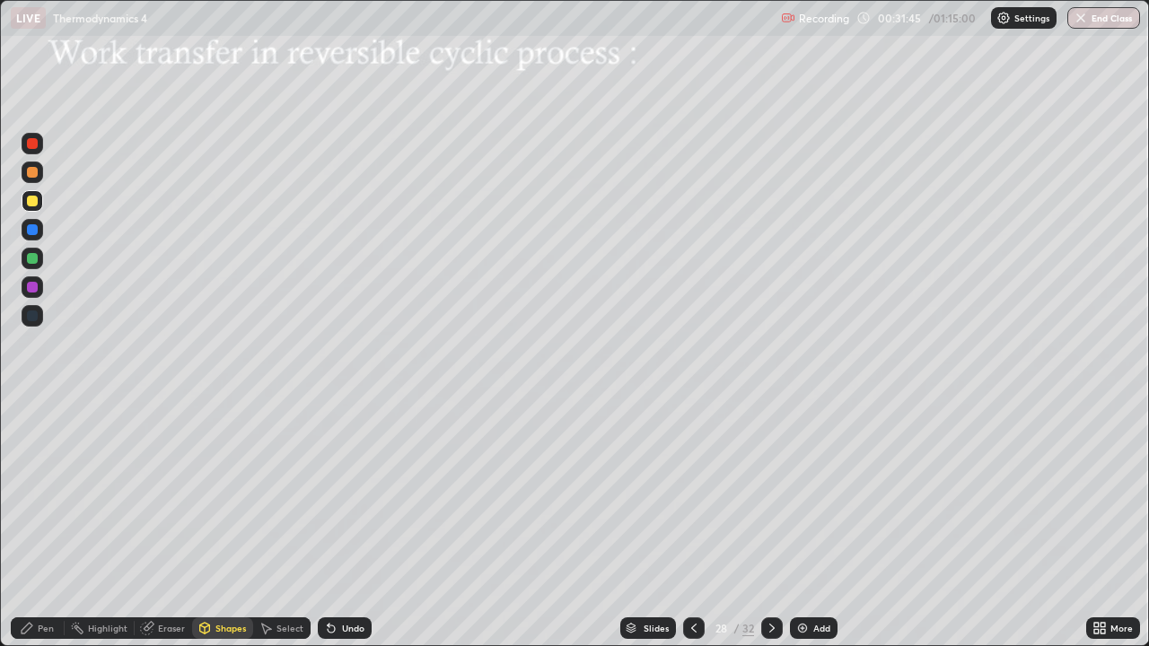
click at [40, 255] on div at bounding box center [33, 259] width 22 height 22
click at [343, 524] on div "Undo" at bounding box center [353, 628] width 22 height 9
click at [239, 524] on div "Shapes" at bounding box center [230, 628] width 31 height 9
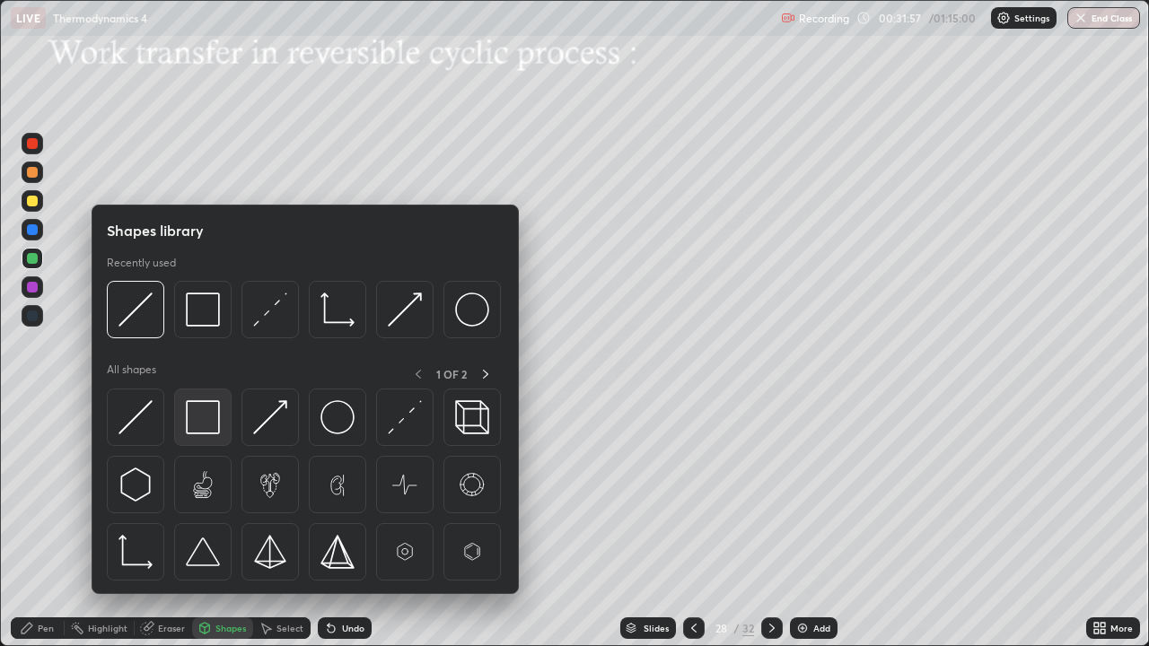
click at [211, 426] on img at bounding box center [203, 417] width 34 height 34
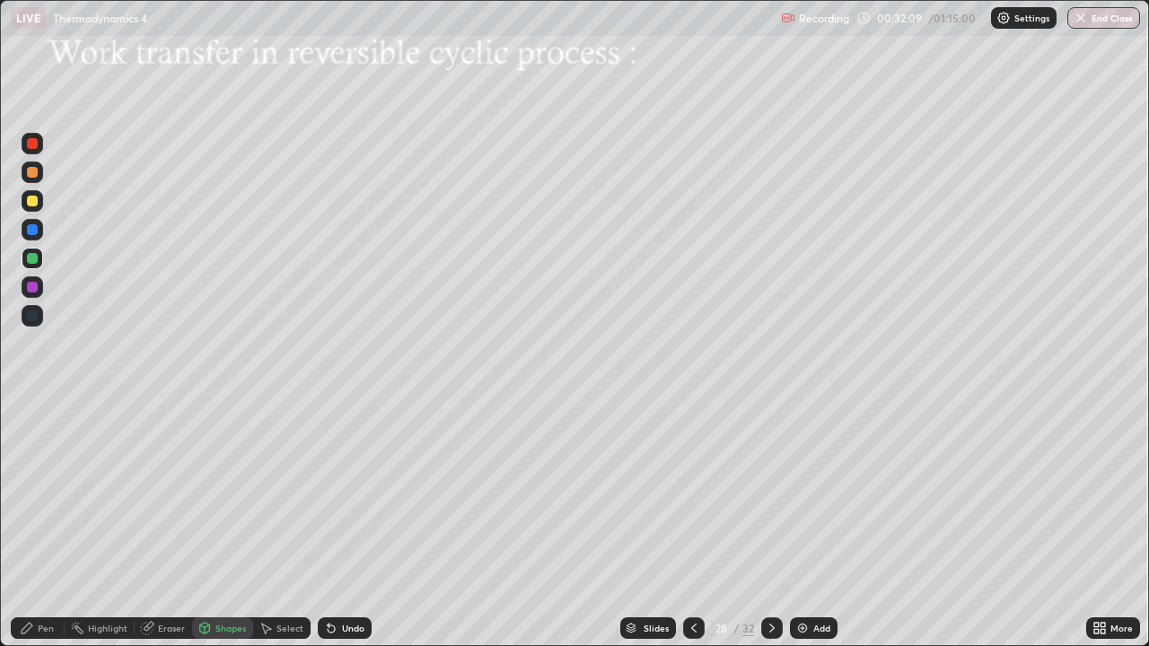
click at [55, 524] on div "Pen" at bounding box center [38, 628] width 54 height 22
click at [241, 524] on div "Shapes" at bounding box center [230, 628] width 31 height 9
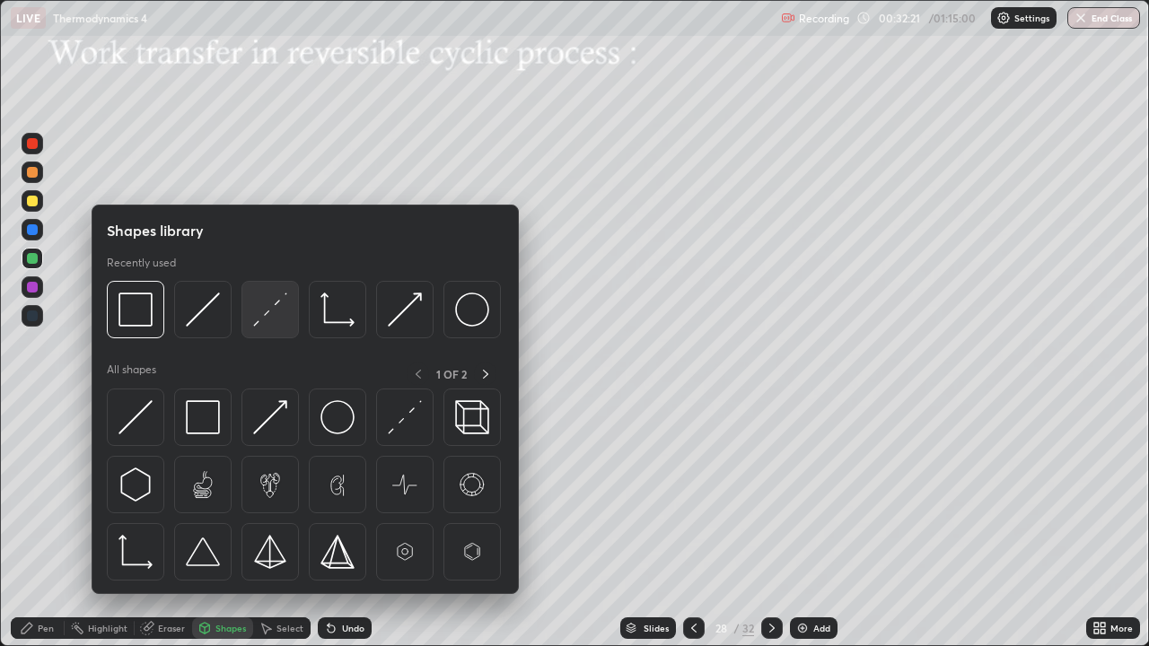
click at [269, 319] on img at bounding box center [270, 310] width 34 height 34
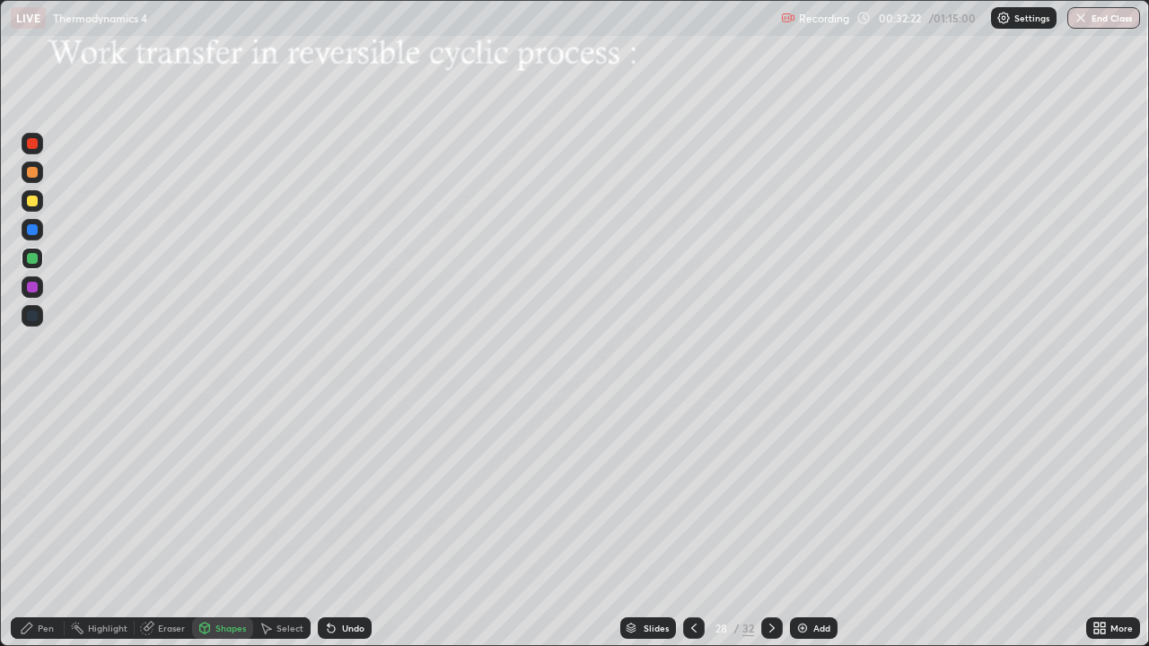
click at [33, 201] on div at bounding box center [32, 201] width 11 height 11
click at [30, 173] on div at bounding box center [32, 172] width 11 height 11
click at [52, 524] on div "Pen" at bounding box center [46, 628] width 16 height 9
click at [36, 204] on div at bounding box center [32, 201] width 11 height 11
click at [183, 524] on div "Eraser" at bounding box center [171, 628] width 27 height 9
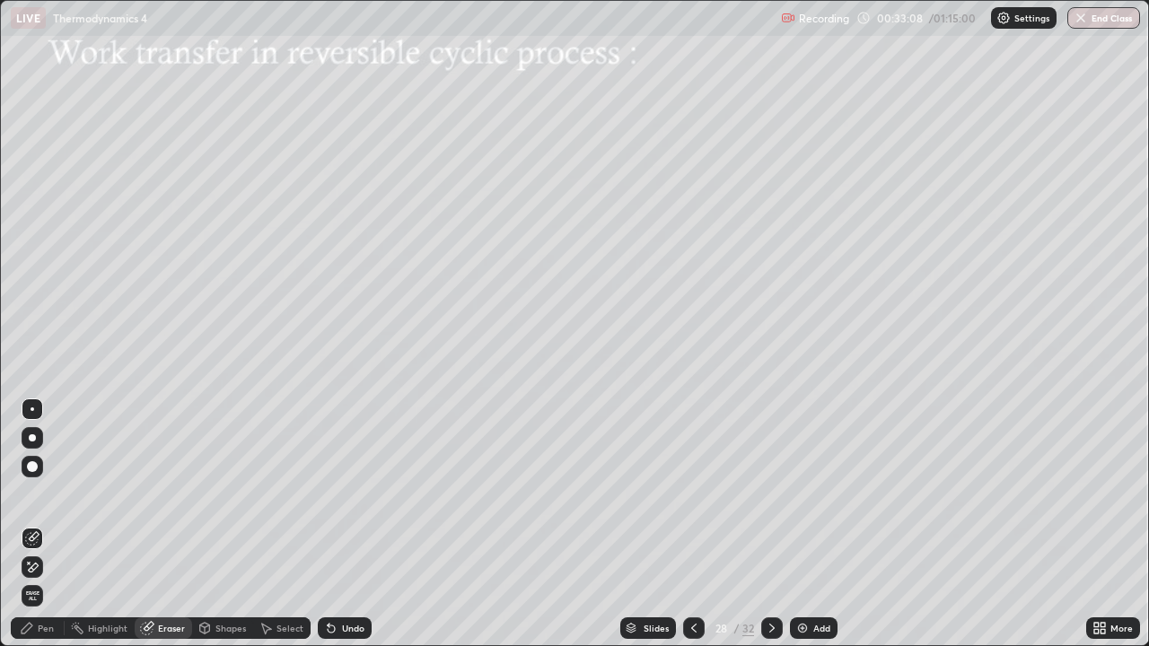
click at [53, 524] on div "Pen" at bounding box center [46, 628] width 16 height 9
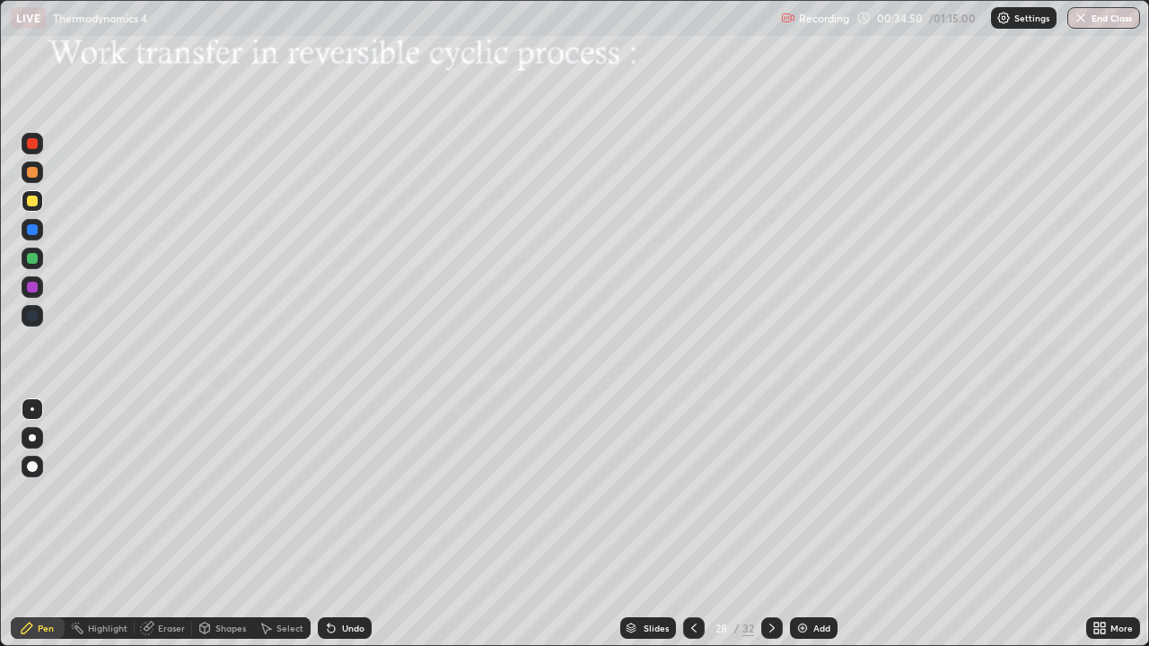
click at [172, 524] on div "Eraser" at bounding box center [171, 628] width 27 height 9
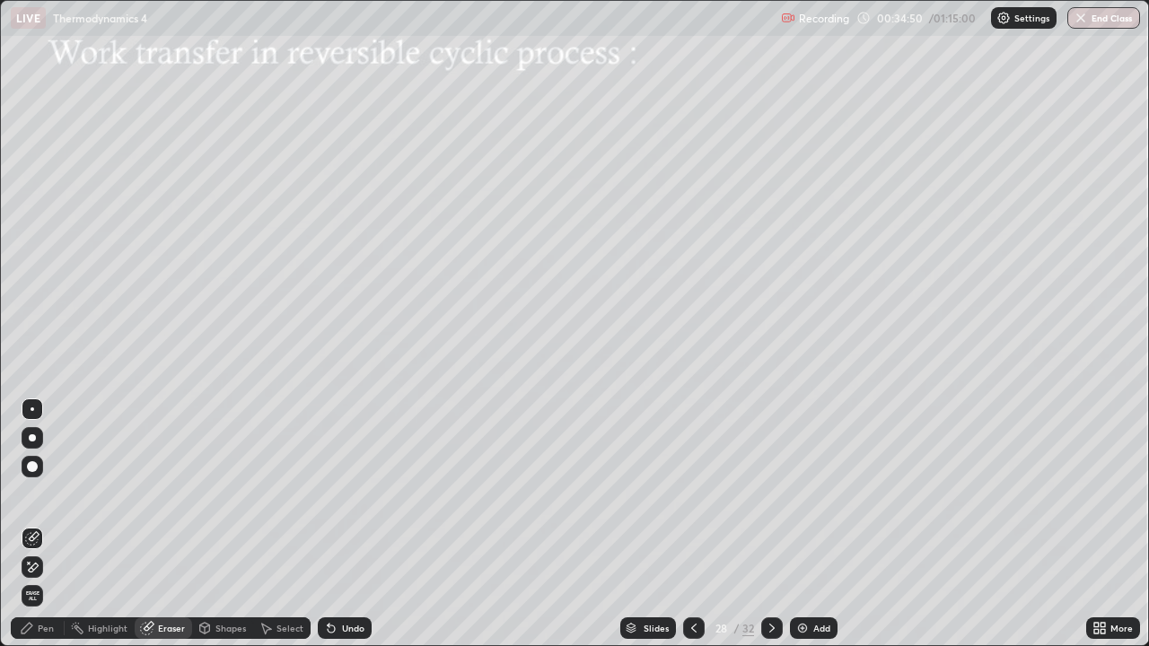
click at [222, 524] on div "Shapes" at bounding box center [230, 628] width 31 height 9
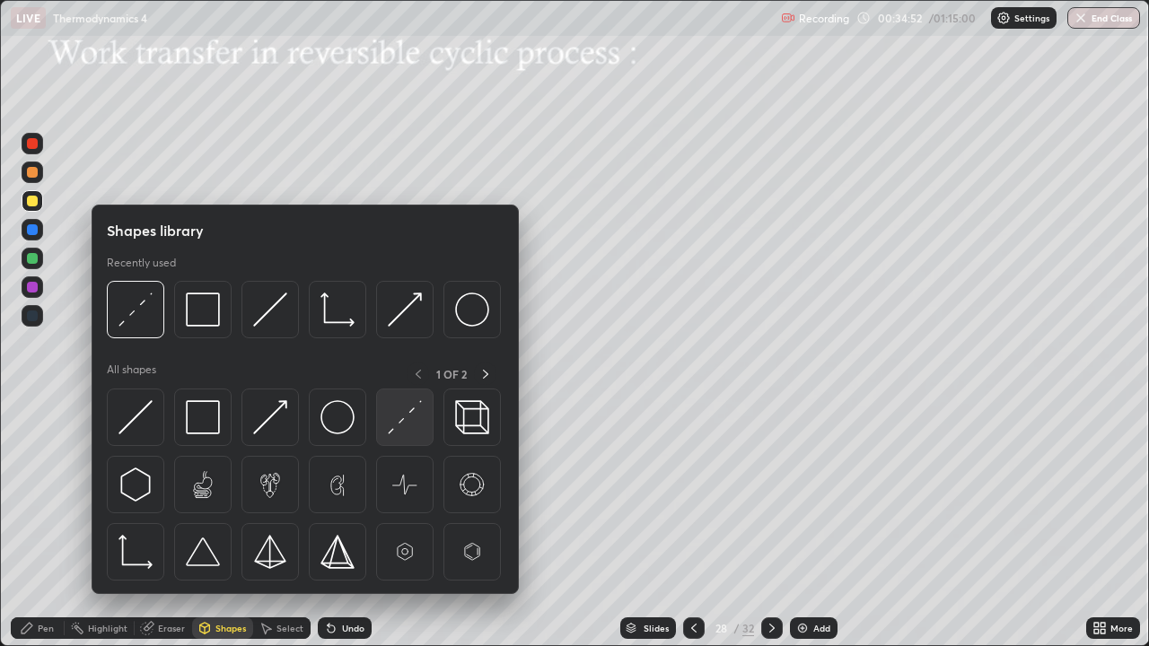
click at [392, 416] on img at bounding box center [405, 417] width 34 height 34
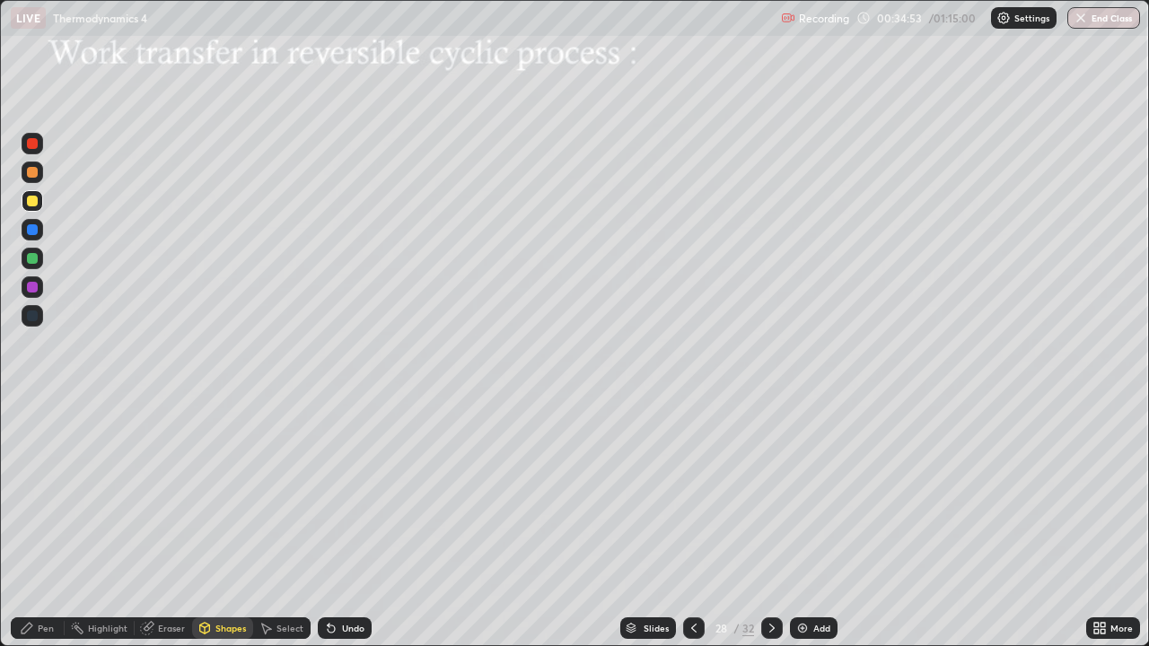
click at [33, 262] on div at bounding box center [32, 258] width 11 height 11
click at [33, 258] on div at bounding box center [32, 258] width 11 height 11
click at [348, 524] on div "Undo" at bounding box center [353, 628] width 22 height 9
click at [55, 524] on div "Pen" at bounding box center [38, 628] width 54 height 22
click at [804, 524] on img at bounding box center [802, 628] width 14 height 14
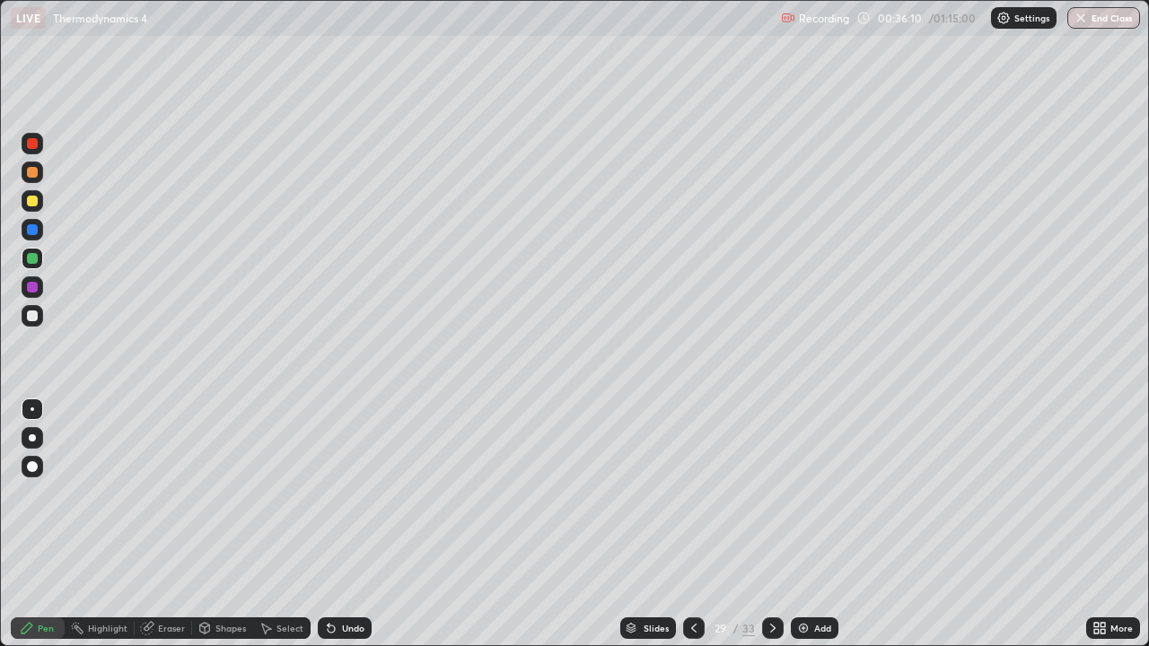
click at [234, 524] on div "Shapes" at bounding box center [230, 628] width 31 height 9
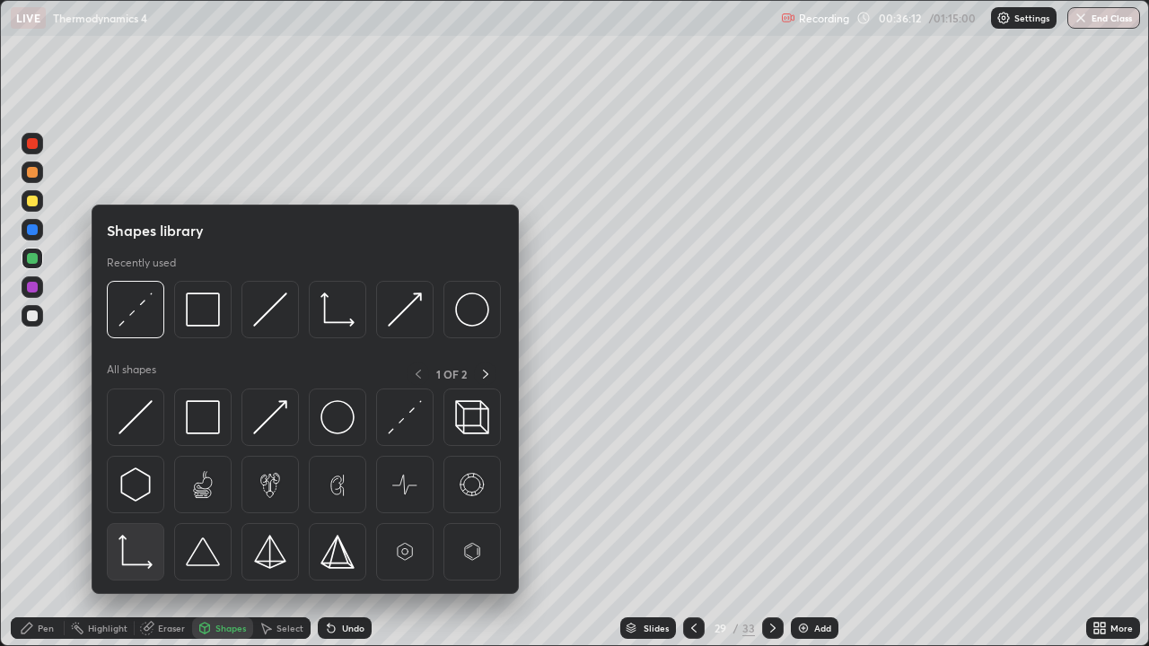
click at [147, 524] on img at bounding box center [135, 552] width 34 height 34
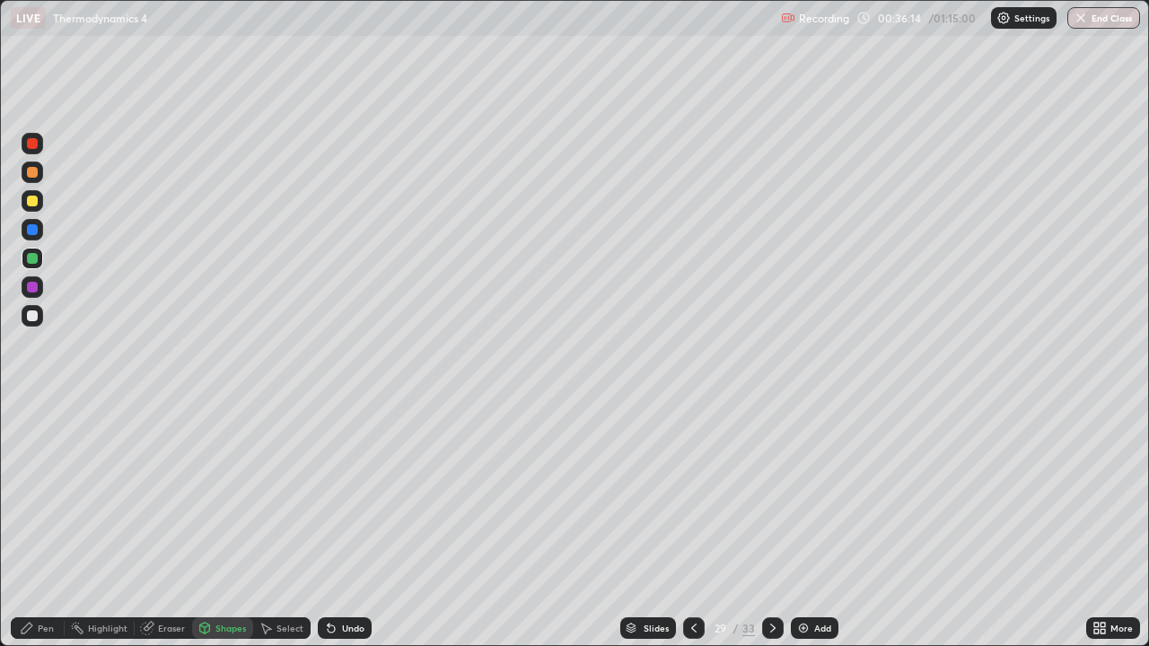
click at [342, 524] on div "Undo" at bounding box center [353, 628] width 22 height 9
click at [52, 524] on div "Pen" at bounding box center [38, 628] width 54 height 22
click at [34, 317] on div at bounding box center [32, 316] width 11 height 11
click at [342, 524] on div "Undo" at bounding box center [353, 628] width 22 height 9
click at [227, 524] on div "Shapes" at bounding box center [230, 628] width 31 height 9
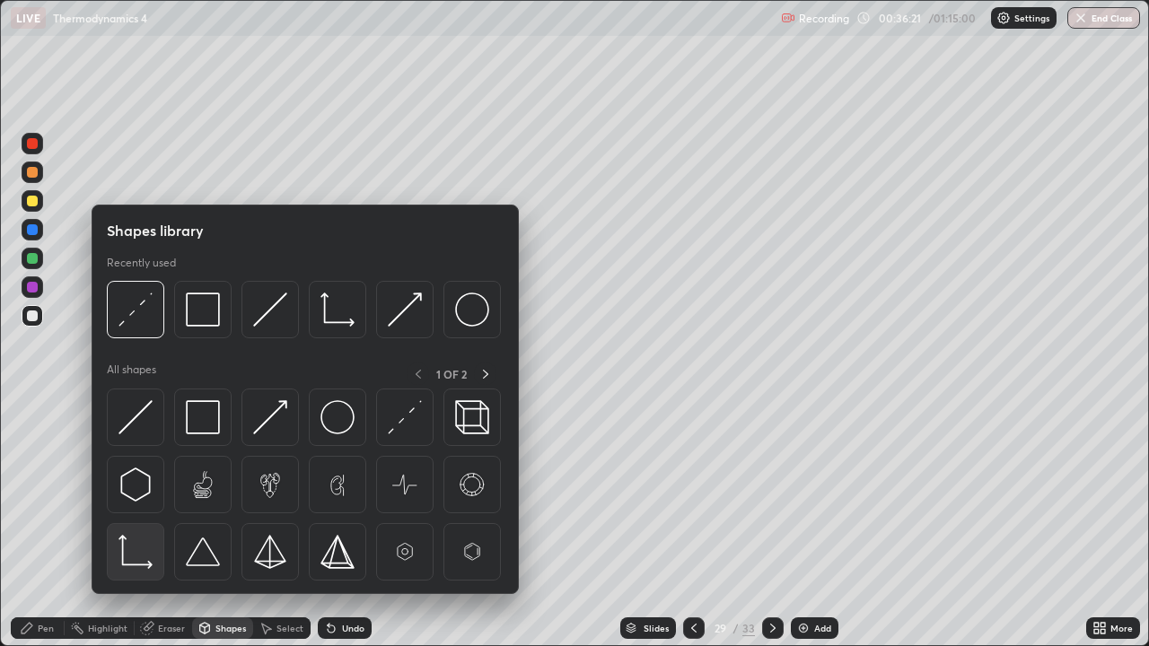
click at [144, 524] on img at bounding box center [135, 552] width 34 height 34
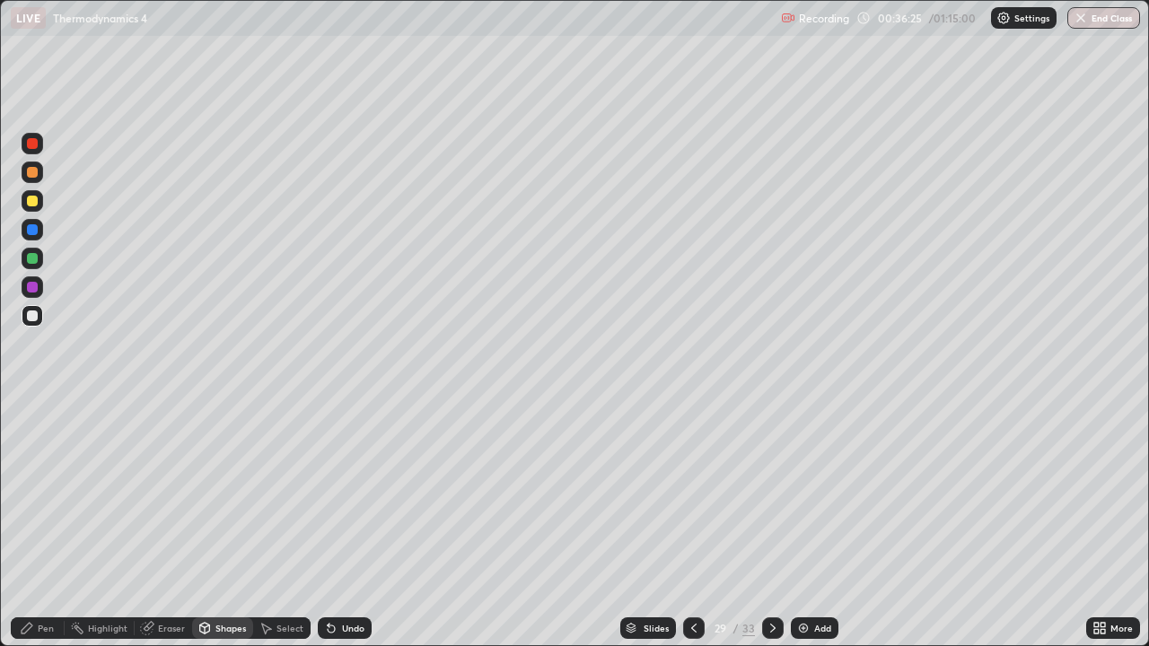
click at [53, 524] on div "Pen" at bounding box center [38, 628] width 54 height 22
click at [218, 524] on div "Shapes" at bounding box center [230, 628] width 31 height 9
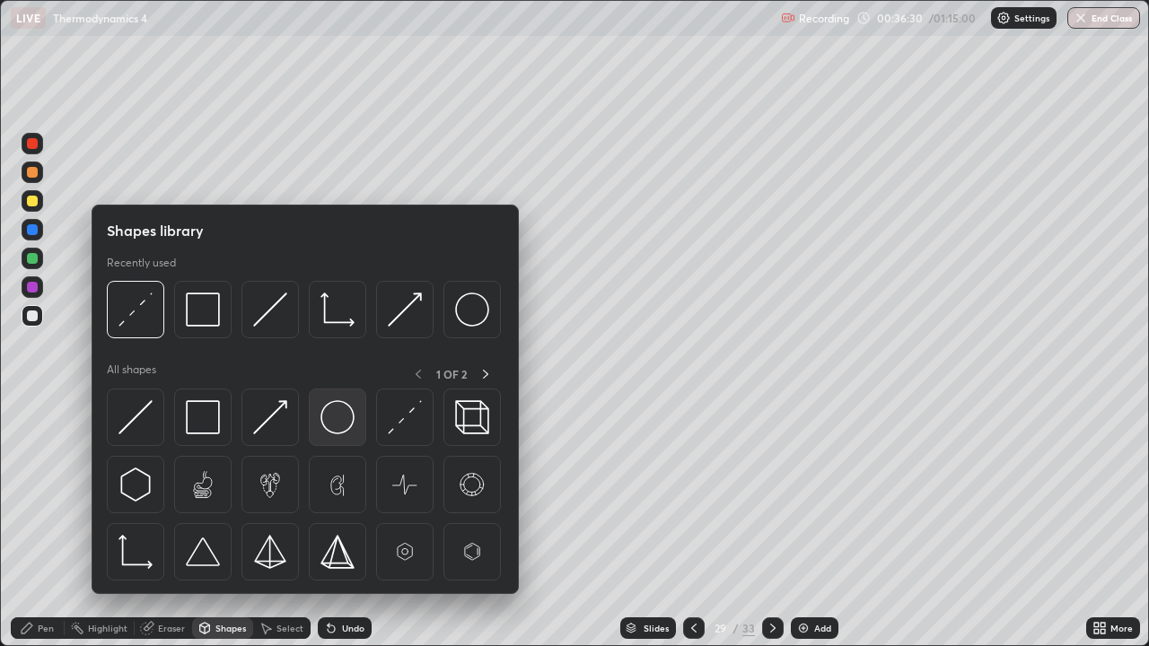
click at [337, 412] on img at bounding box center [337, 417] width 34 height 34
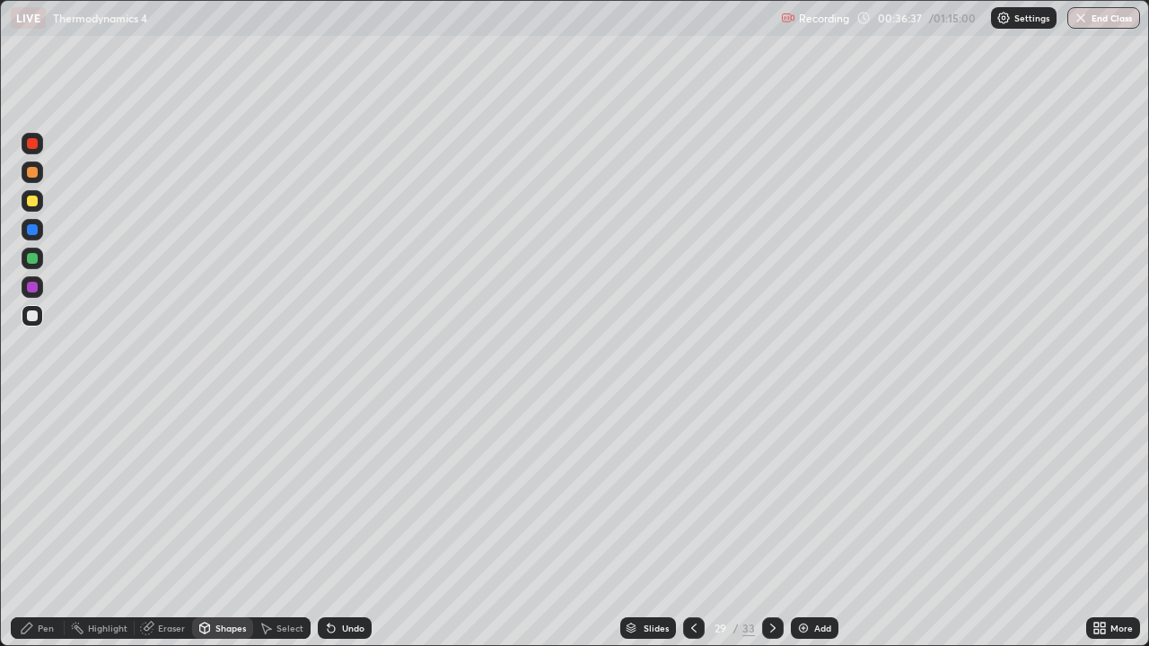
click at [221, 524] on div "Shapes" at bounding box center [230, 628] width 31 height 9
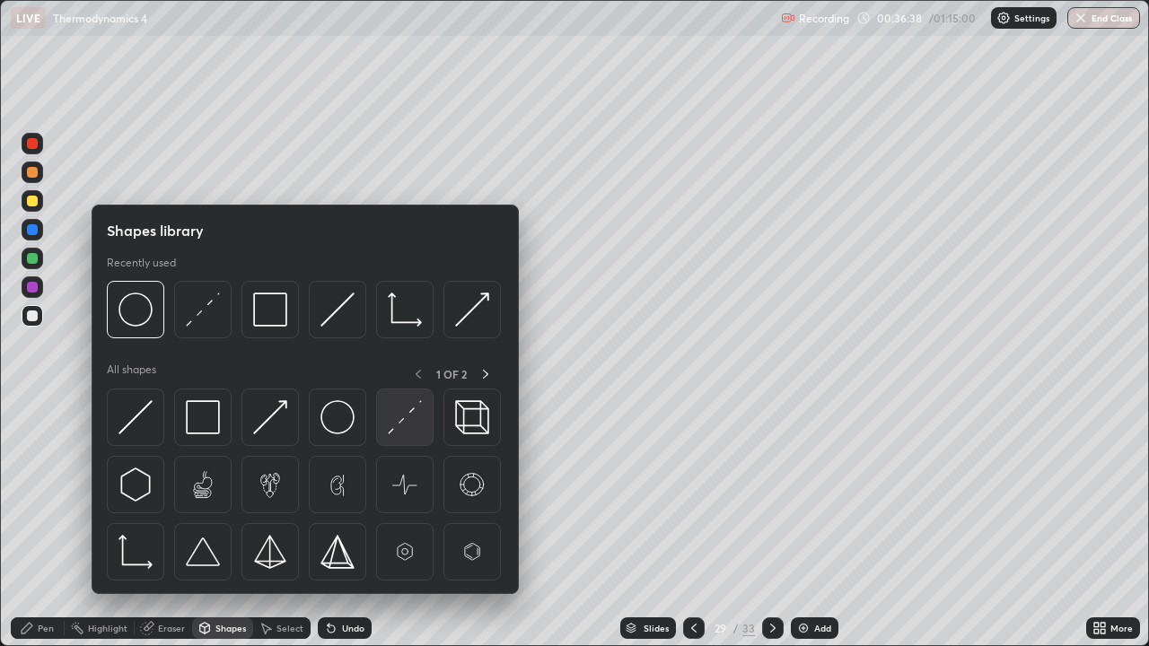
click at [388, 423] on img at bounding box center [405, 417] width 34 height 34
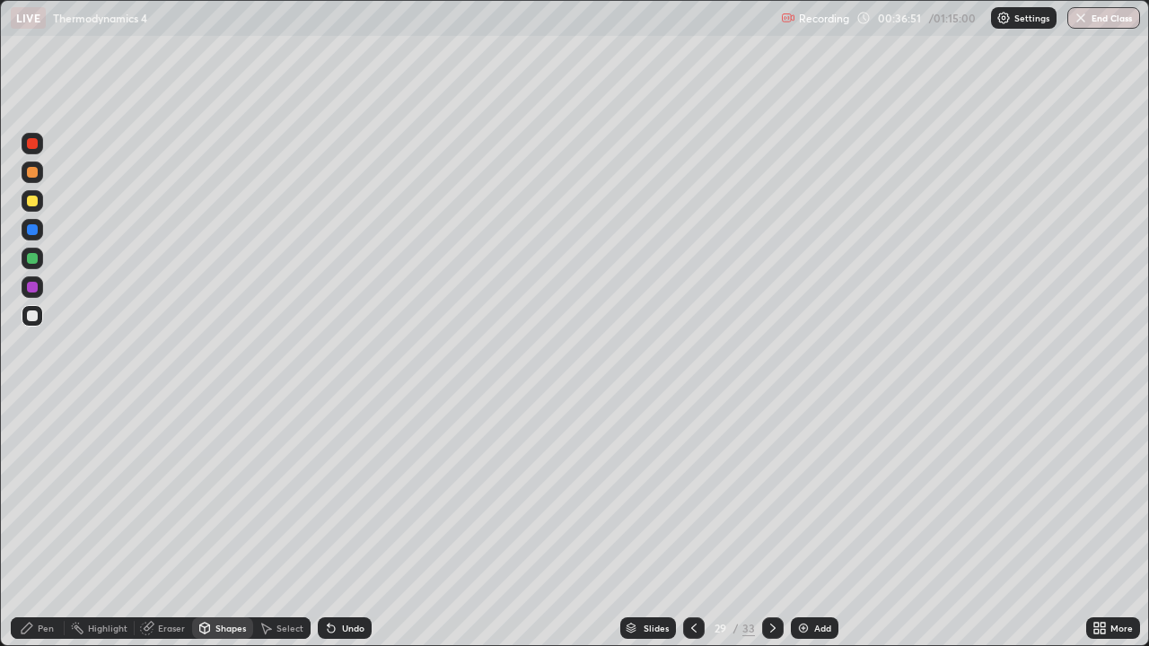
click at [47, 524] on div "Pen" at bounding box center [46, 628] width 16 height 9
click at [342, 524] on div "Undo" at bounding box center [353, 628] width 22 height 9
click at [35, 316] on div at bounding box center [32, 316] width 11 height 11
click at [33, 201] on div at bounding box center [32, 201] width 11 height 11
click at [772, 524] on icon at bounding box center [773, 628] width 14 height 14
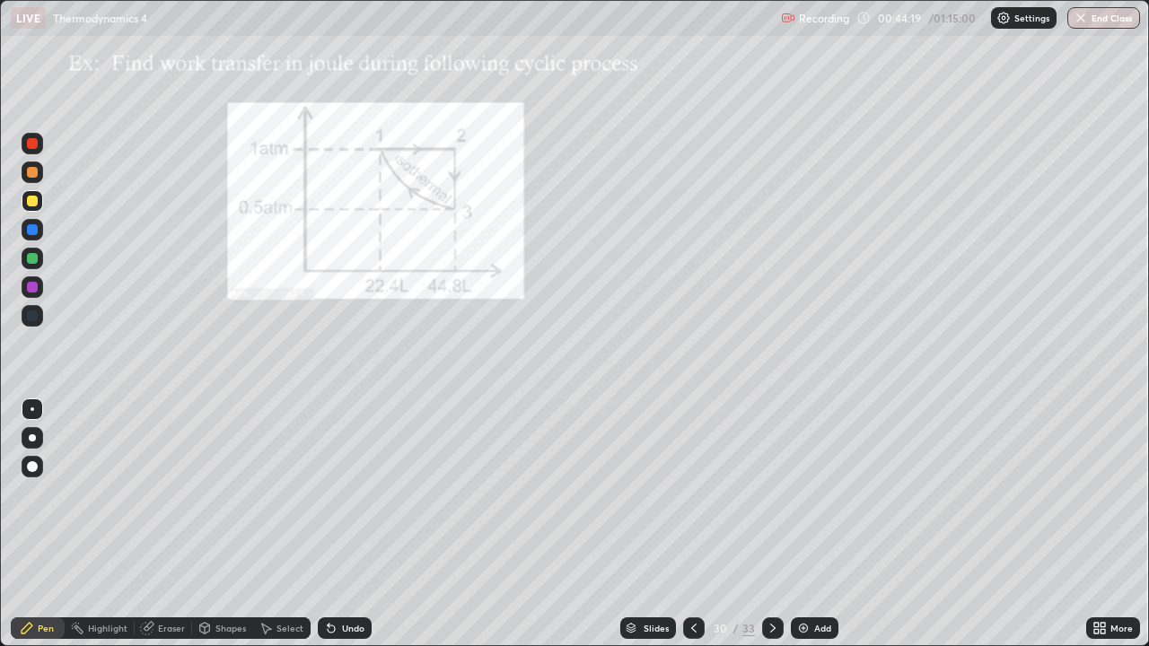
click at [770, 524] on icon at bounding box center [773, 628] width 14 height 14
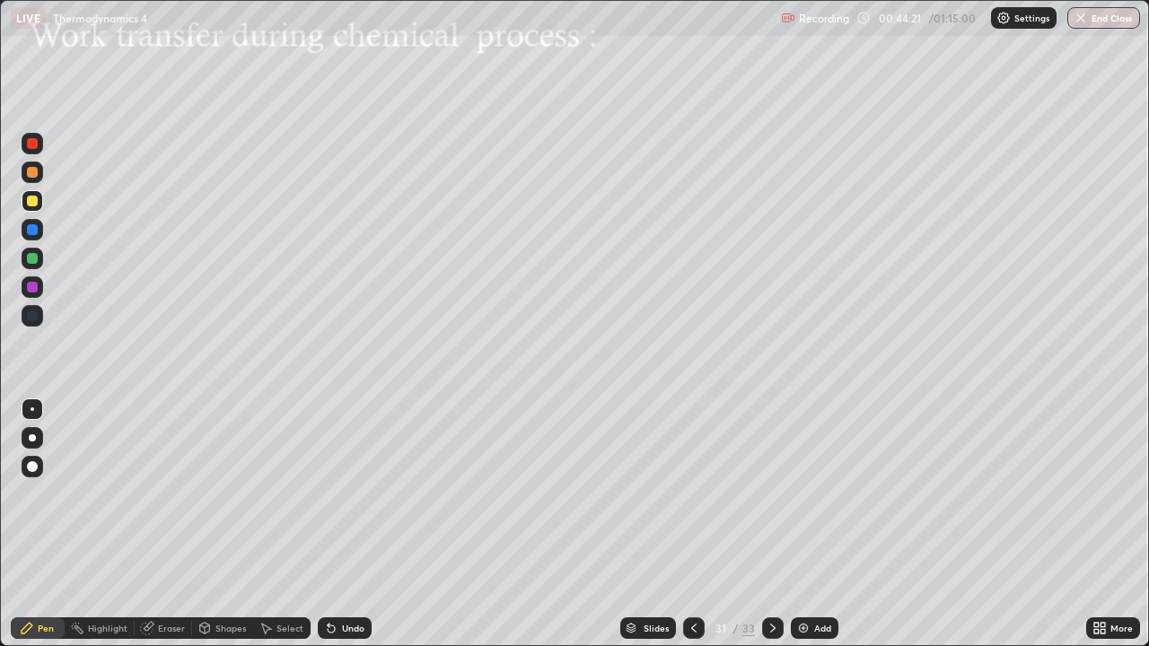
click at [770, 524] on icon at bounding box center [773, 628] width 14 height 14
click at [692, 524] on icon at bounding box center [694, 628] width 14 height 14
click at [696, 524] on icon at bounding box center [694, 628] width 14 height 14
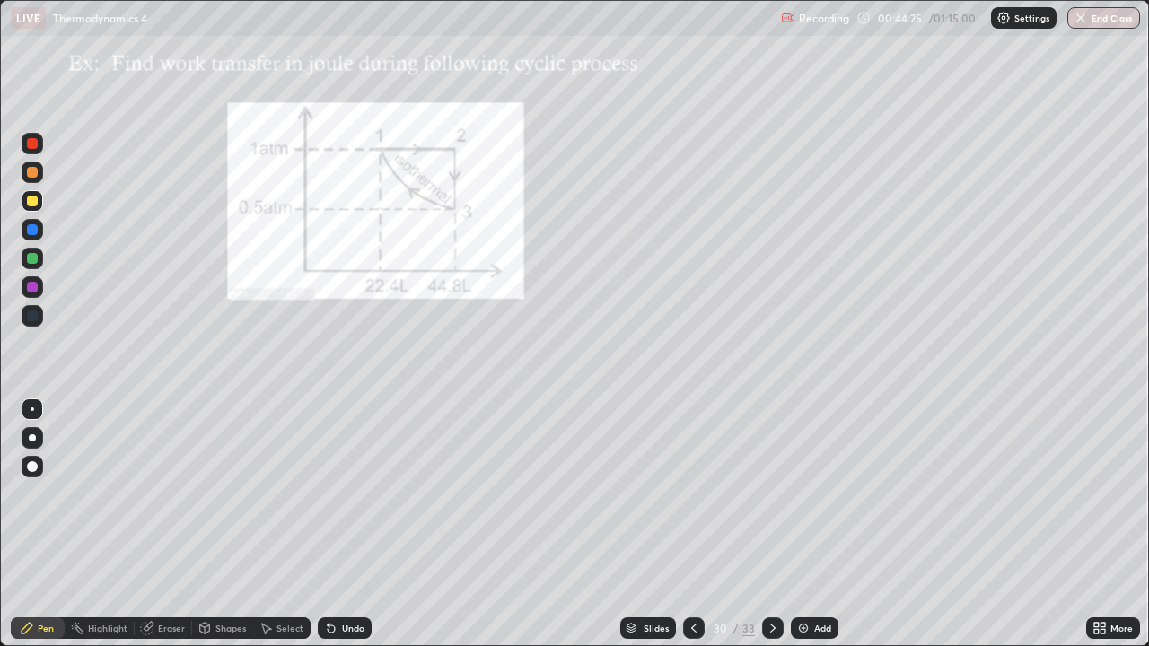
click at [803, 524] on img at bounding box center [803, 628] width 14 height 14
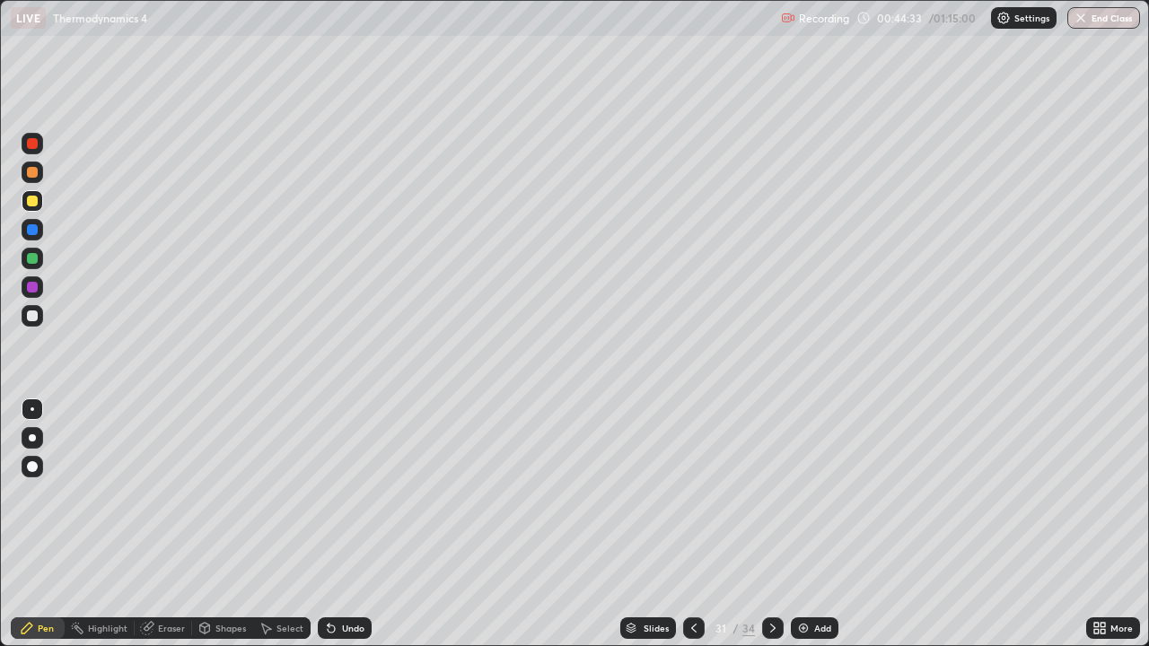
click at [215, 524] on div "Shapes" at bounding box center [230, 628] width 31 height 9
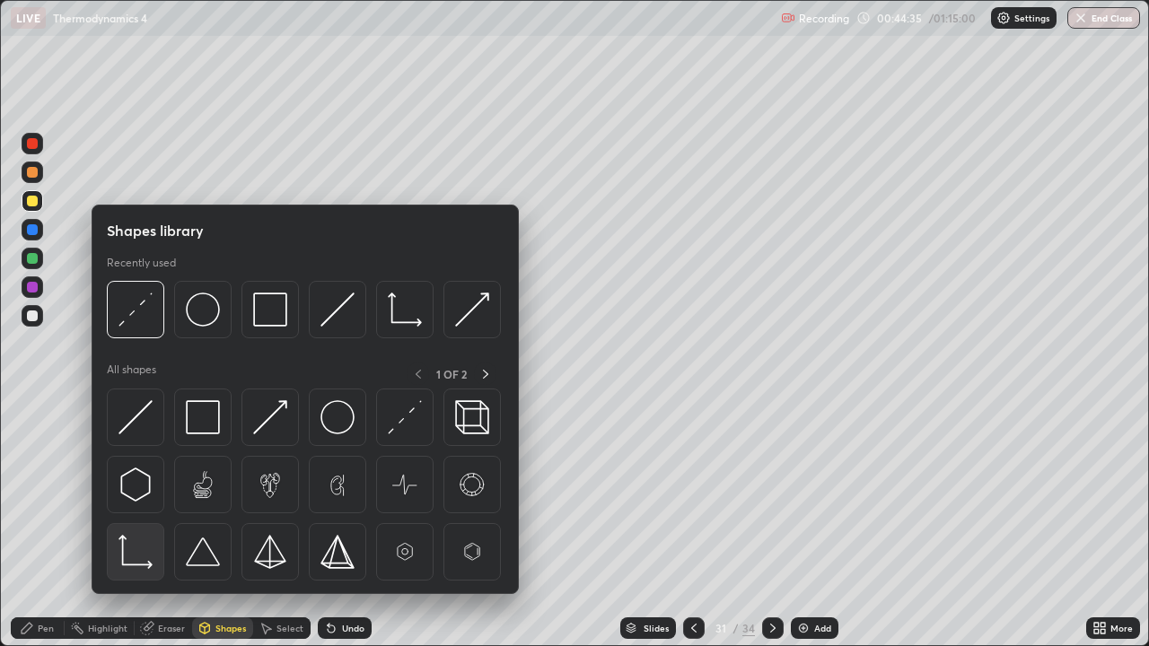
click at [146, 524] on img at bounding box center [135, 552] width 34 height 34
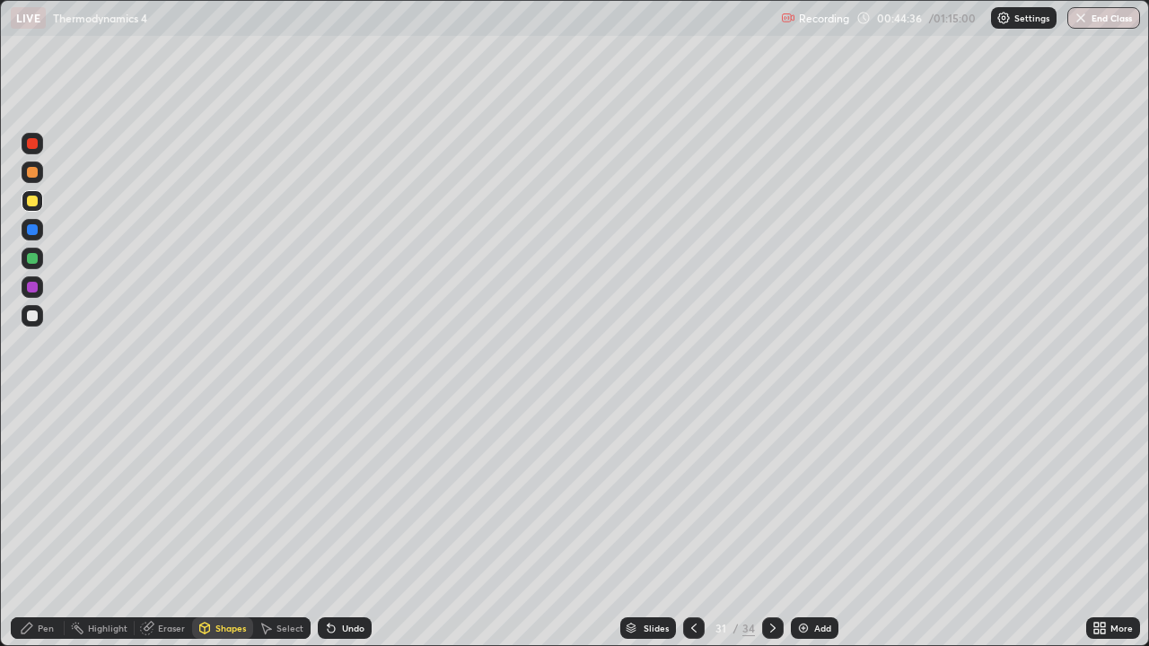
click at [33, 316] on div at bounding box center [32, 316] width 11 height 11
click at [51, 524] on div "Pen" at bounding box center [38, 628] width 54 height 22
click at [31, 202] on div at bounding box center [32, 201] width 11 height 11
click at [353, 524] on div "Undo" at bounding box center [345, 628] width 54 height 22
click at [350, 524] on div "Undo" at bounding box center [345, 628] width 54 height 22
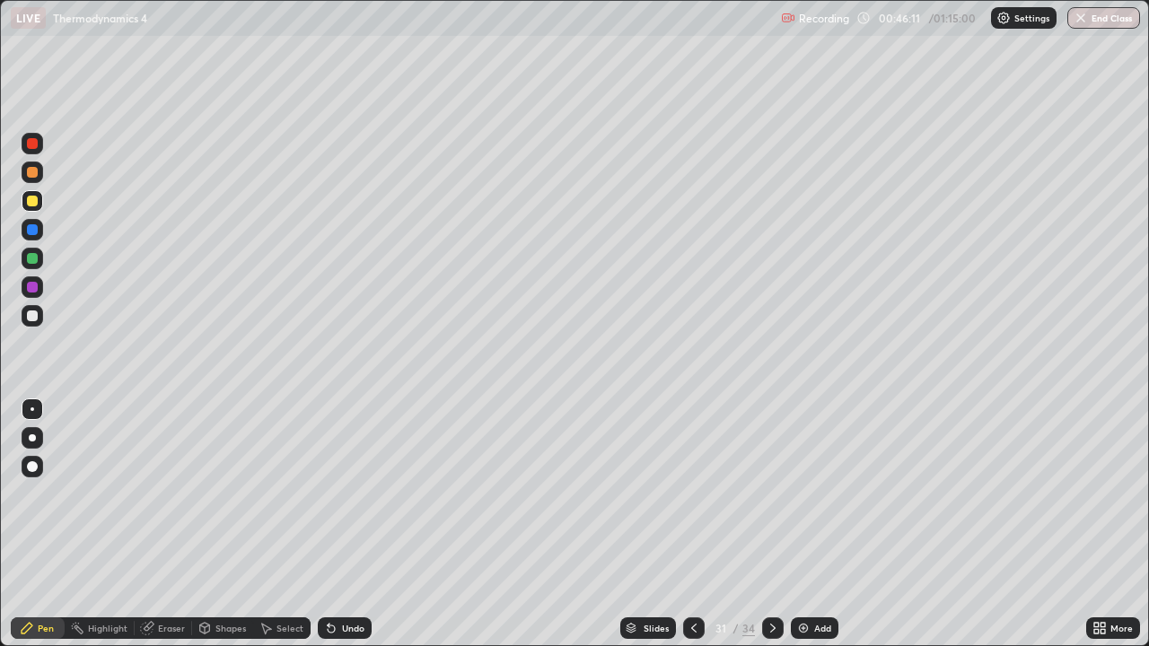
click at [352, 524] on div "Undo" at bounding box center [353, 628] width 22 height 9
click at [355, 524] on div "Undo" at bounding box center [353, 628] width 22 height 9
click at [346, 524] on div "Undo" at bounding box center [345, 628] width 54 height 22
click at [331, 524] on icon at bounding box center [331, 628] width 14 height 14
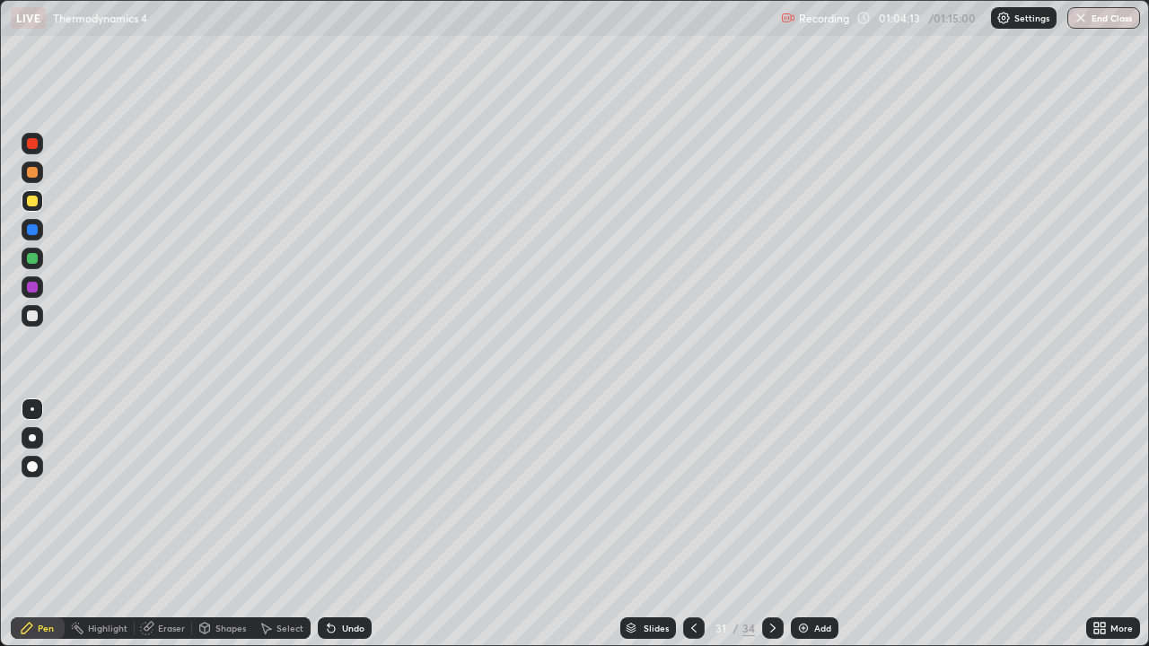
click at [232, 524] on div "Shapes" at bounding box center [230, 628] width 31 height 9
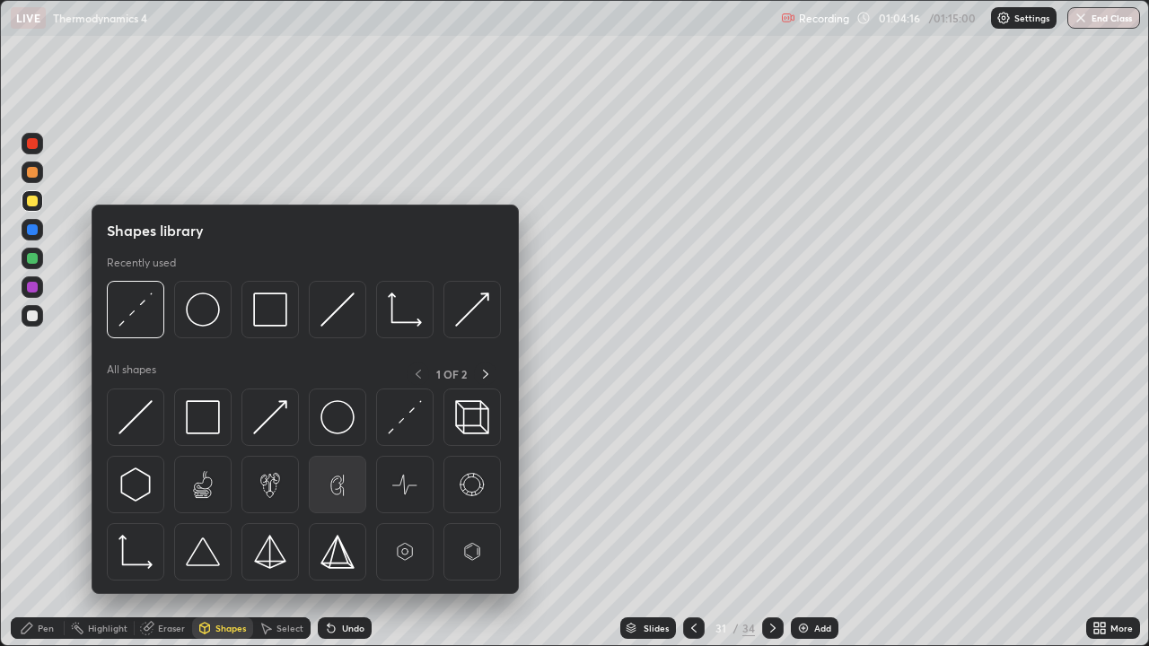
click at [323, 475] on img at bounding box center [337, 485] width 34 height 34
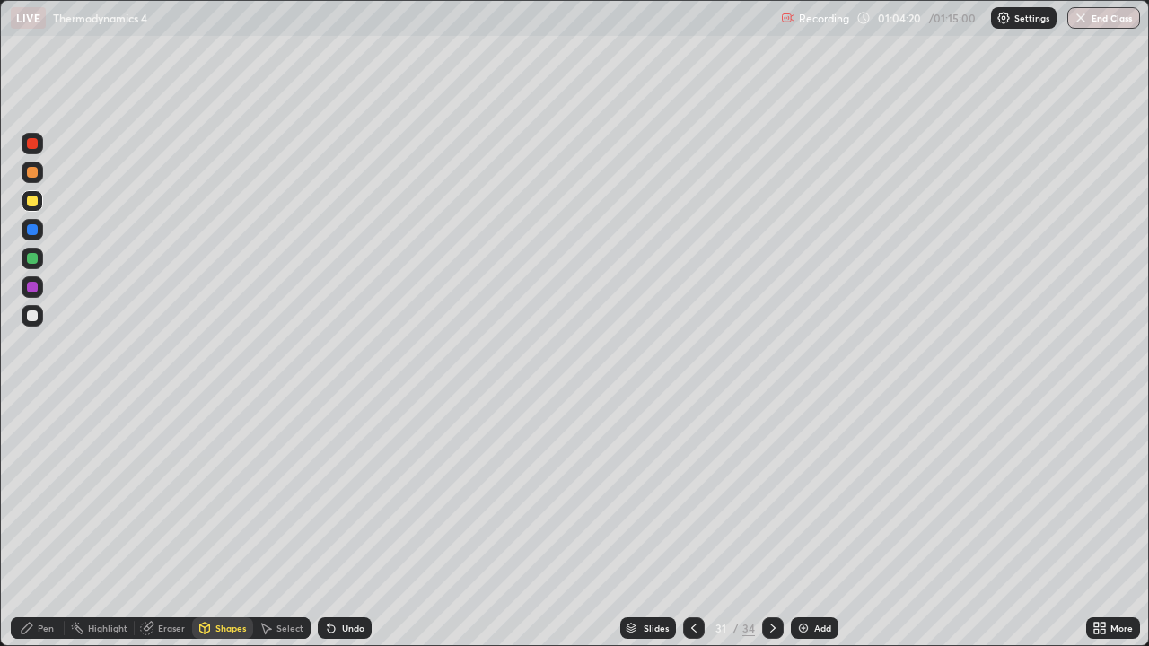
click at [225, 524] on div "Shapes" at bounding box center [230, 628] width 31 height 9
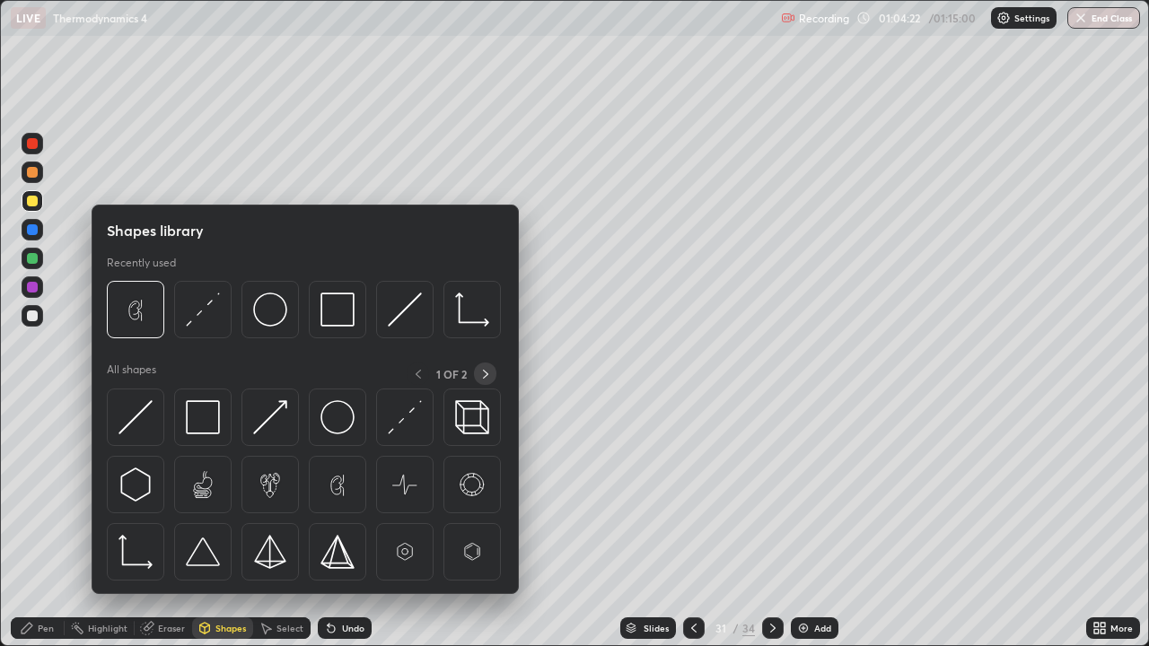
click at [485, 373] on icon at bounding box center [485, 374] width 14 height 14
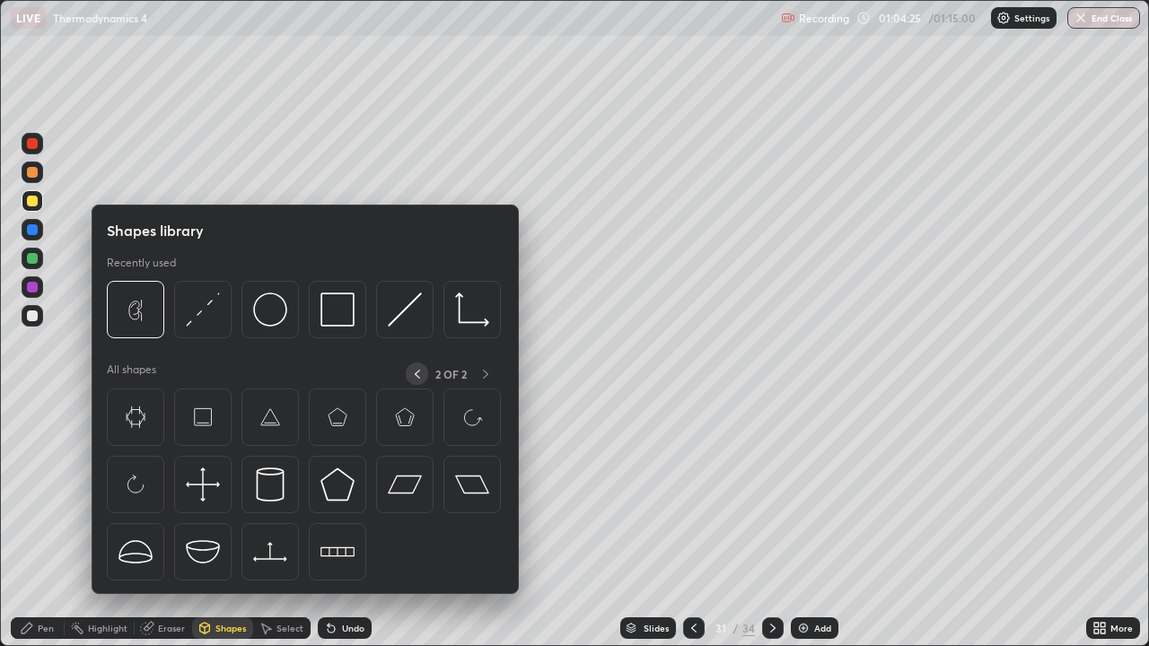
click at [416, 373] on icon at bounding box center [417, 374] width 14 height 14
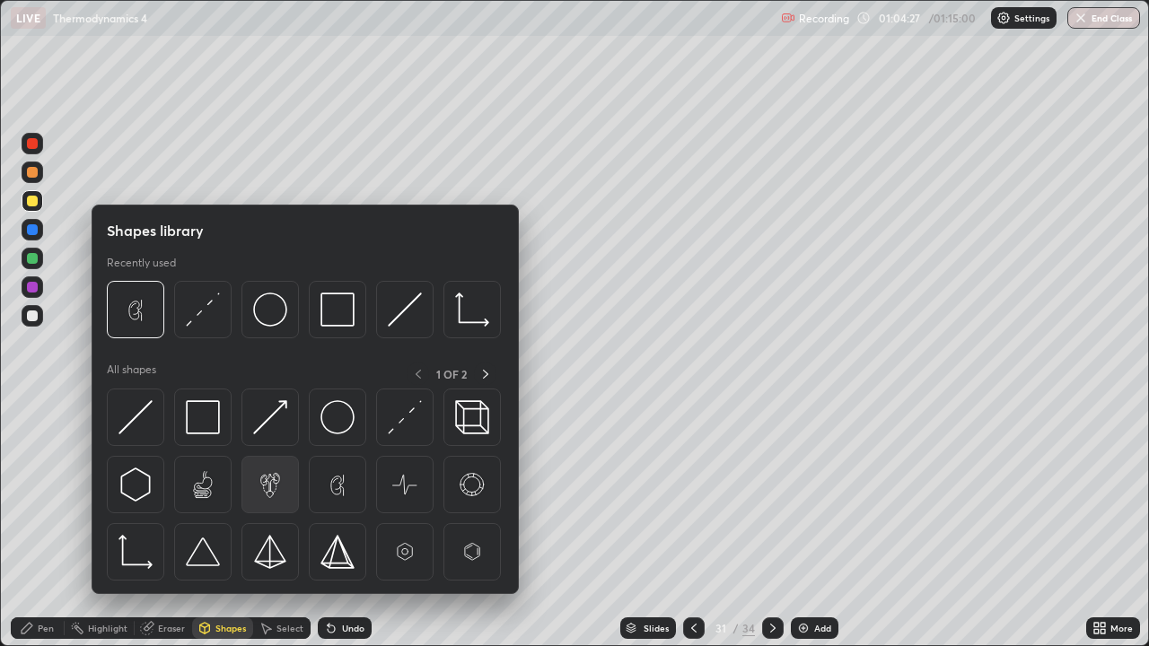
click at [275, 493] on img at bounding box center [270, 485] width 34 height 34
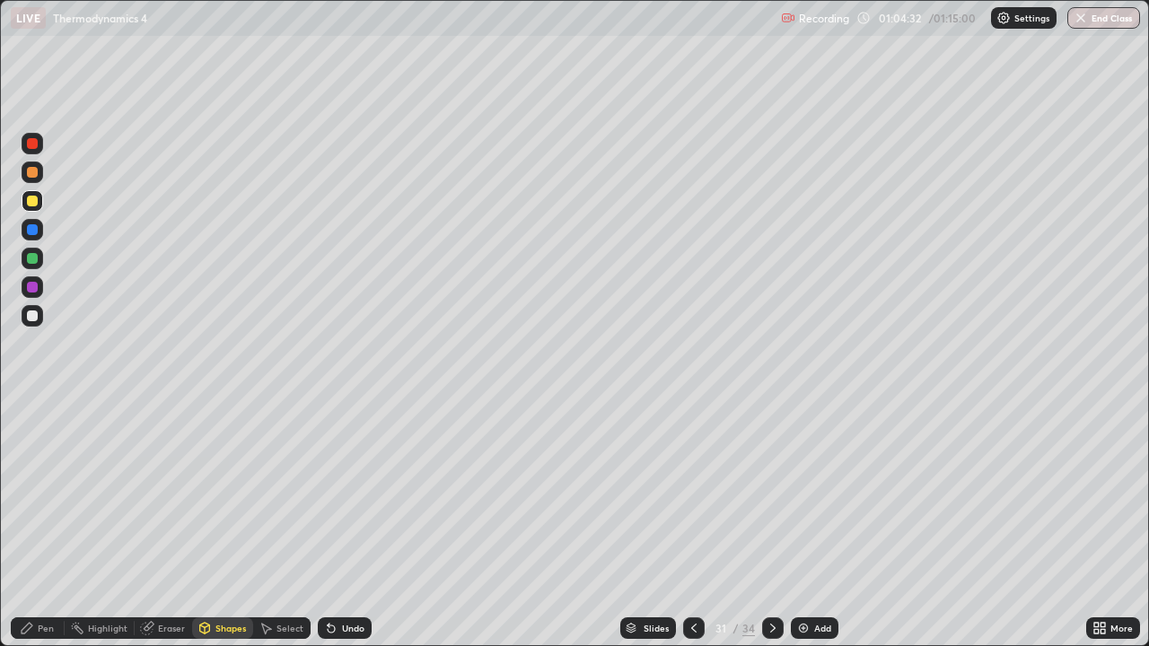
click at [228, 524] on div "Shapes" at bounding box center [230, 628] width 31 height 9
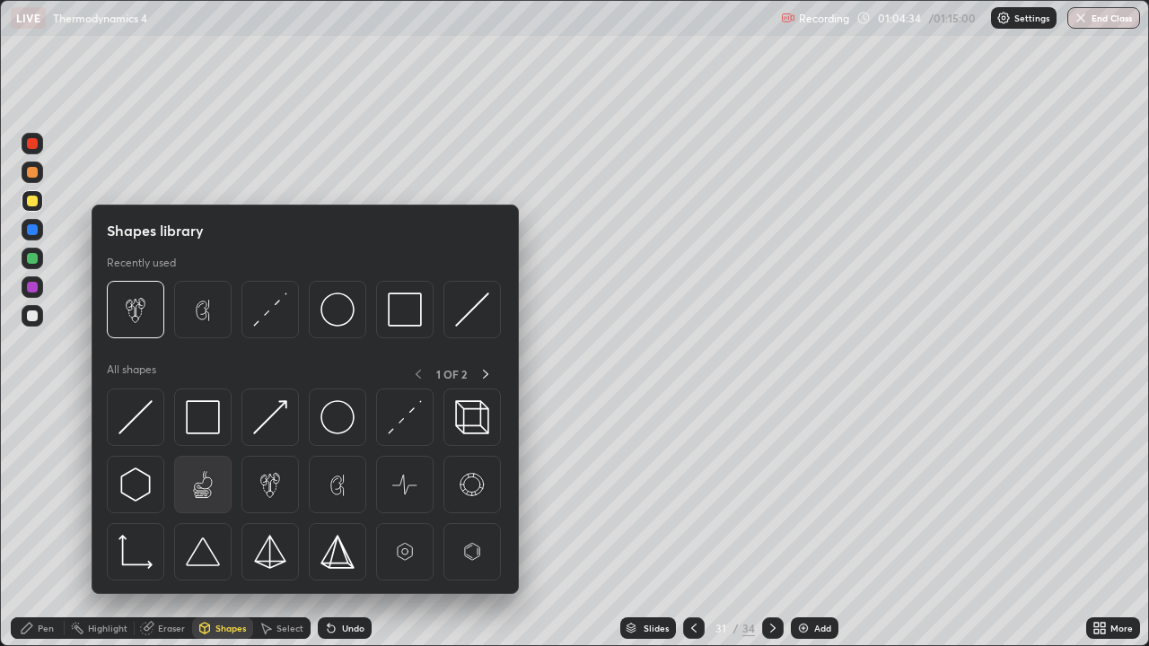
click at [209, 495] on img at bounding box center [203, 485] width 34 height 34
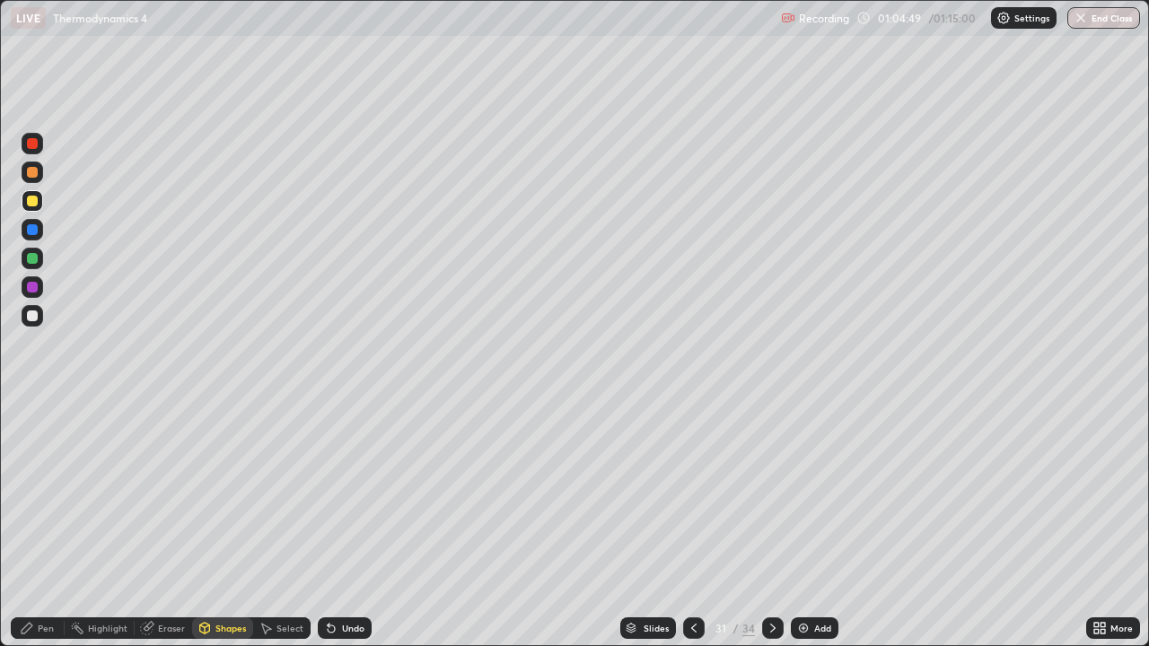
click at [31, 293] on div at bounding box center [33, 287] width 22 height 22
click at [1081, 23] on img "button" at bounding box center [1080, 18] width 14 height 14
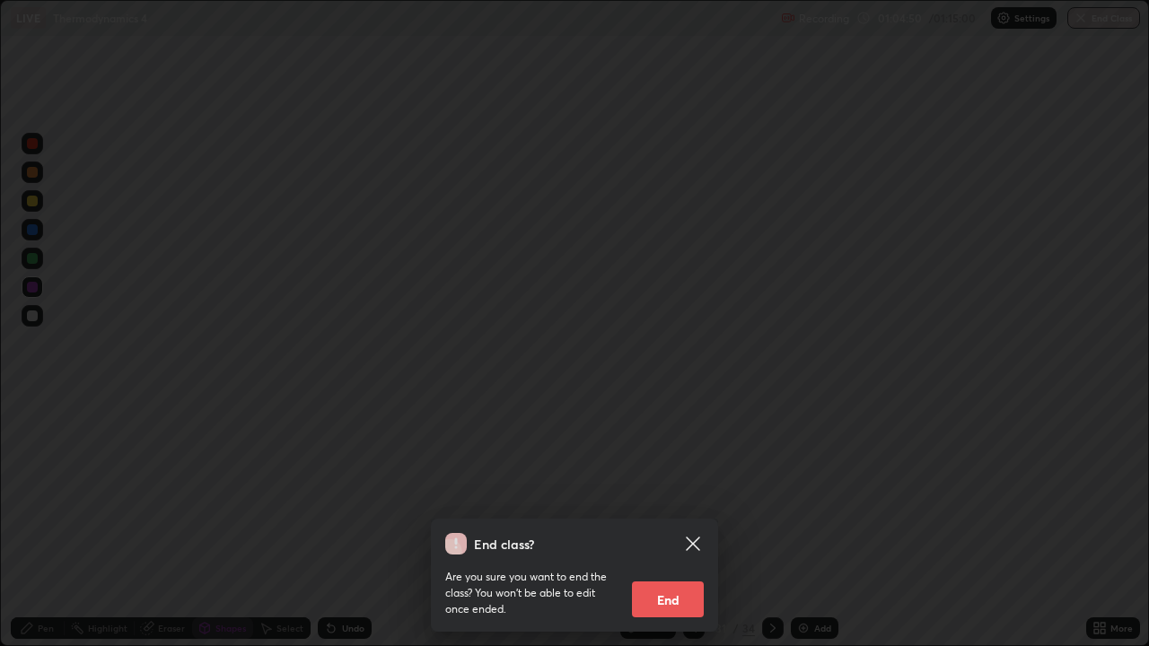
click at [1083, 16] on div "End class? Are you sure you want to end the class? You won’t be able to edit on…" at bounding box center [574, 323] width 1149 height 646
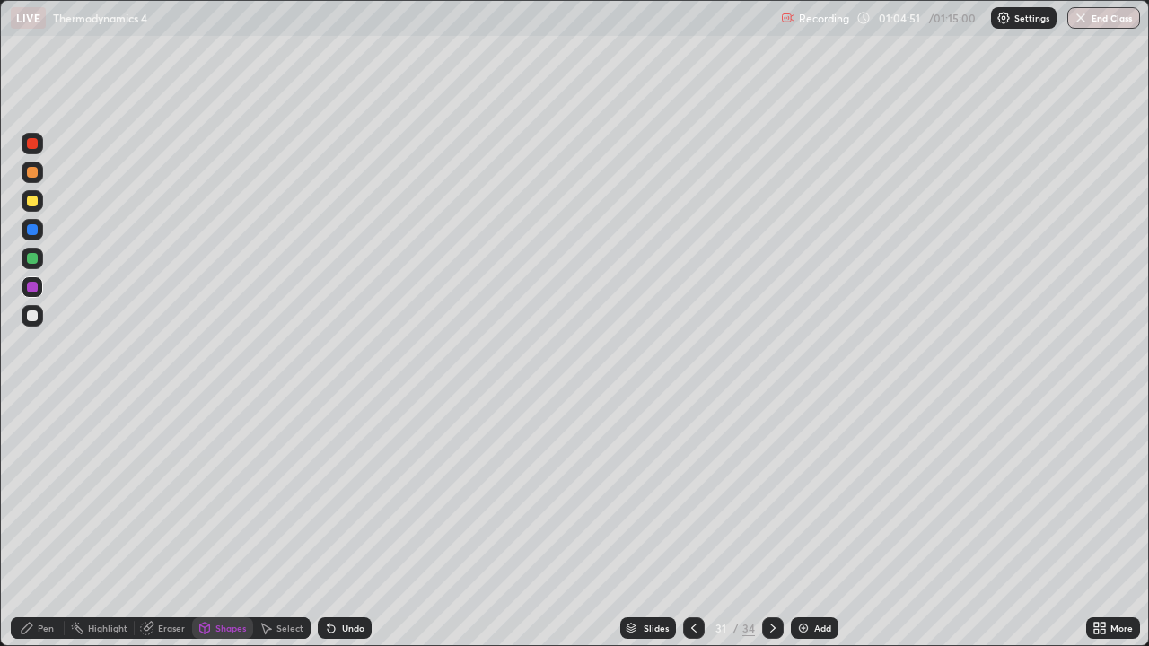
click at [1081, 19] on img "button" at bounding box center [1080, 18] width 14 height 14
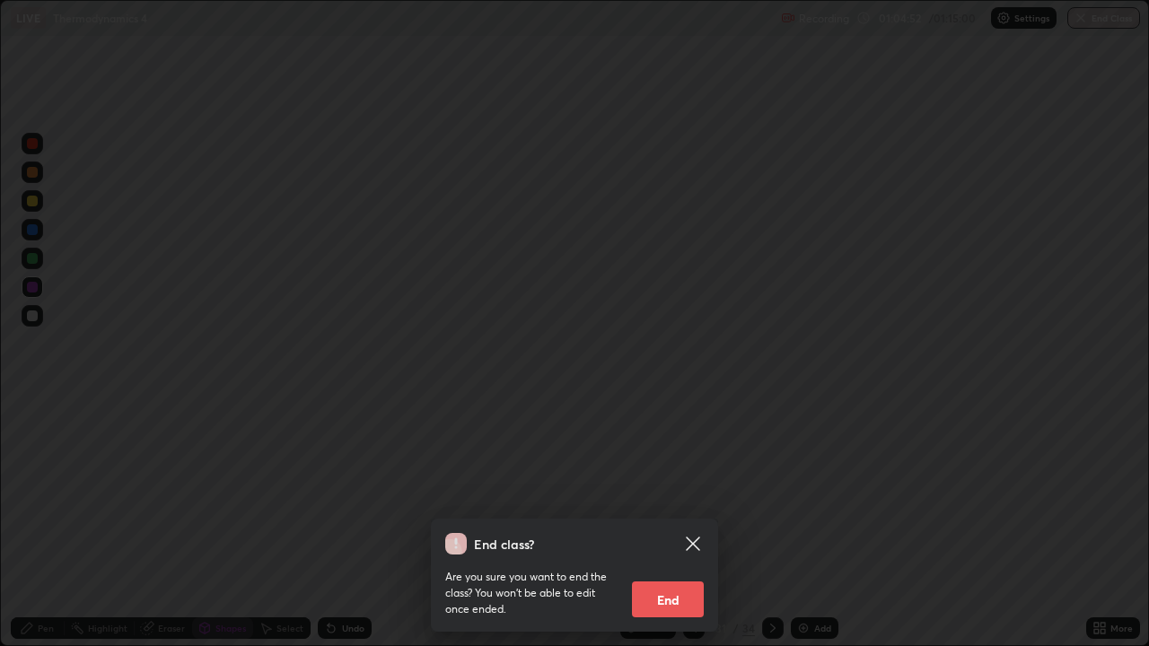
click at [667, 524] on button "End" at bounding box center [668, 600] width 72 height 36
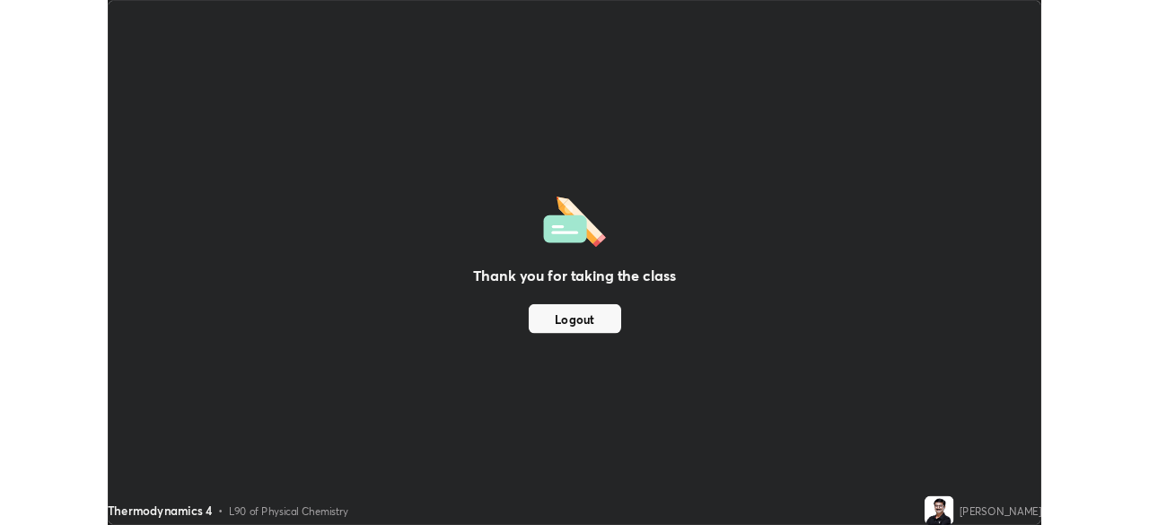
scroll to position [89225, 88601]
